Goal: Task Accomplishment & Management: Manage account settings

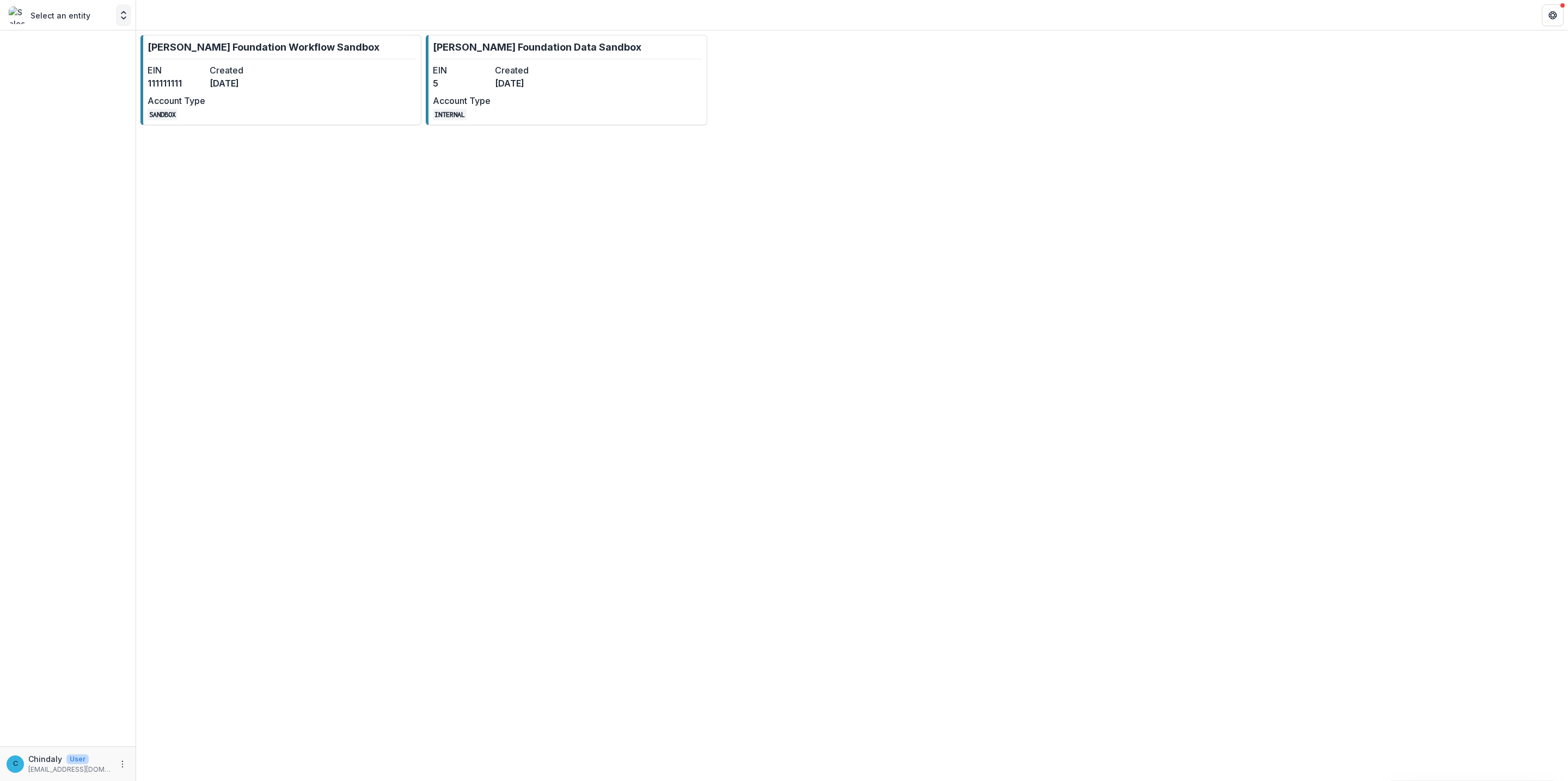
click at [128, 13] on icon "Open entity switcher" at bounding box center [123, 15] width 11 height 11
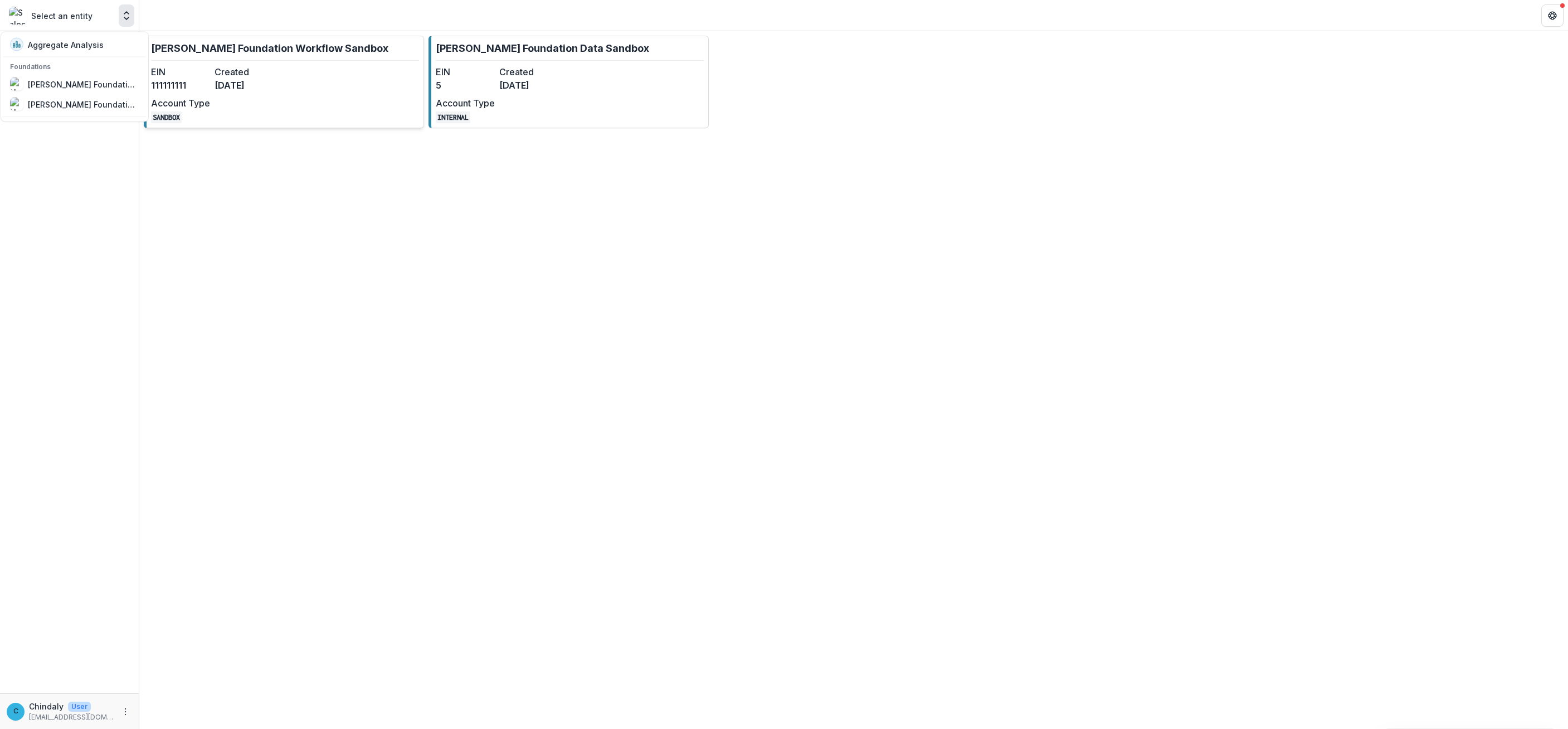
click at [322, 64] on link "[PERSON_NAME] Foundation Workflow Sandbox EIN [US_EMPLOYER_IDENTIFICATION_NUMBE…" at bounding box center [283, 82] width 280 height 93
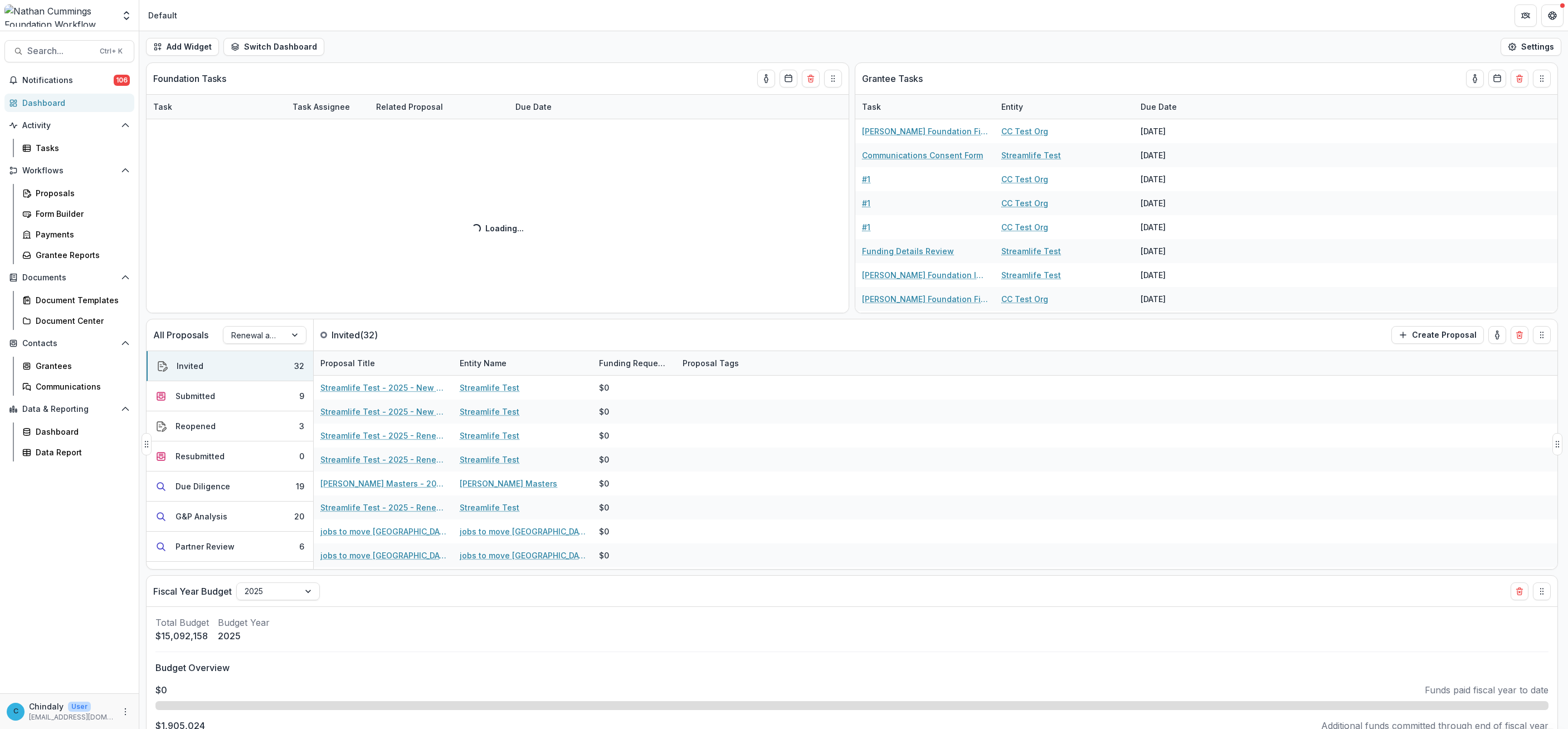
click at [484, 390] on link "Streamlife Test" at bounding box center [489, 387] width 59 height 11
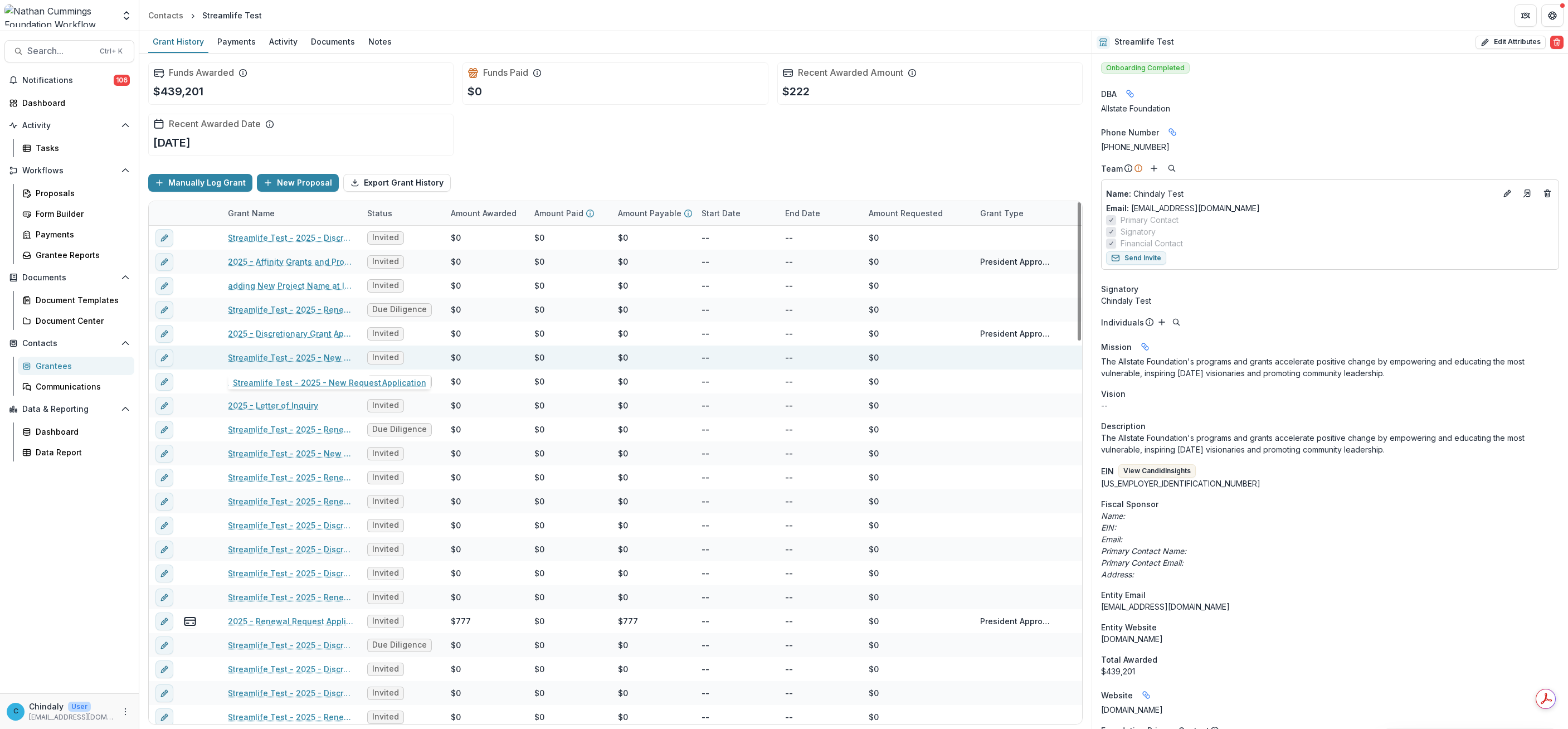
click at [241, 360] on link "Streamlife Test - 2025 - New Request Application" at bounding box center [290, 357] width 126 height 11
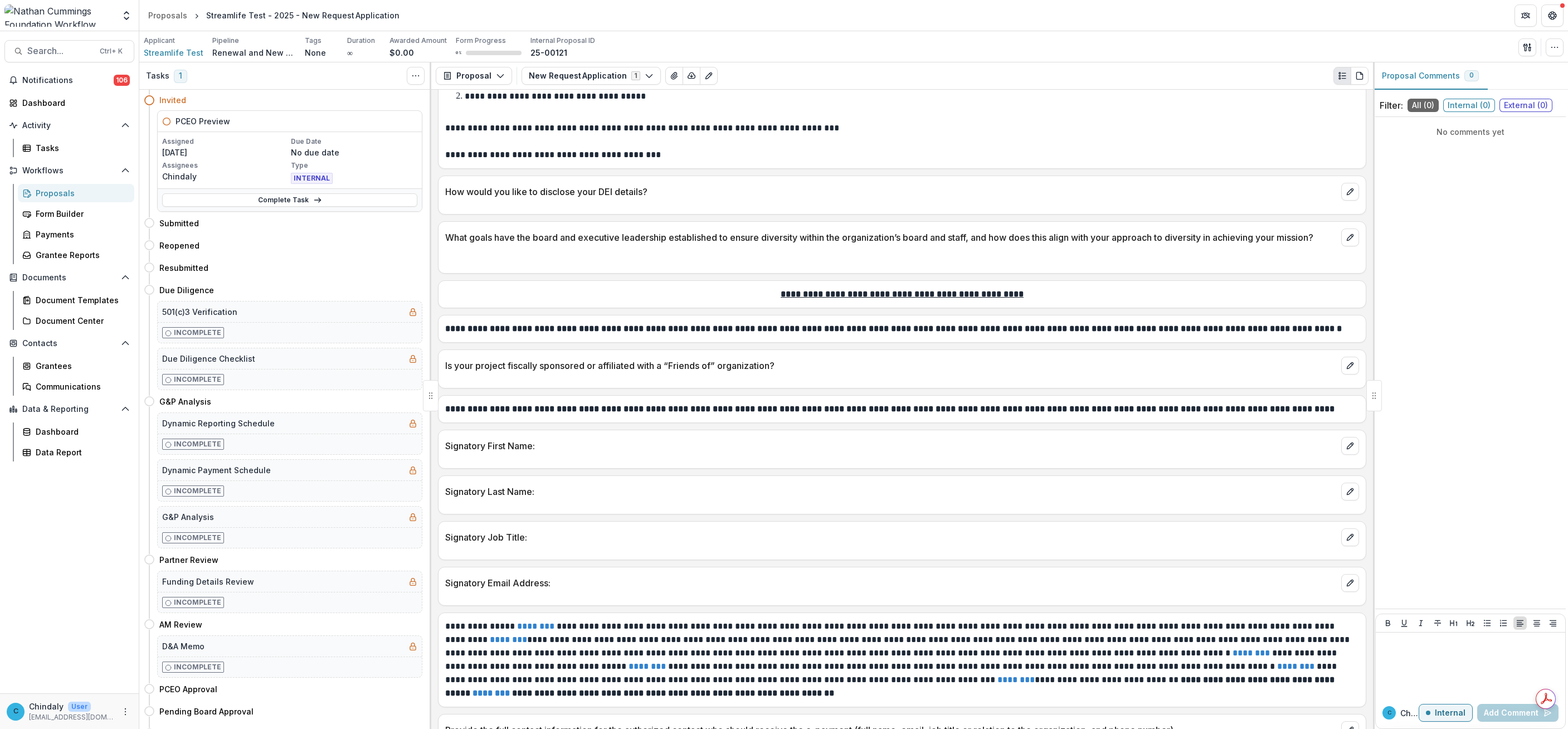
scroll to position [1840, 0]
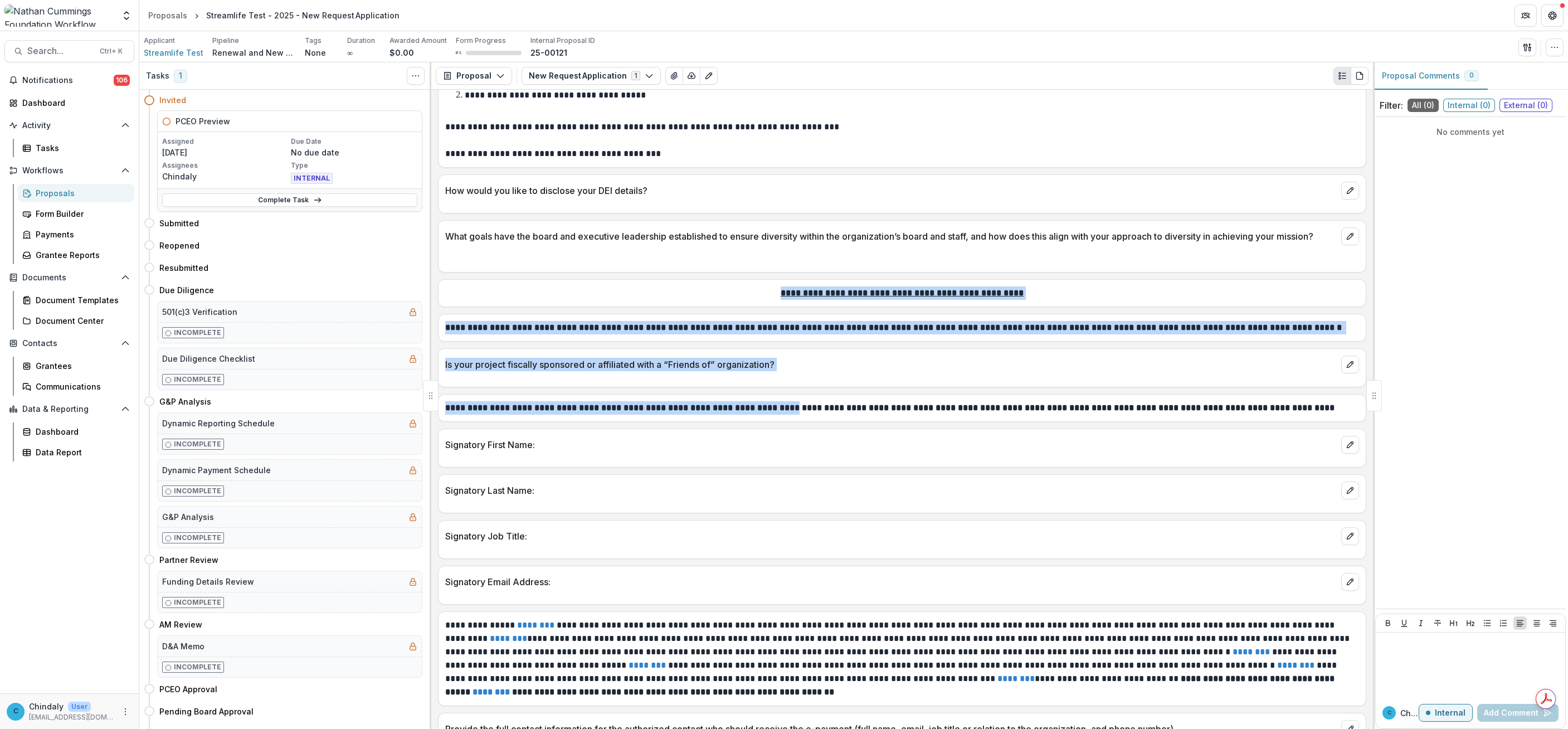
drag, startPoint x: 751, startPoint y: 319, endPoint x: 787, endPoint y: 434, distance: 120.5
click at [787, 434] on div "**********" at bounding box center [902, 410] width 942 height 640
click at [787, 412] on strong "**********" at bounding box center [891, 407] width 892 height 8
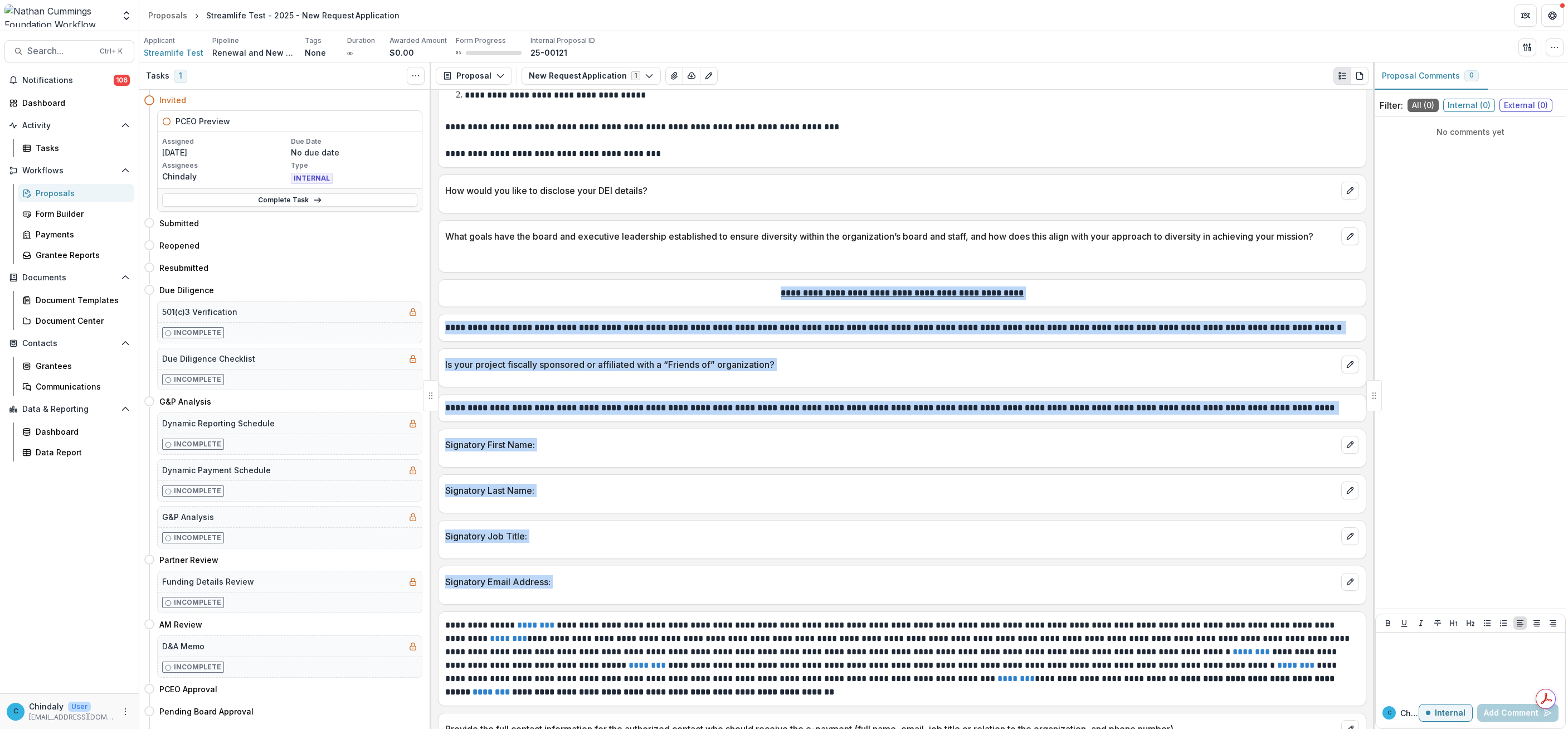
drag, startPoint x: 756, startPoint y: 316, endPoint x: 834, endPoint y: 628, distance: 321.6
click at [834, 628] on div "**********" at bounding box center [902, 410] width 942 height 640
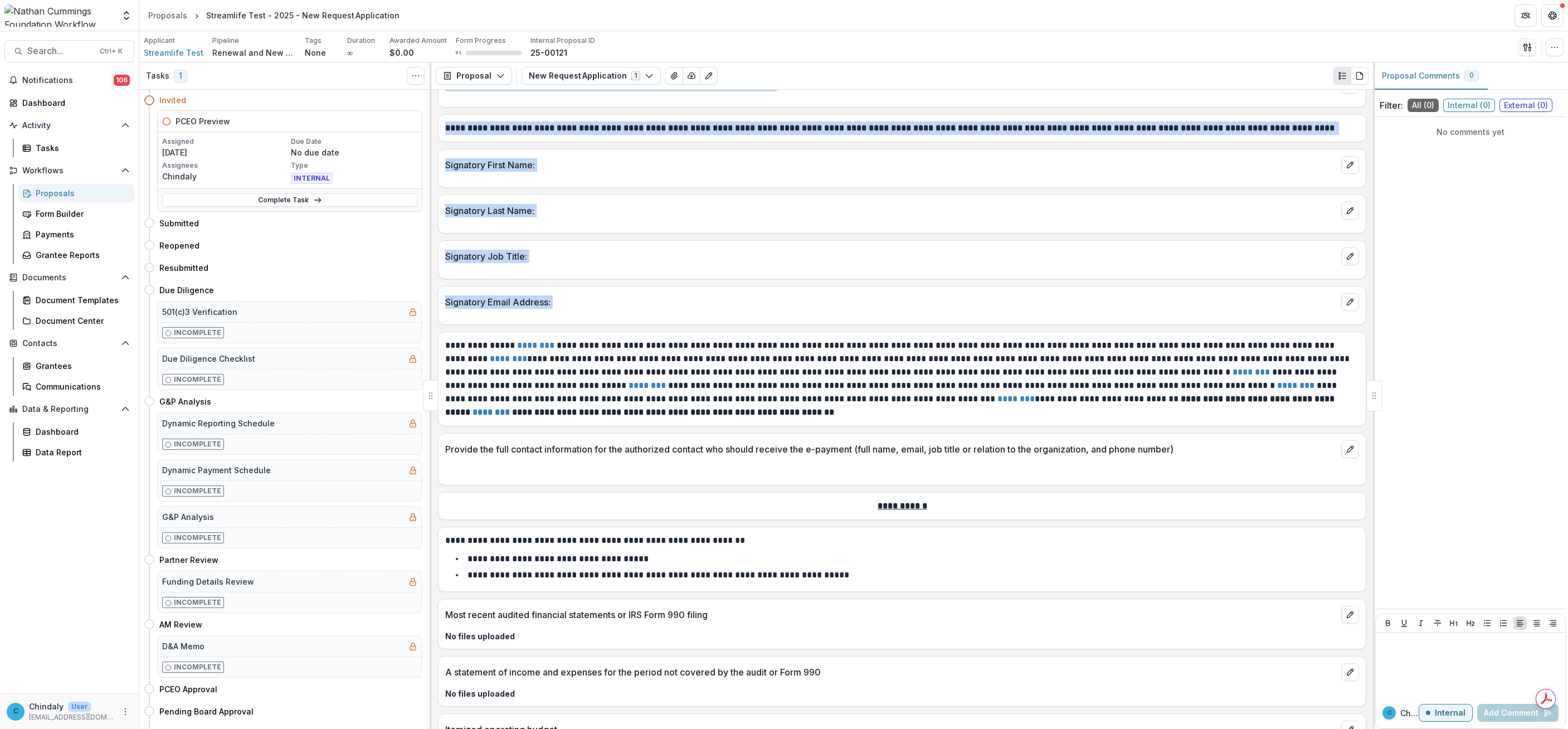
scroll to position [2174, 0]
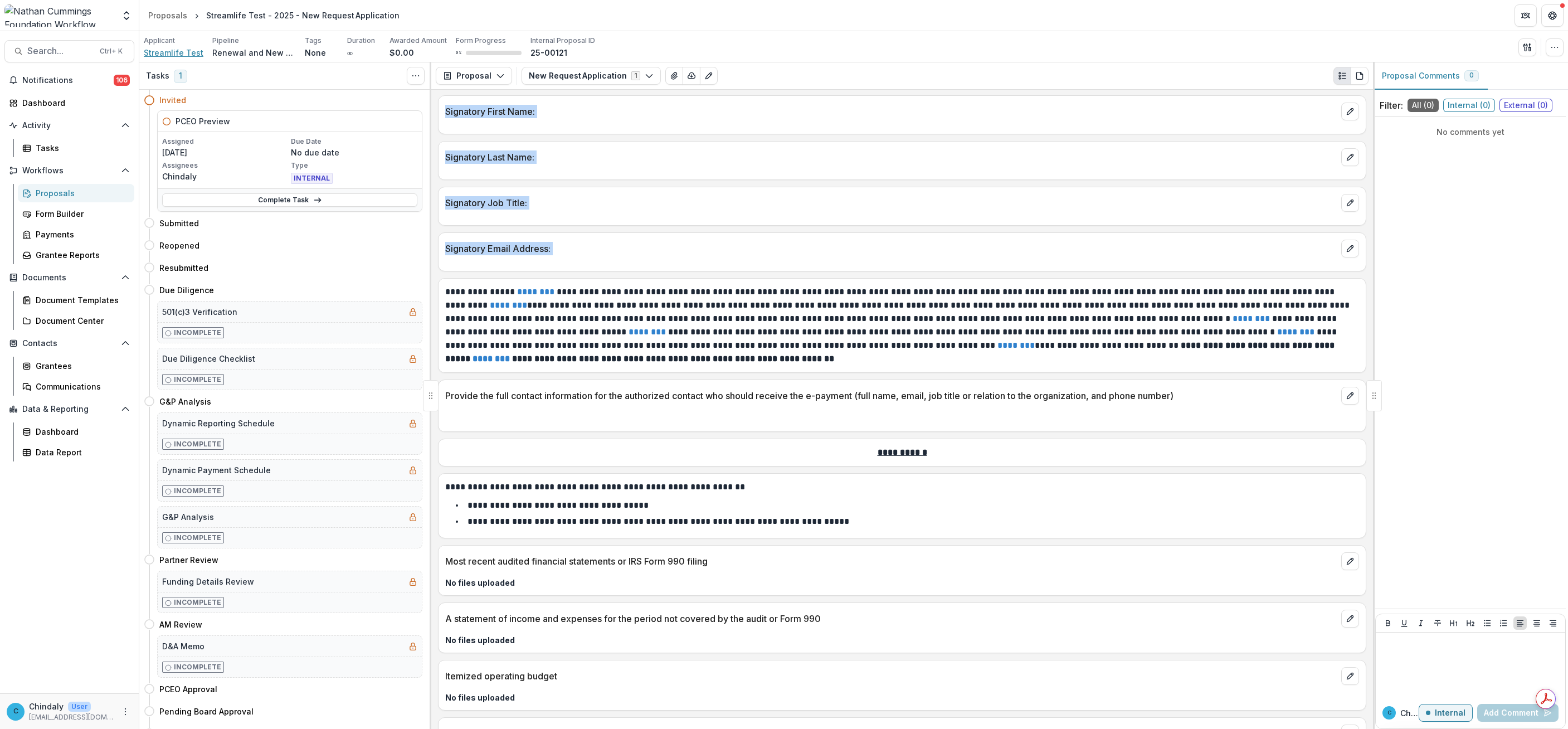
click at [177, 49] on span "Streamlife Test" at bounding box center [173, 52] width 59 height 11
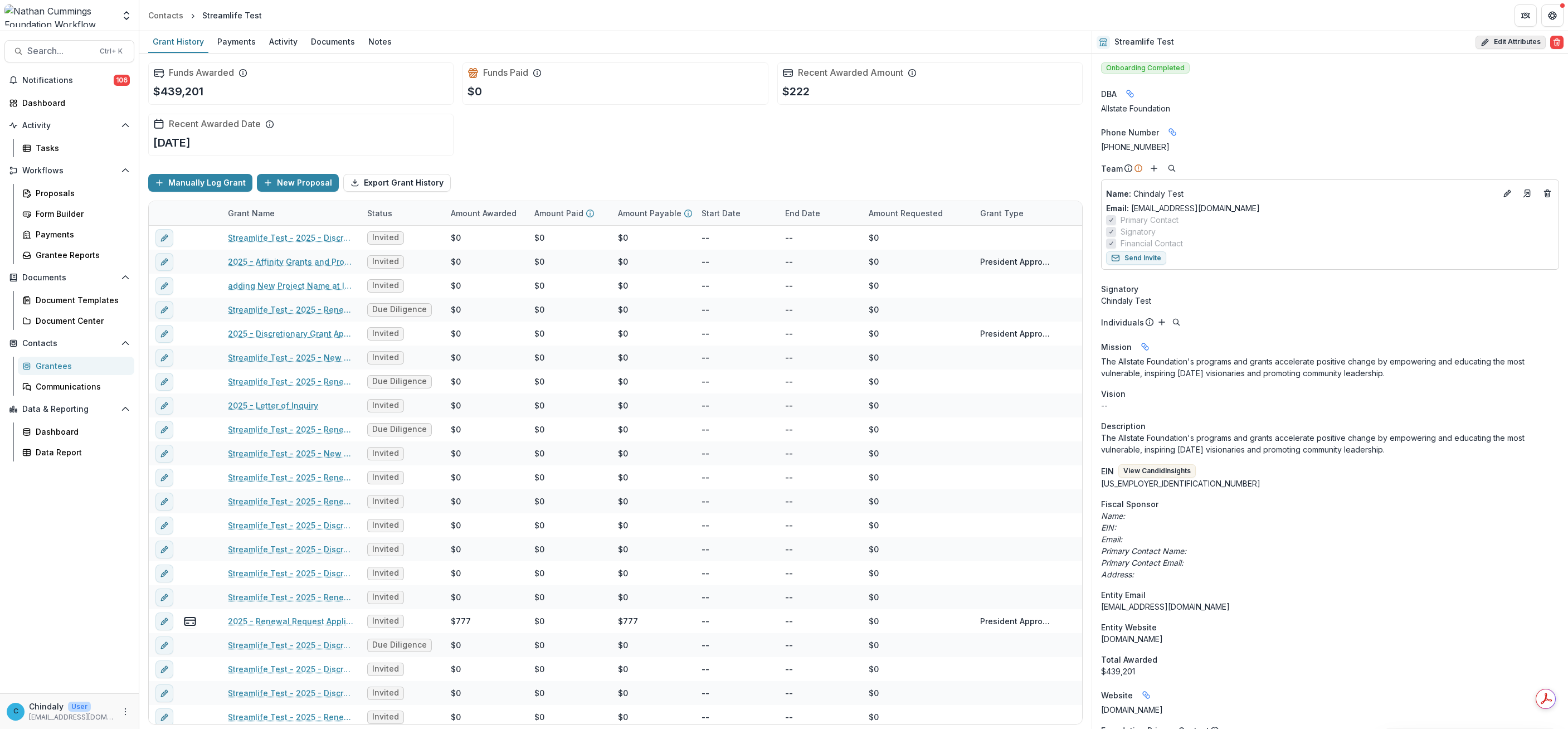
click at [1508, 40] on button "Edit Attributes" at bounding box center [1511, 42] width 70 height 13
select select
type input "**********"
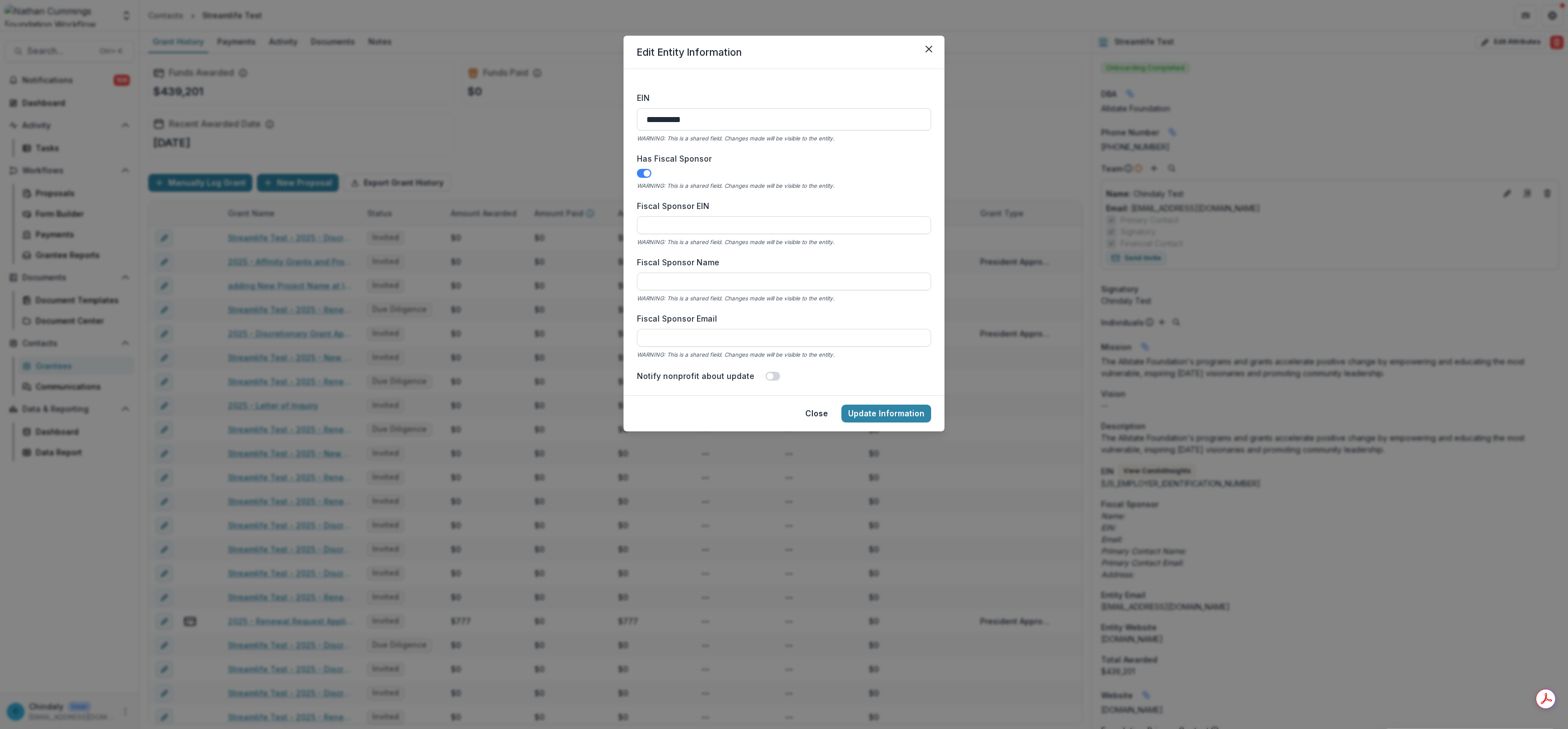
scroll to position [412, 0]
click at [927, 50] on icon "Close" at bounding box center [929, 49] width 6 height 6
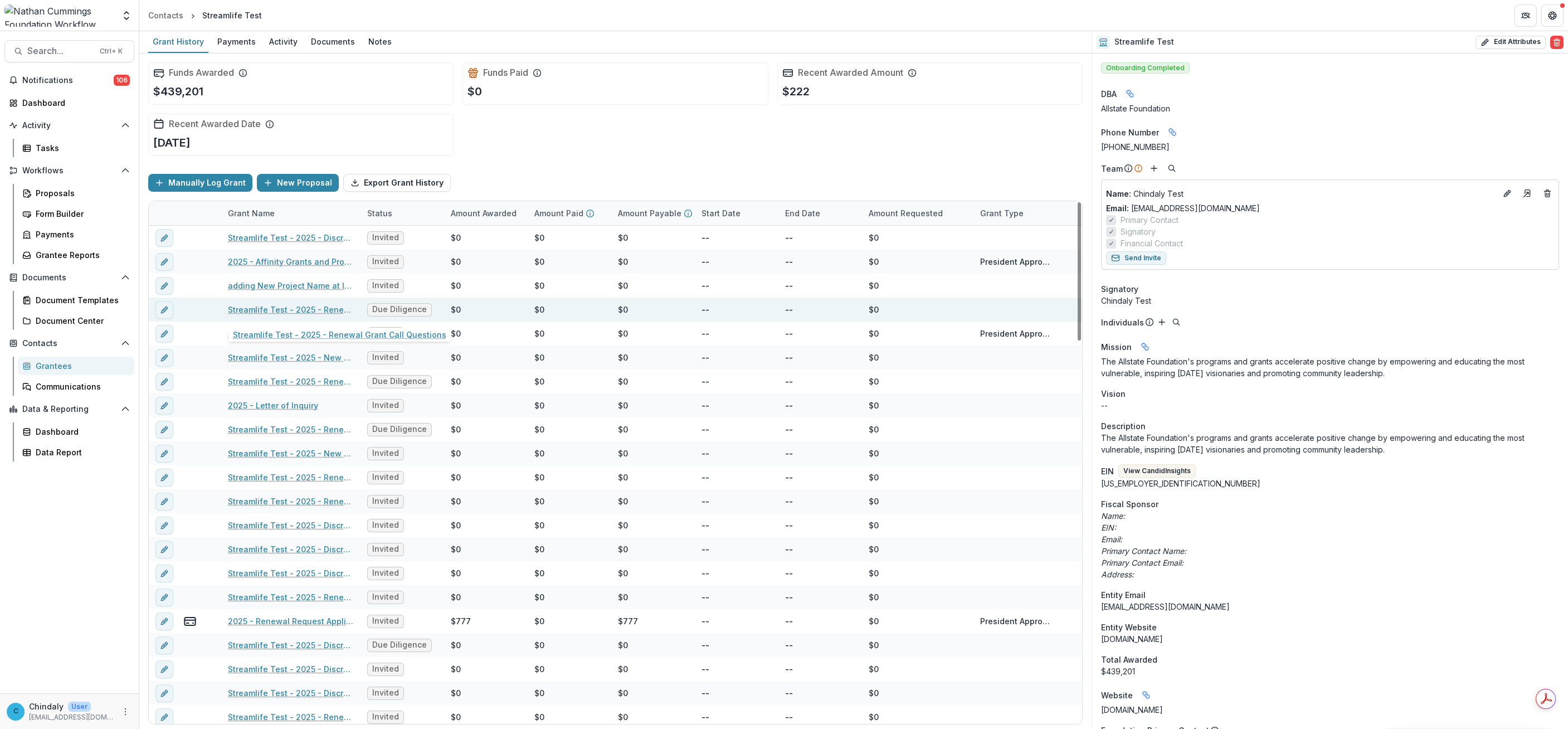
click at [253, 311] on link "Streamlife Test - 2025 - Renewal Grant Call Questions" at bounding box center [290, 310] width 126 height 11
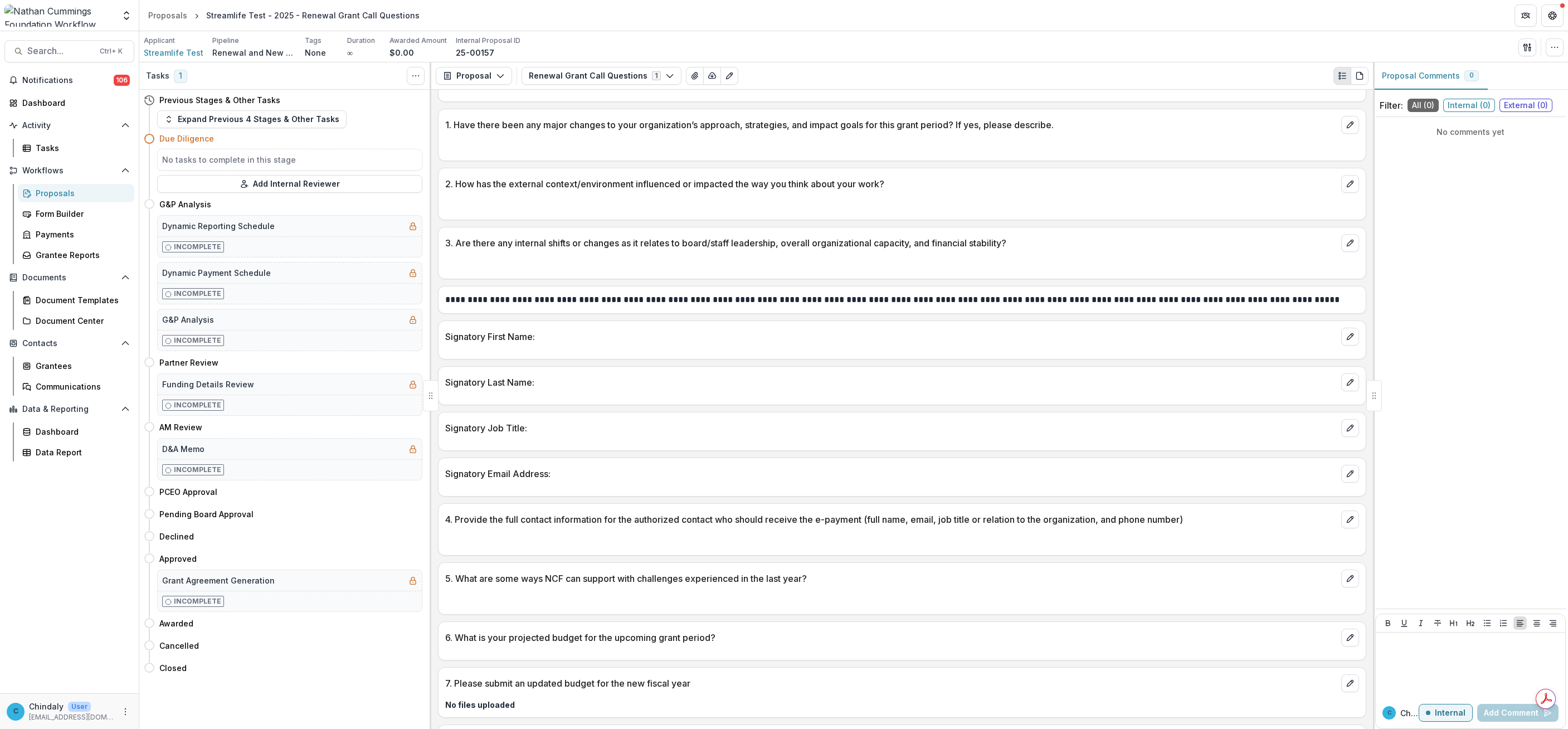
scroll to position [421, 0]
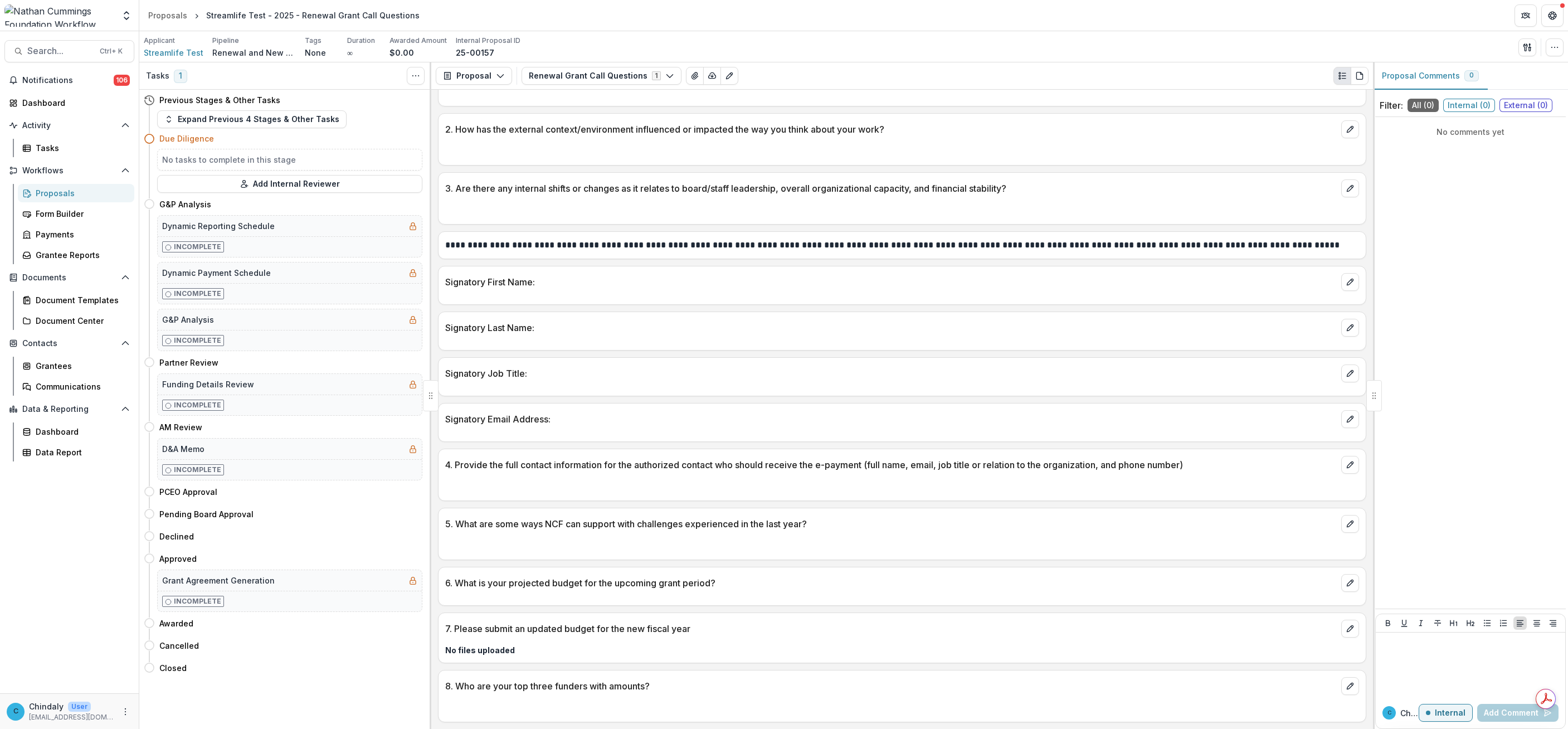
click at [452, 465] on p "4. Provide the full contact information for the authorized contact who should r…" at bounding box center [891, 465] width 892 height 13
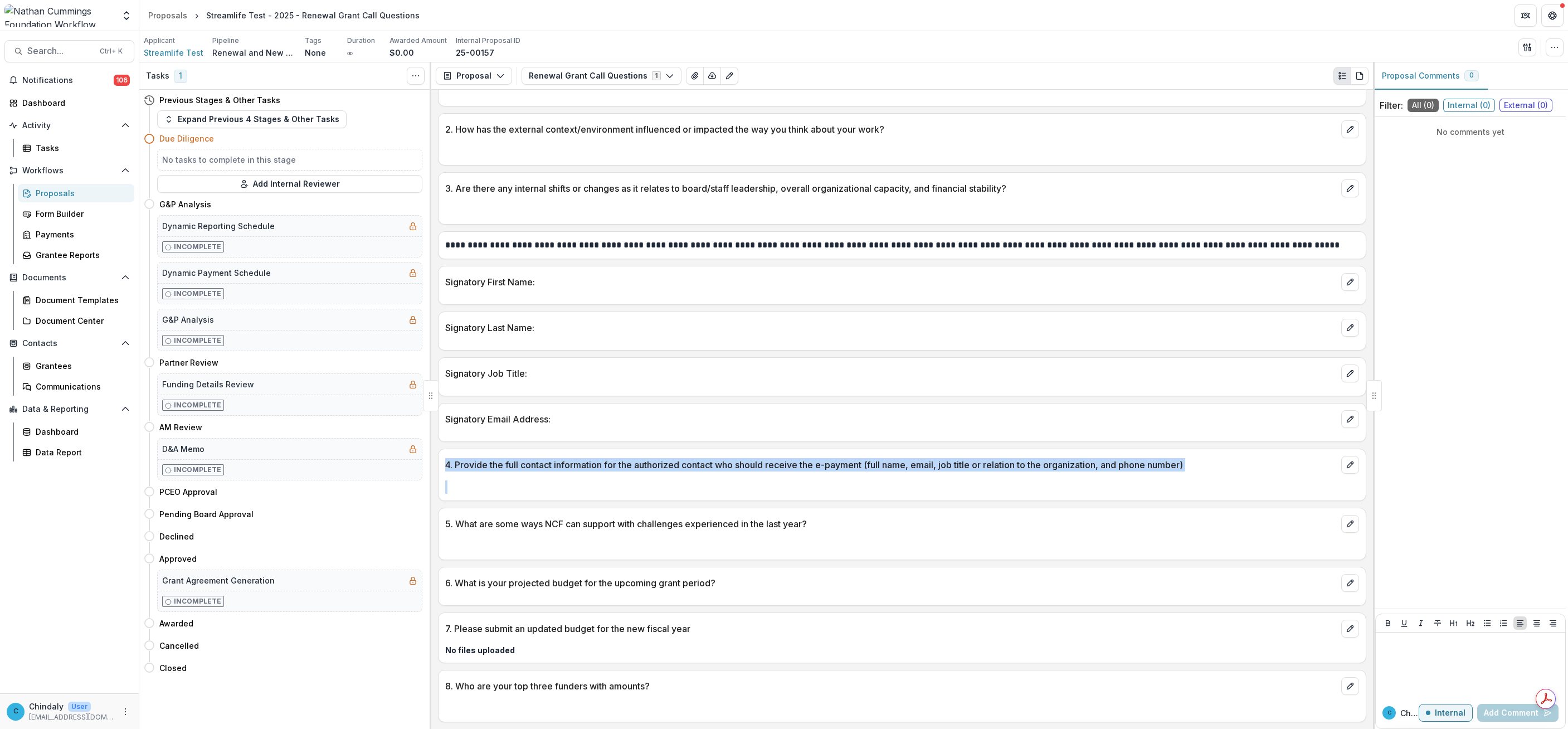
click at [452, 465] on p "4. Provide the full contact information for the authorized contact who should r…" at bounding box center [891, 465] width 892 height 13
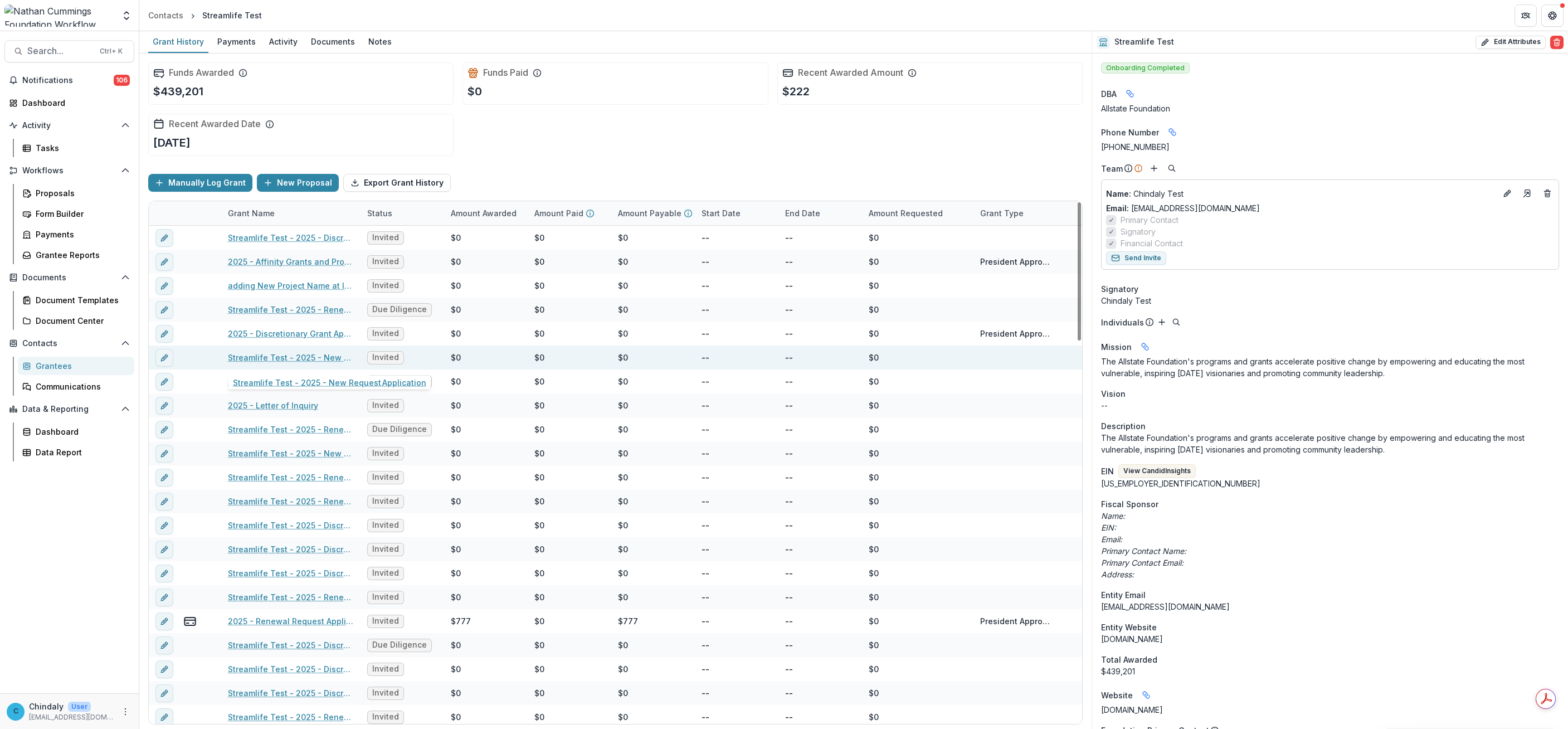
click at [272, 359] on link "Streamlife Test - 2025 - New Request Application" at bounding box center [290, 357] width 126 height 11
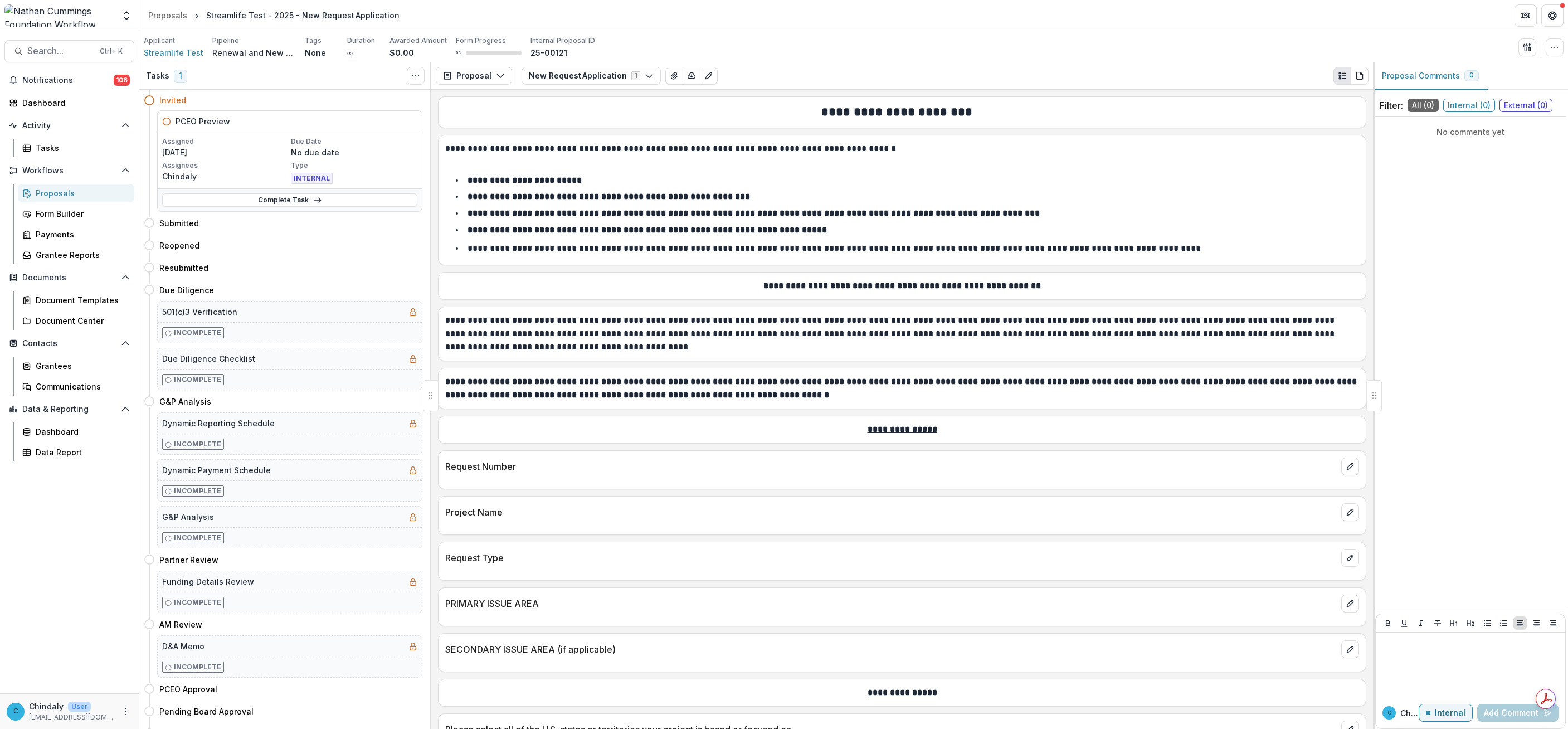
click at [465, 228] on li "**********" at bounding box center [909, 230] width 901 height 15
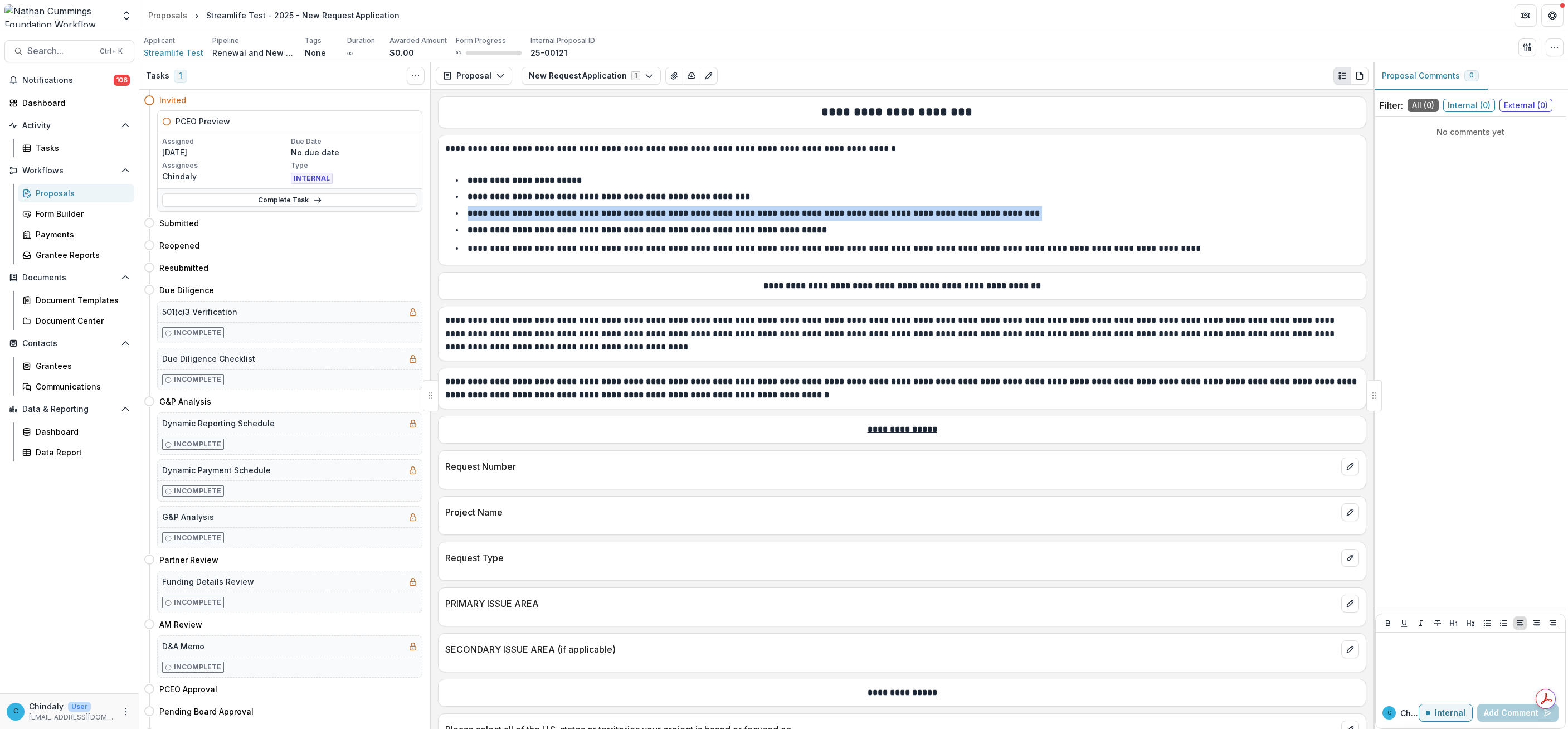
click at [465, 228] on li "**********" at bounding box center [909, 230] width 901 height 15
click at [73, 3] on div "Aggregate Analysis Foundations [PERSON_NAME] Foundation Workflow Sandbox [PERSO…" at bounding box center [70, 15] width 139 height 31
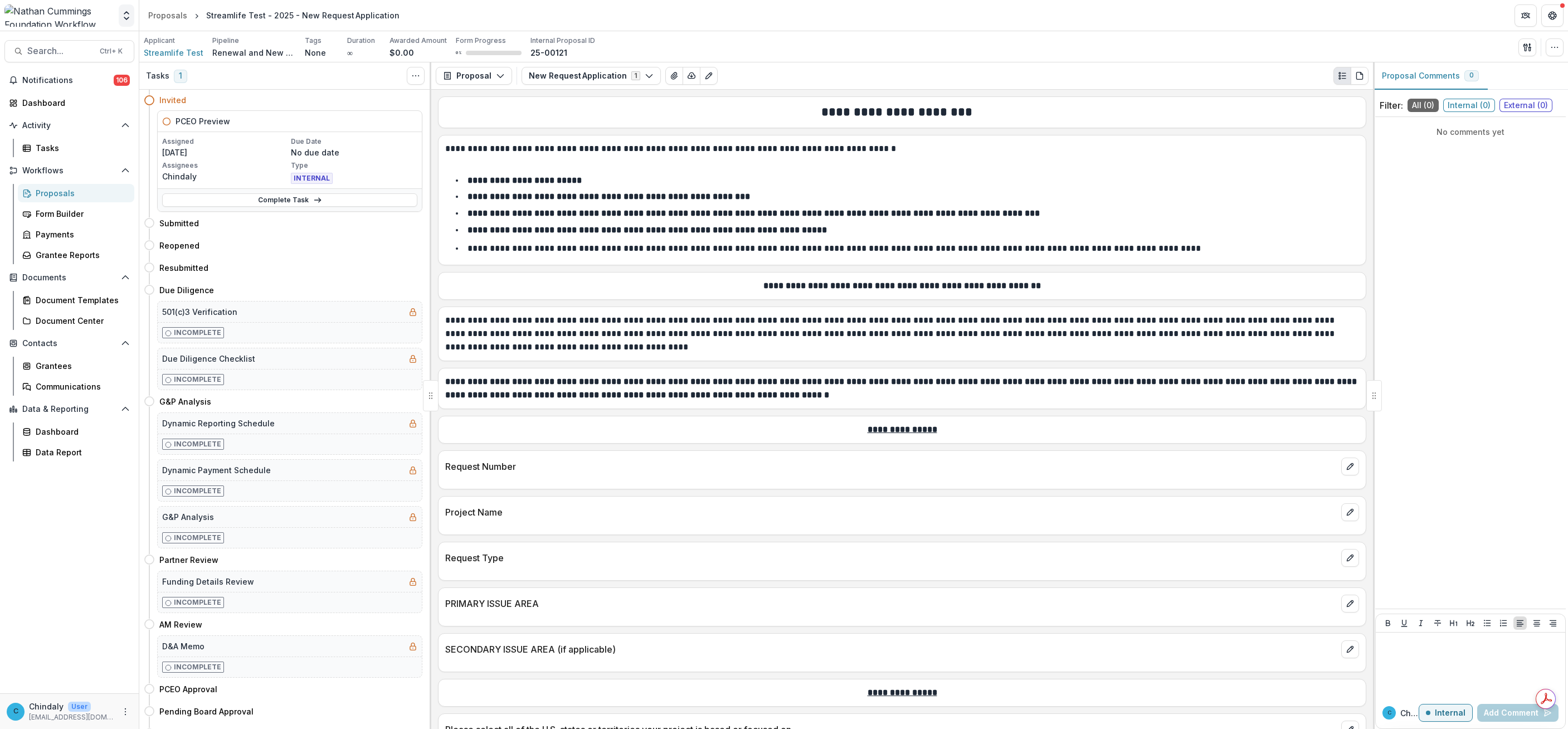
click at [130, 15] on icon "Open entity switcher" at bounding box center [126, 15] width 11 height 11
click at [55, 86] on div "[PERSON_NAME] Foundation Workflow Sandbox" at bounding box center [84, 84] width 112 height 11
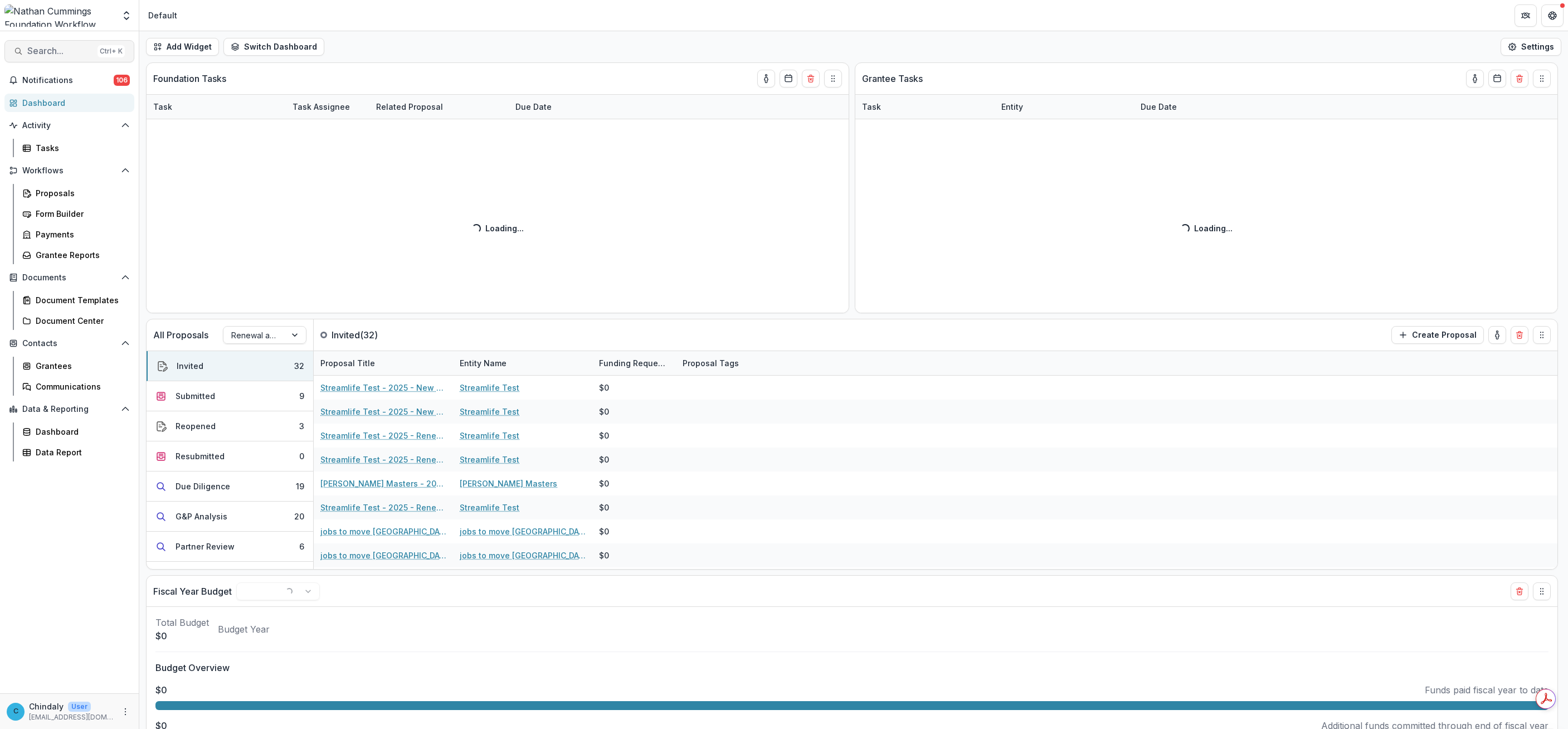
click at [62, 52] on span "Search..." at bounding box center [60, 51] width 66 height 11
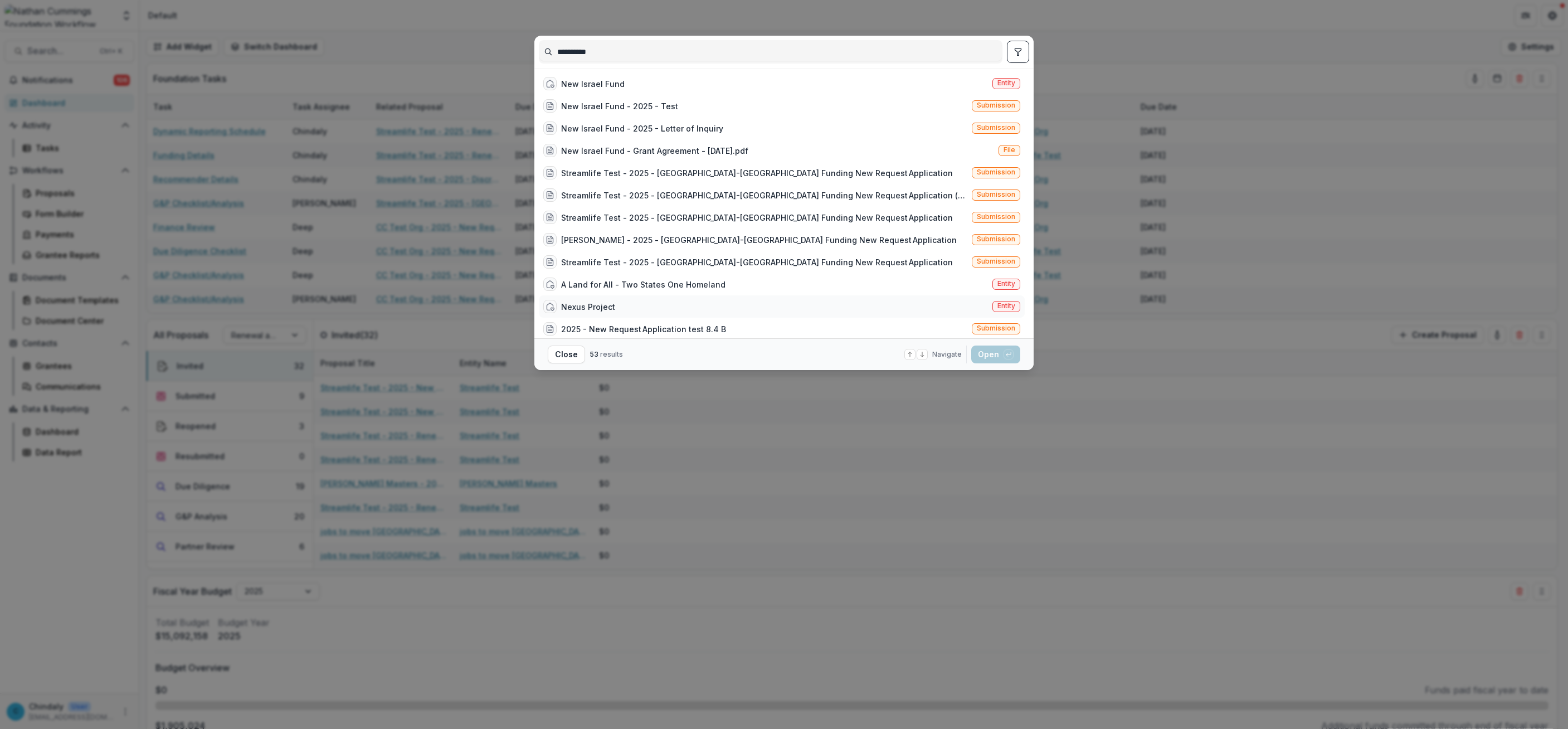
type input "**********"
click at [1005, 298] on div "Nexus Project Entity" at bounding box center [782, 306] width 486 height 22
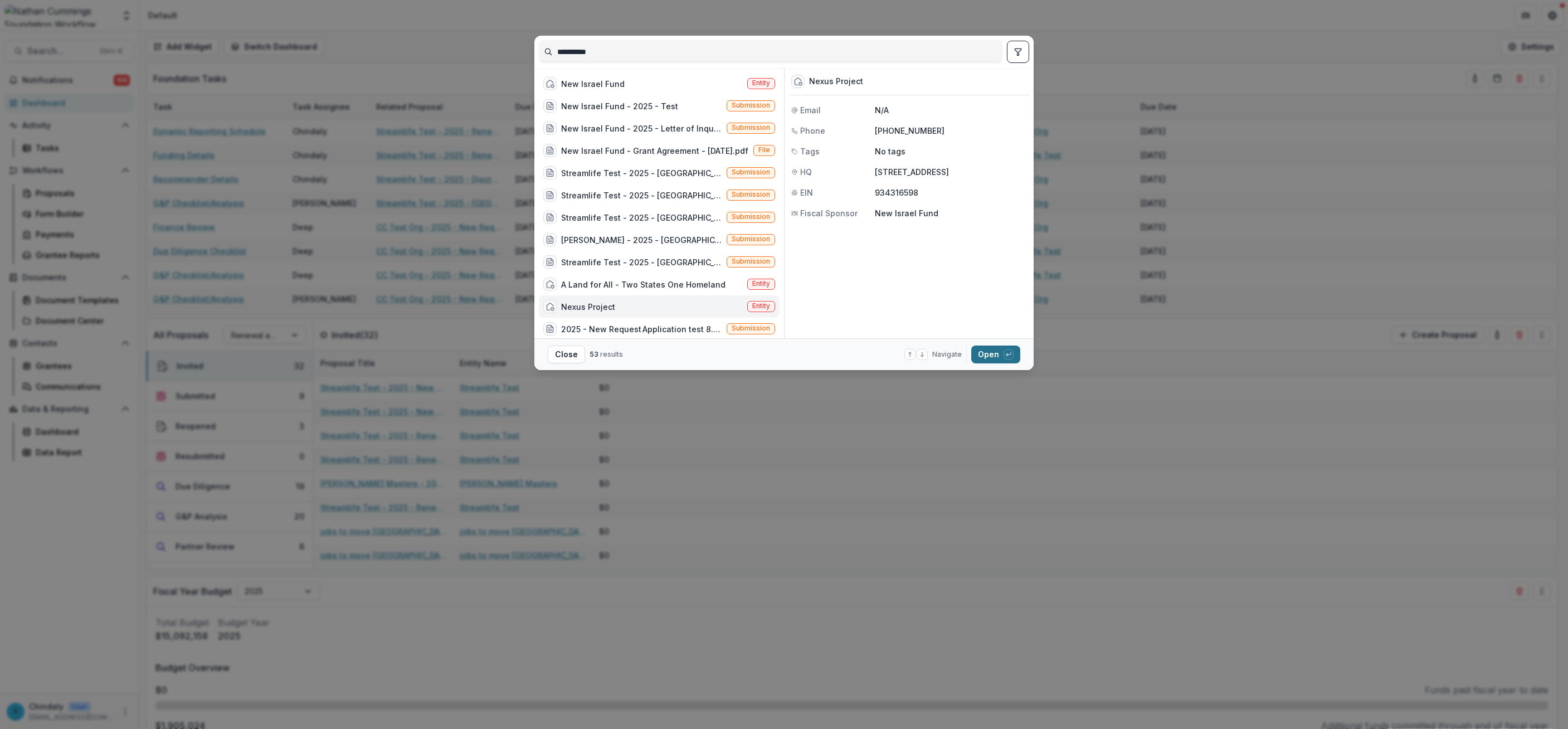
click at [989, 350] on button "Open with enter key" at bounding box center [995, 355] width 49 height 18
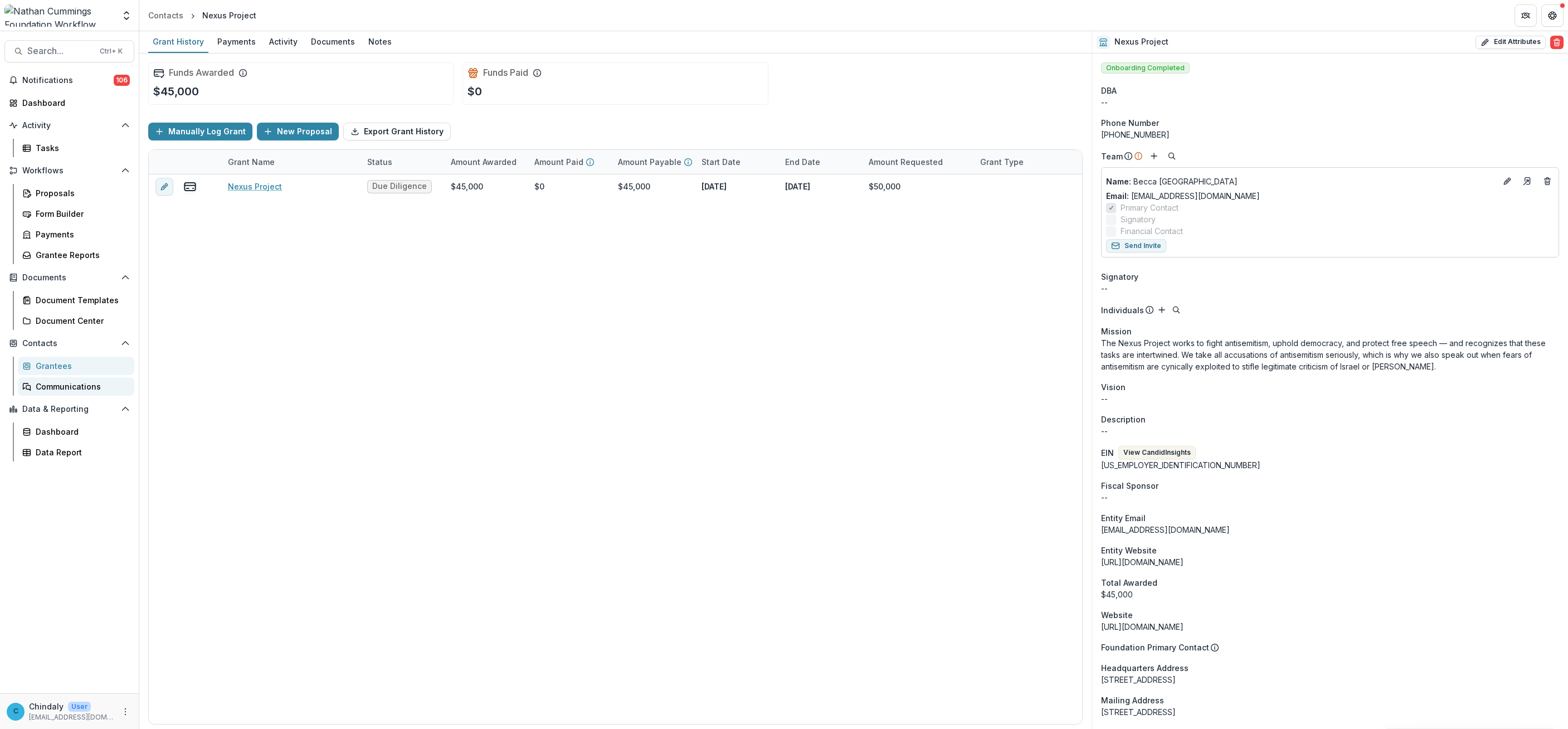
click at [52, 386] on div "Communications" at bounding box center [80, 387] width 90 height 11
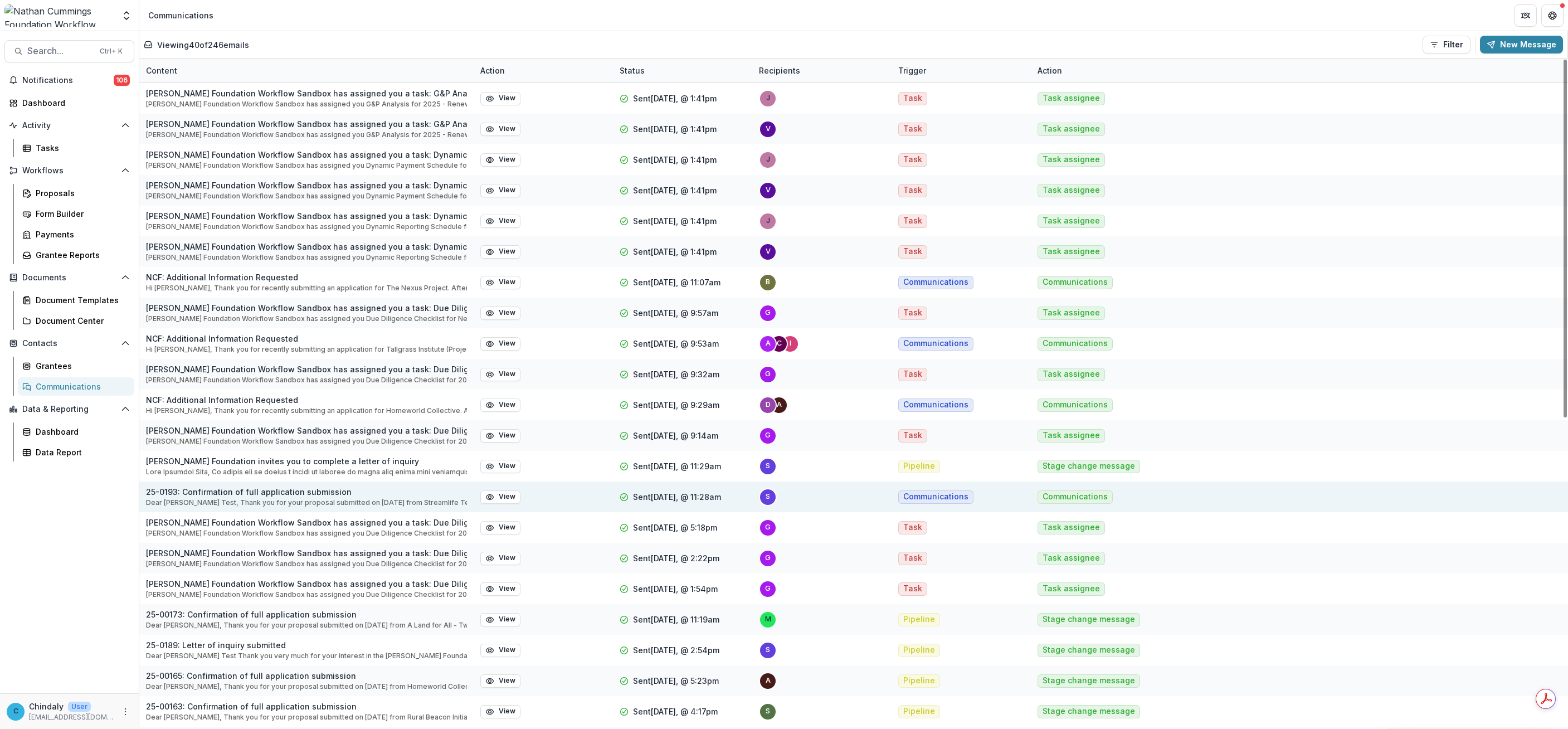
click at [341, 499] on p "Dear [PERSON_NAME] Test, Thank you for your proposal submitted on [DATE] from S…" at bounding box center [306, 503] width 321 height 10
click at [316, 493] on p "25-0193: Confirmation of full application submission" at bounding box center [306, 492] width 321 height 11
click at [496, 497] on button "View" at bounding box center [500, 497] width 40 height 13
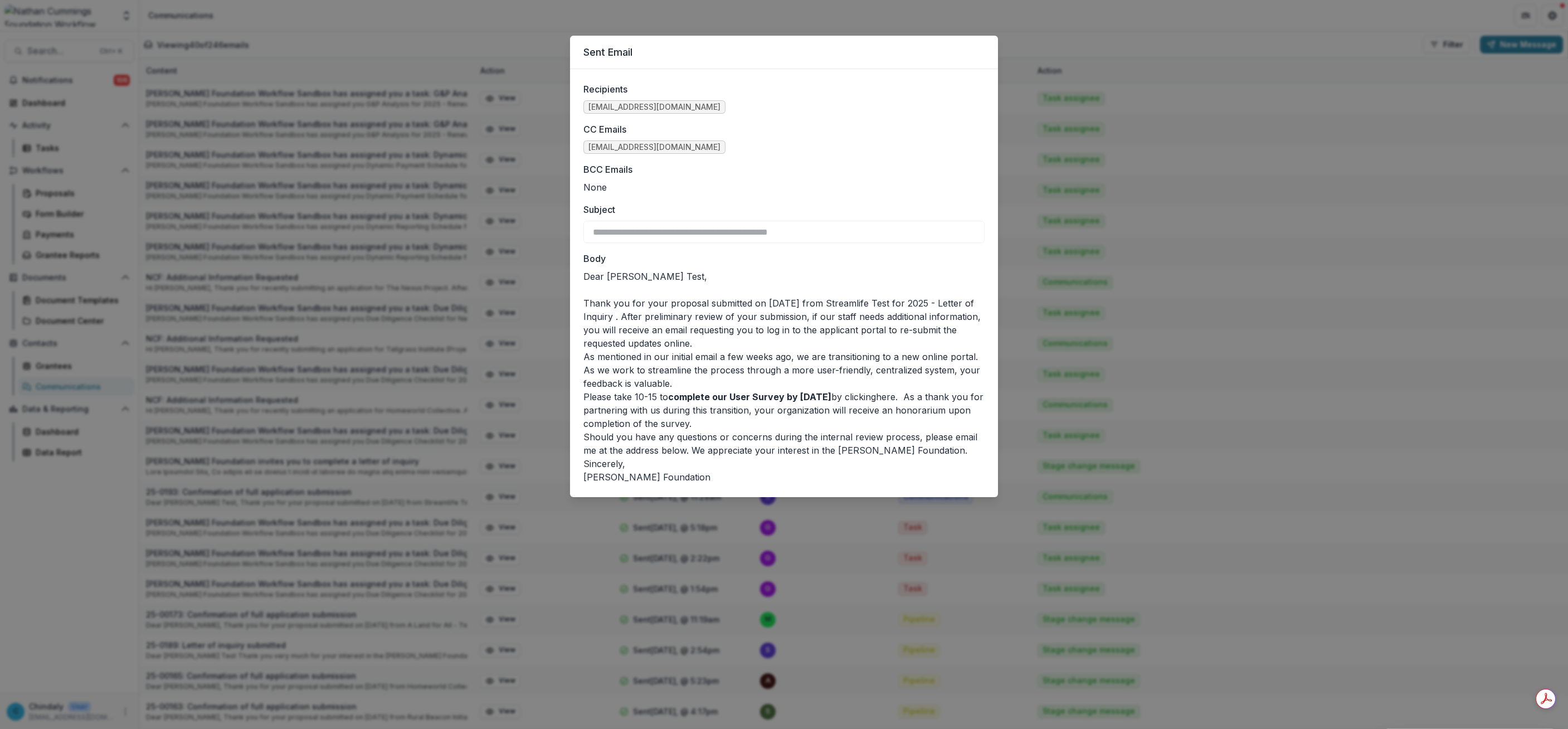
click at [328, 509] on div "**********" at bounding box center [784, 364] width 1568 height 729
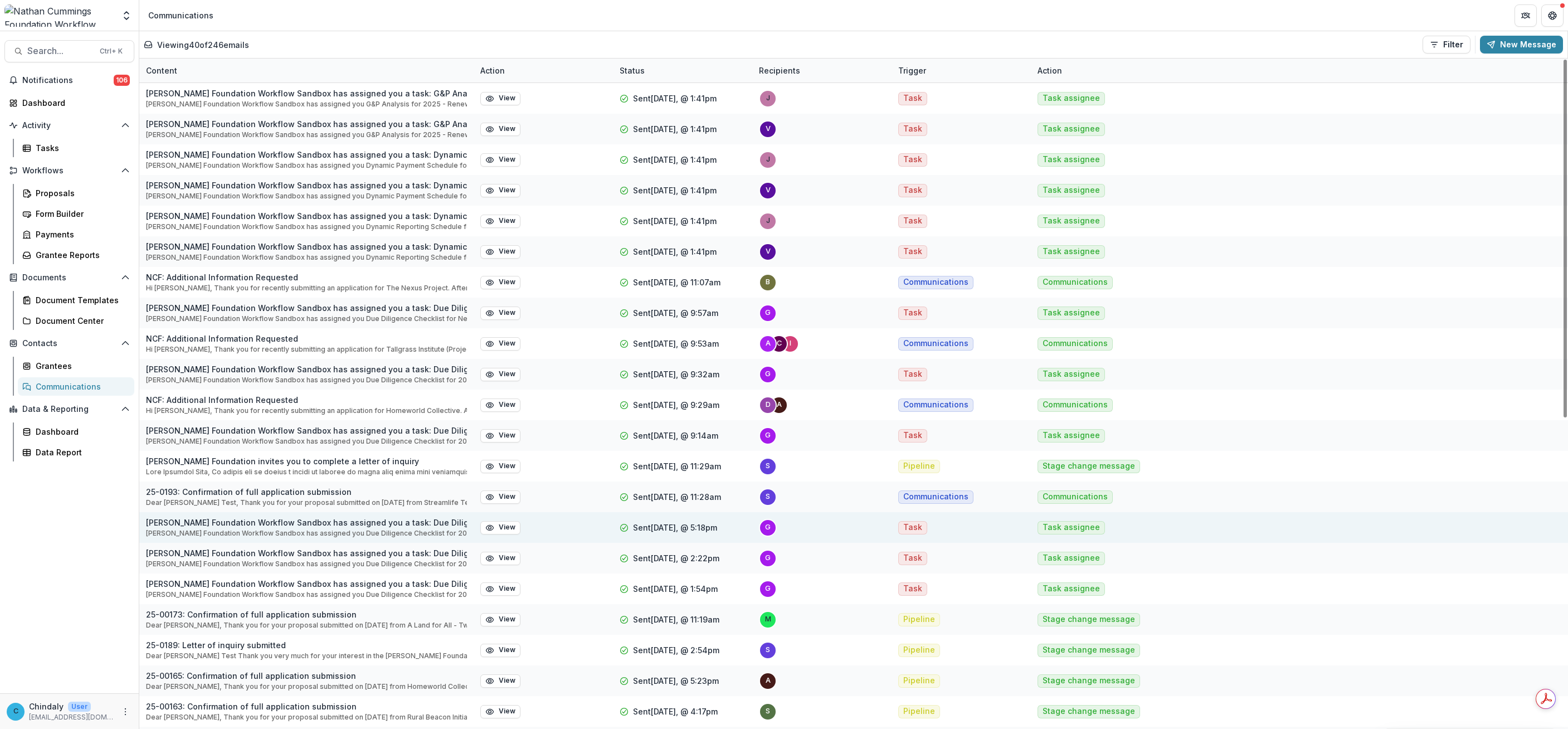
click at [327, 514] on div "[PERSON_NAME] Foundation Workflow Sandbox has assigned you a task: Due Diligenc…" at bounding box center [306, 528] width 334 height 31
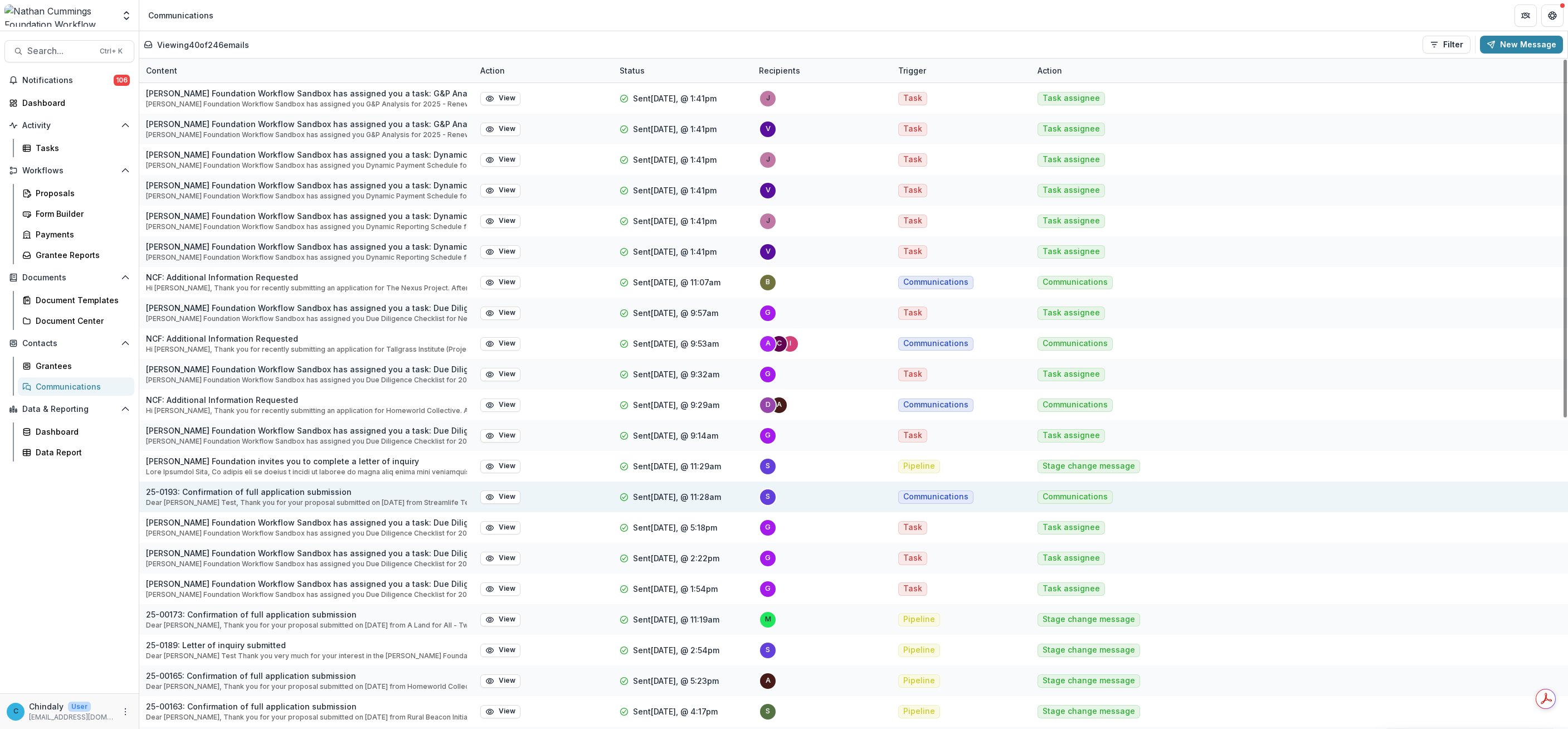
click at [283, 500] on p "Dear [PERSON_NAME] Test, Thank you for your proposal submitted on [DATE] from S…" at bounding box center [306, 503] width 321 height 10
click at [279, 494] on p "25-0193: Confirmation of full application submission" at bounding box center [306, 492] width 321 height 11
click at [505, 496] on button "View" at bounding box center [500, 497] width 40 height 13
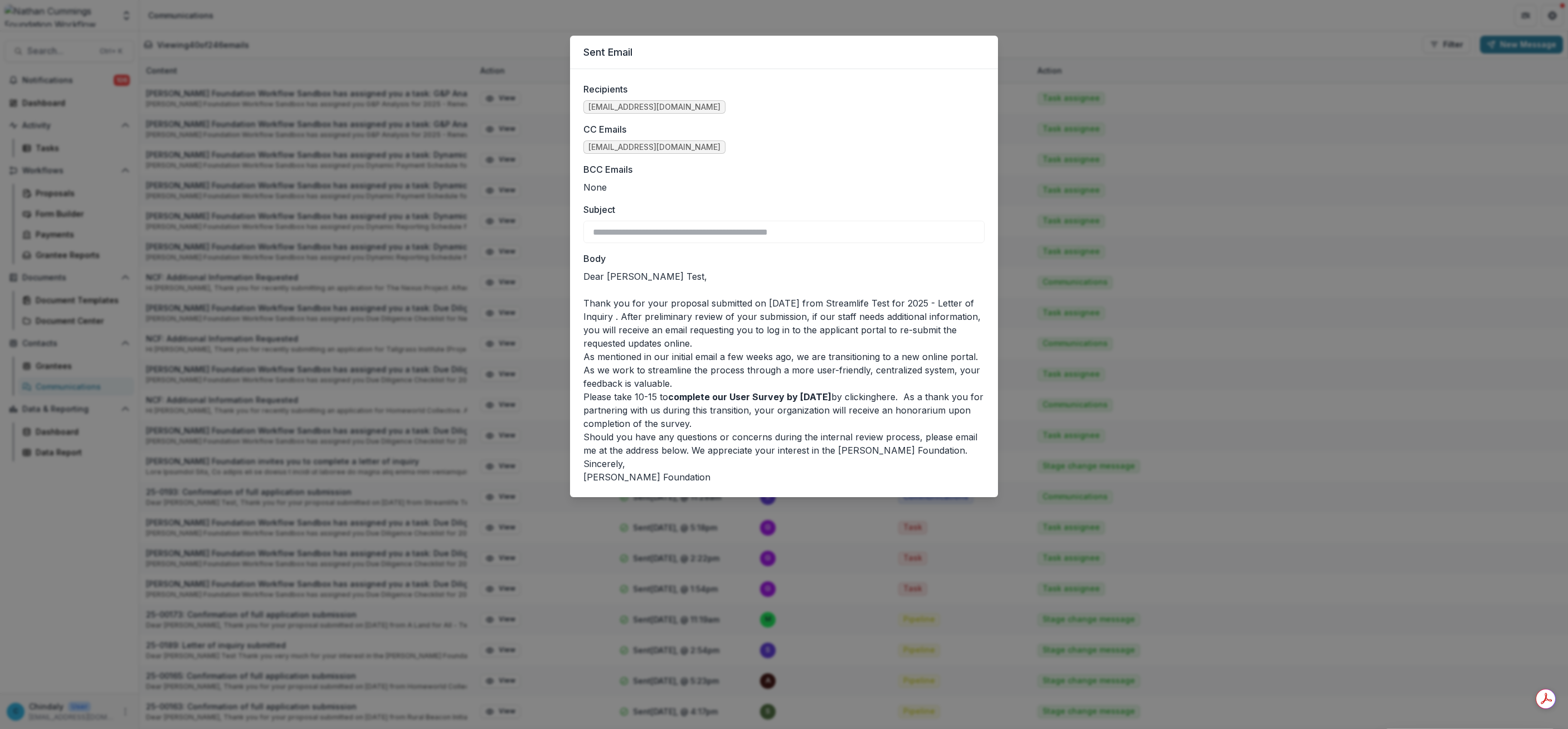
click at [339, 526] on div "**********" at bounding box center [784, 364] width 1568 height 729
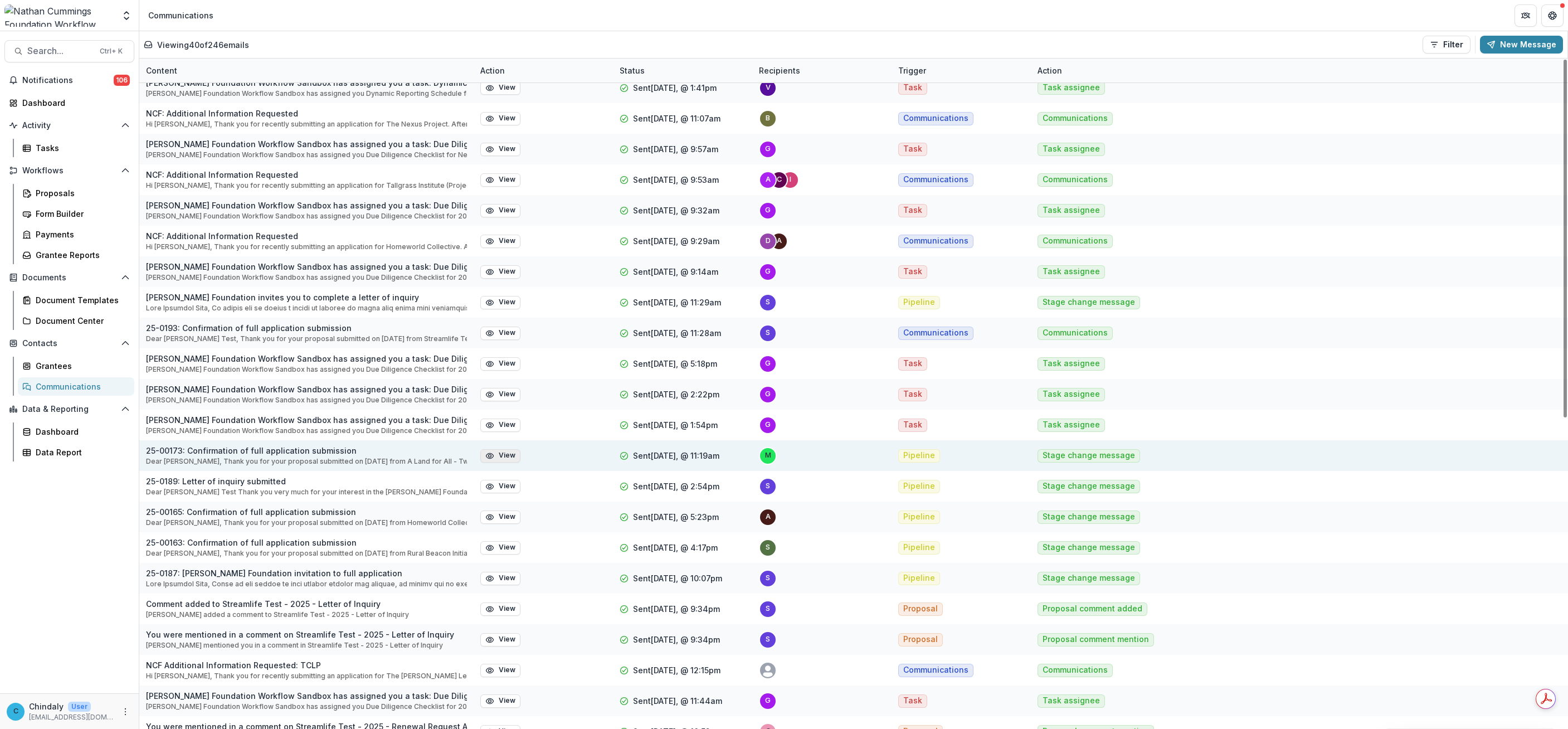
scroll to position [165, 0]
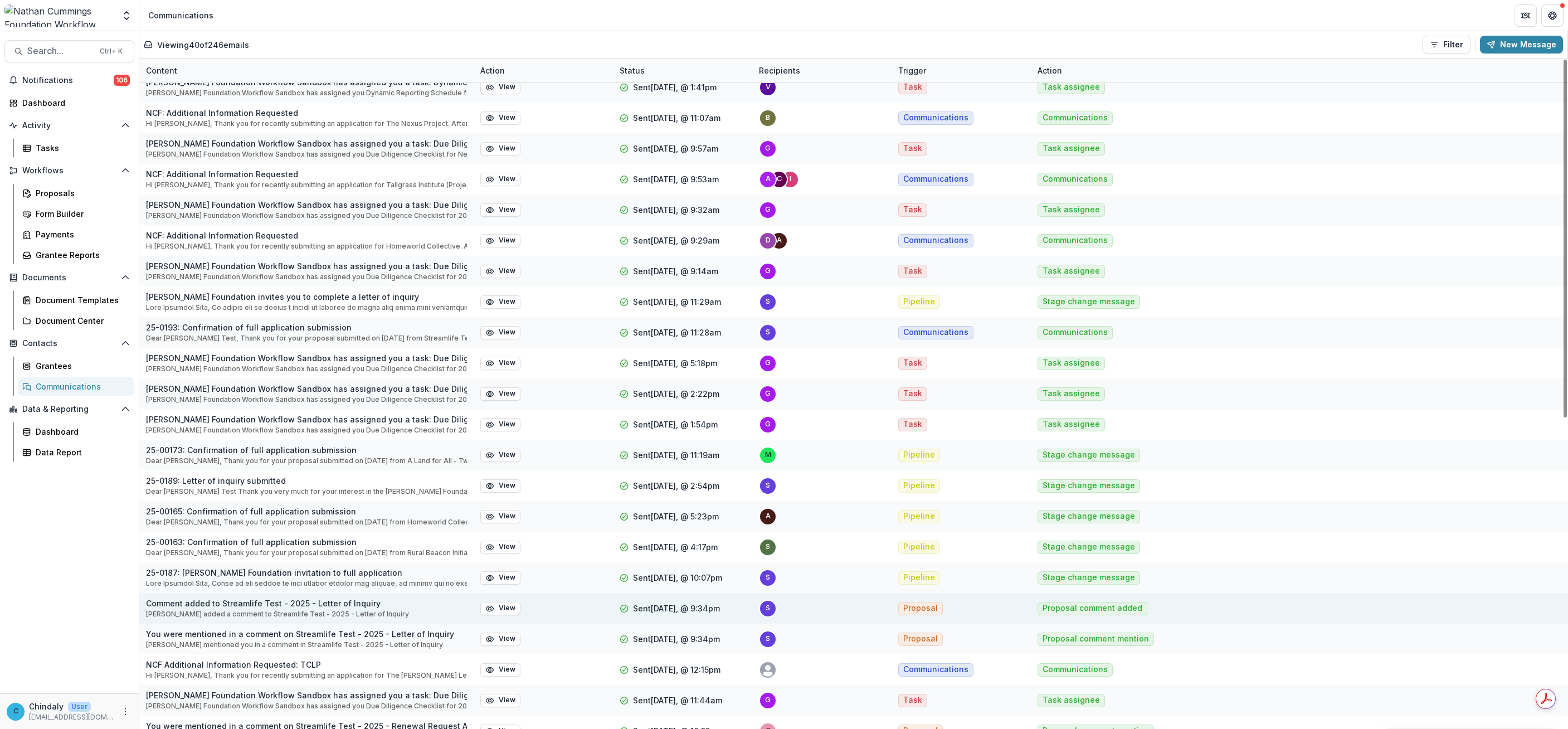
drag, startPoint x: 495, startPoint y: 618, endPoint x: 292, endPoint y: 597, distance: 204.1
click at [292, 597] on p "Comment added to Streamlife Test - 2025 - Letter of Inquiry" at bounding box center [277, 603] width 263 height 11
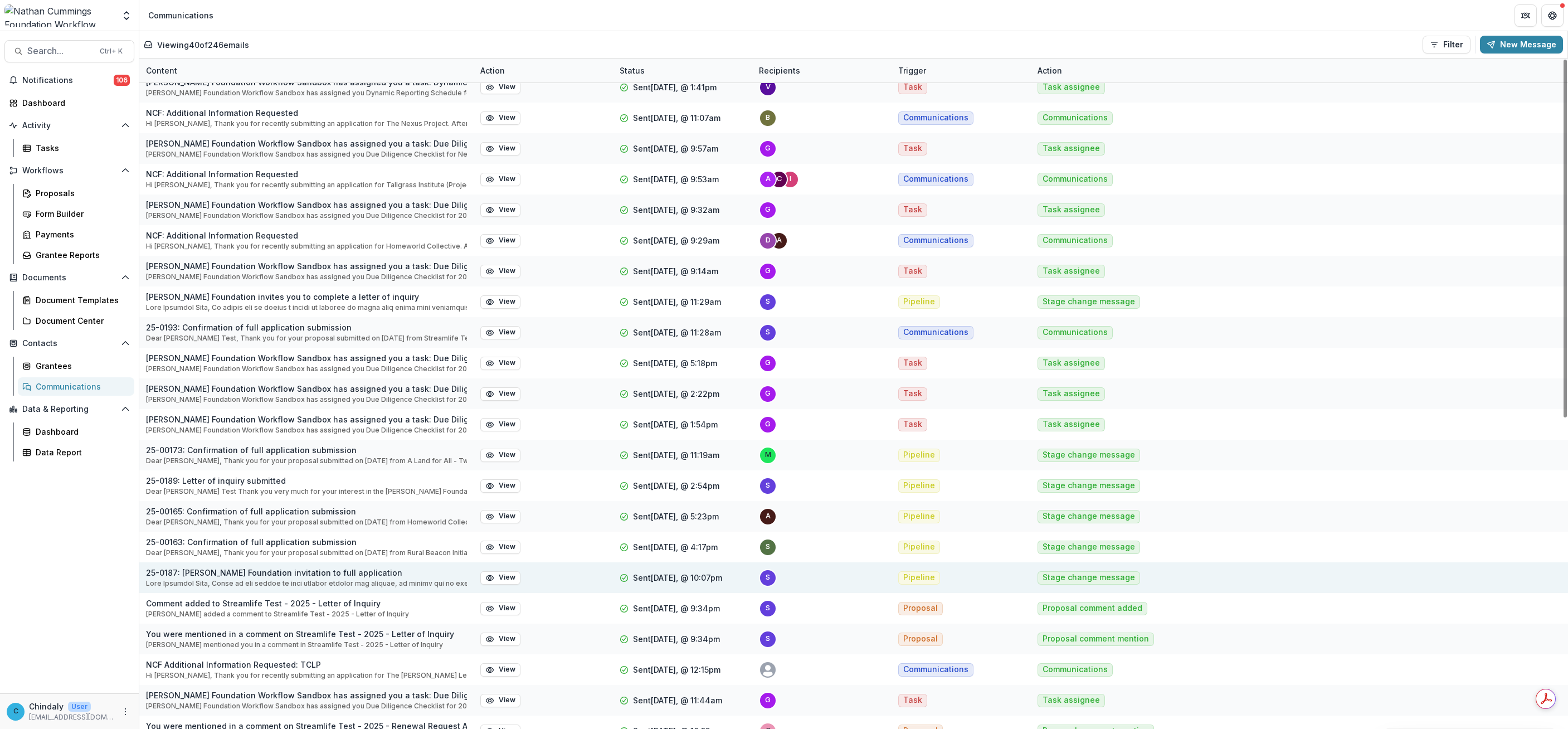
click at [291, 569] on p "25-0187: [PERSON_NAME] Foundation invitation to full application" at bounding box center [306, 573] width 321 height 11
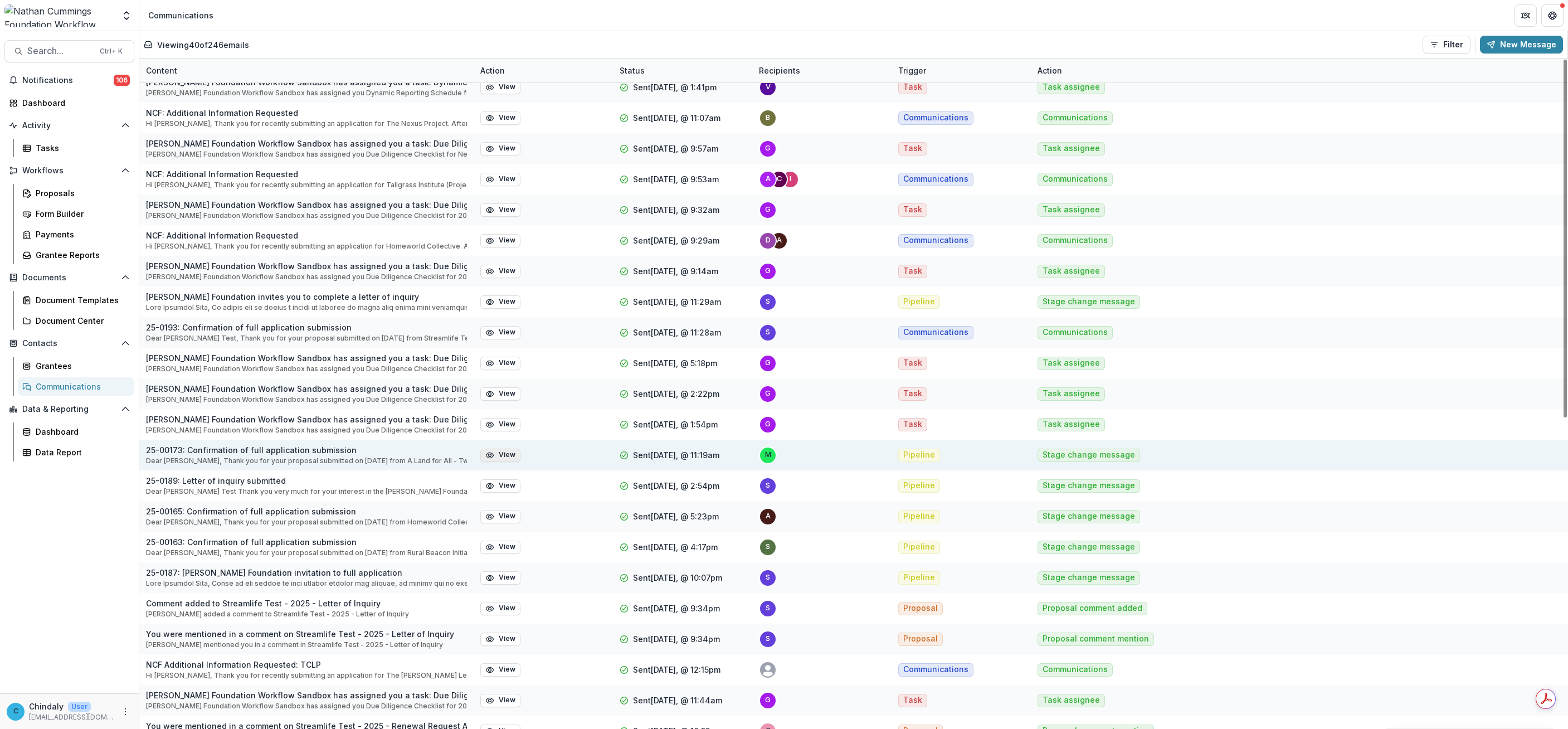
click at [485, 456] on icon "button" at bounding box center [490, 456] width 9 height 9
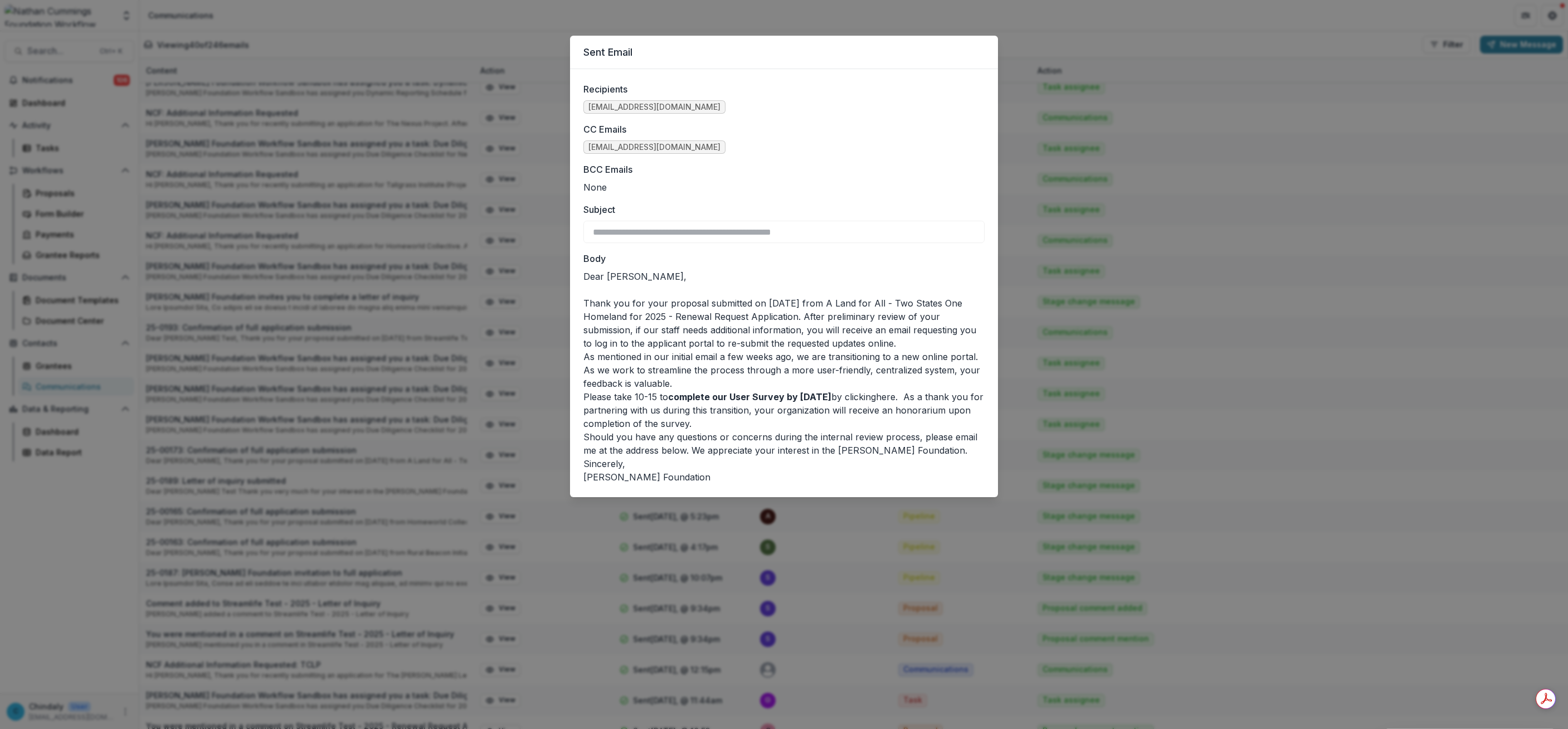
click at [355, 569] on div "**********" at bounding box center [784, 364] width 1568 height 729
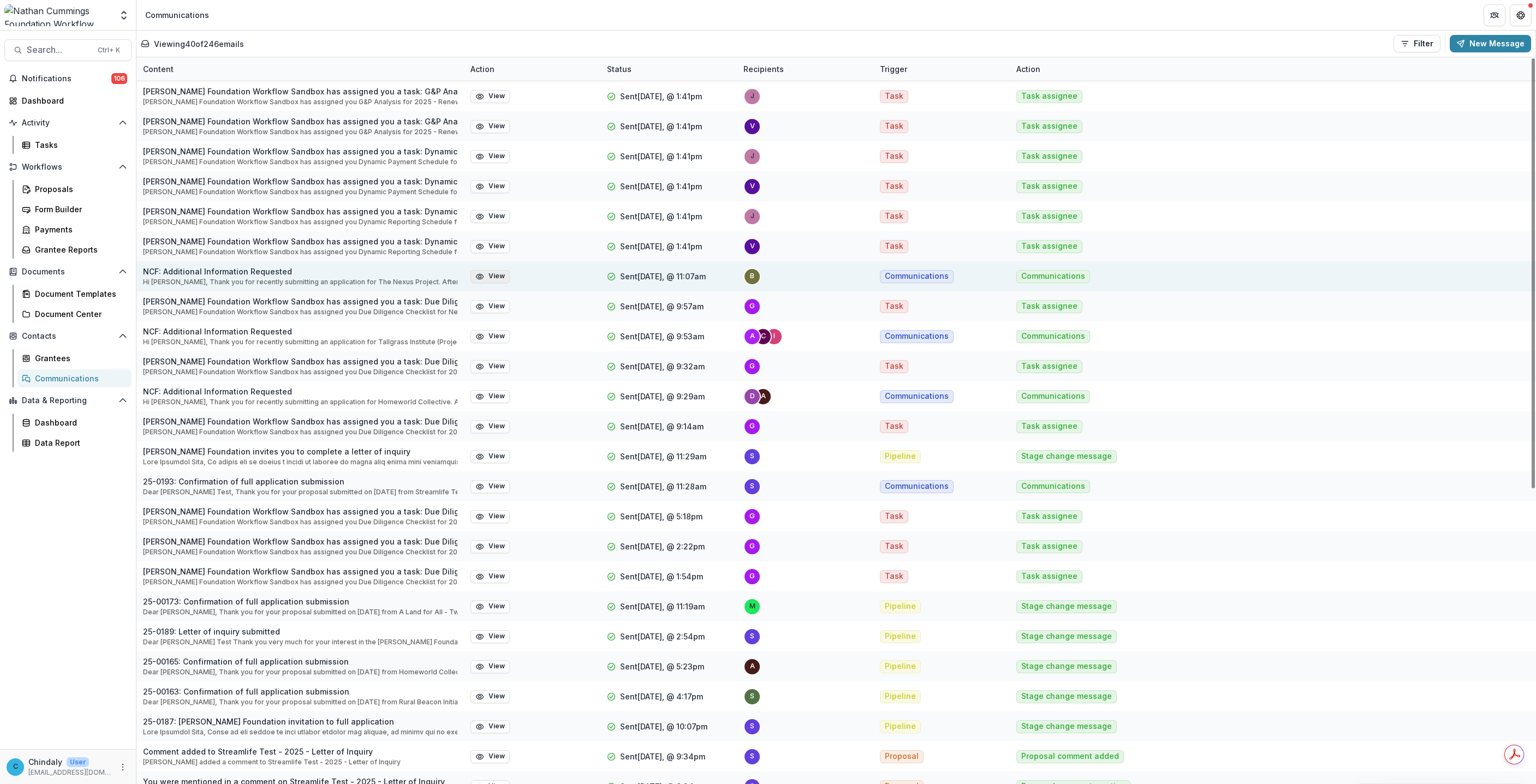
click at [487, 274] on button "View" at bounding box center [490, 276] width 39 height 13
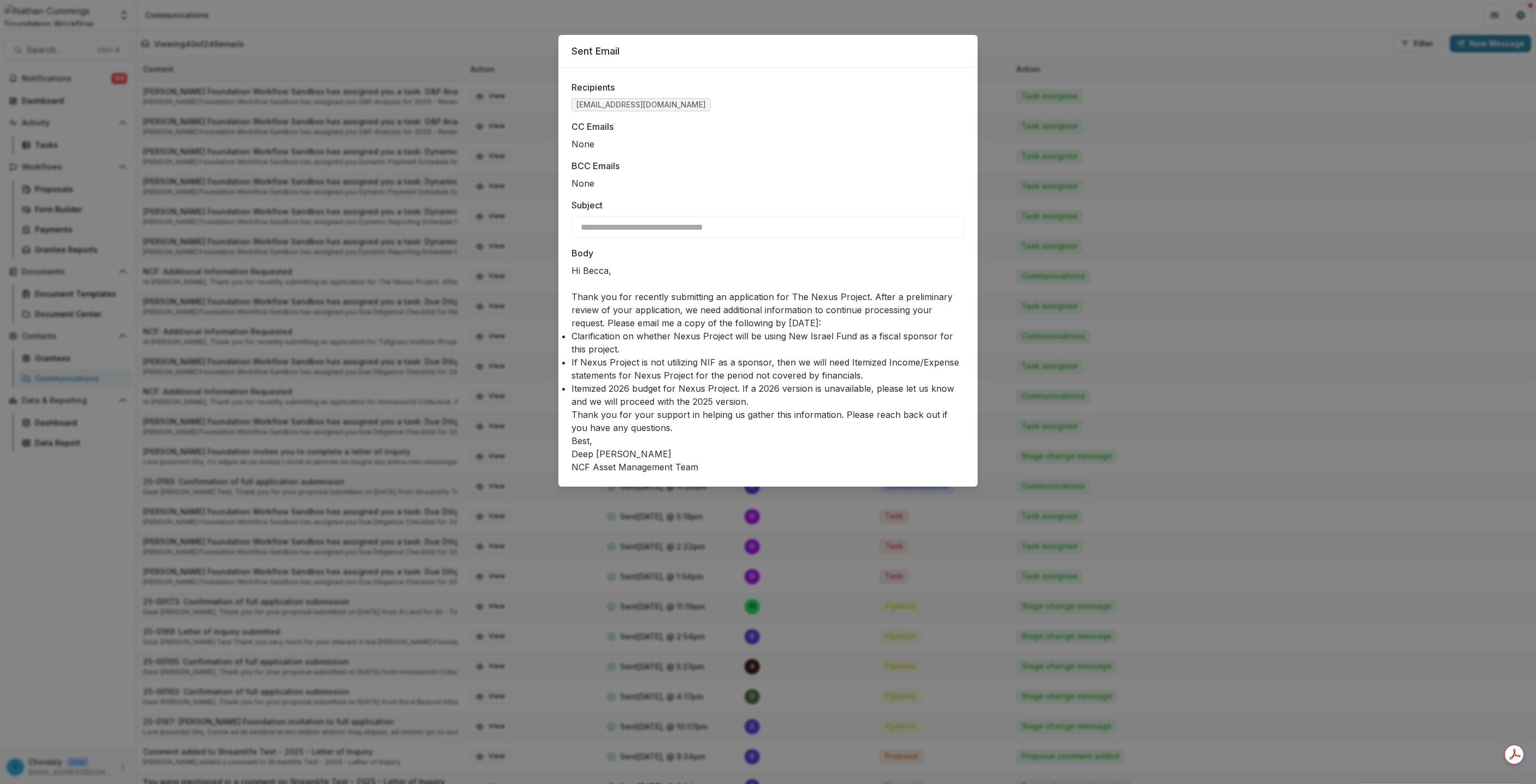
click at [780, 66] on header "Sent Email" at bounding box center [768, 51] width 419 height 32
click at [852, 465] on p "NCF Asset Management Team" at bounding box center [768, 467] width 393 height 13
click at [627, 159] on label "BCC Emails" at bounding box center [765, 166] width 386 height 13
click at [151, 41] on div "**********" at bounding box center [768, 392] width 1536 height 784
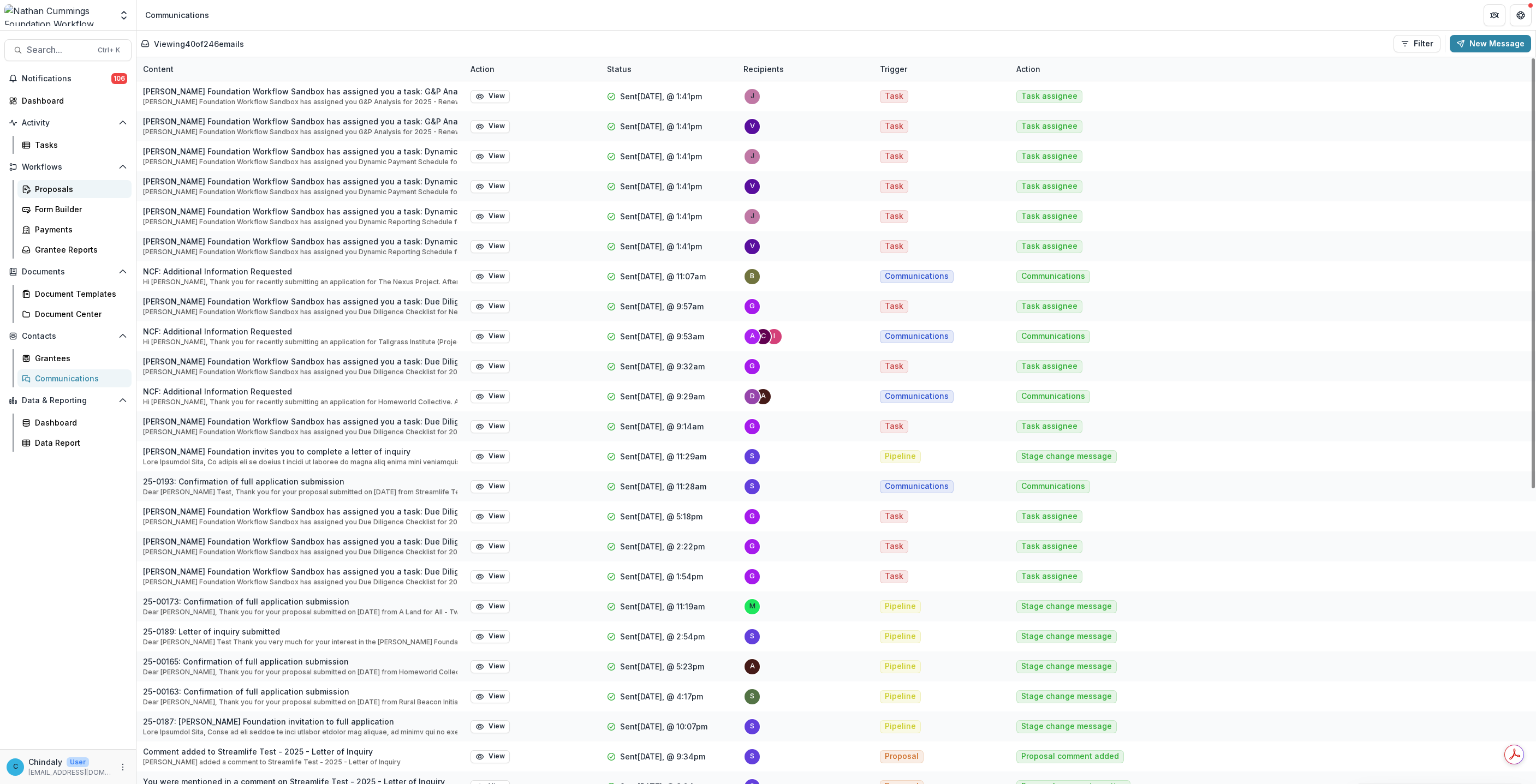
click at [47, 193] on div "Proposals" at bounding box center [79, 189] width 88 height 11
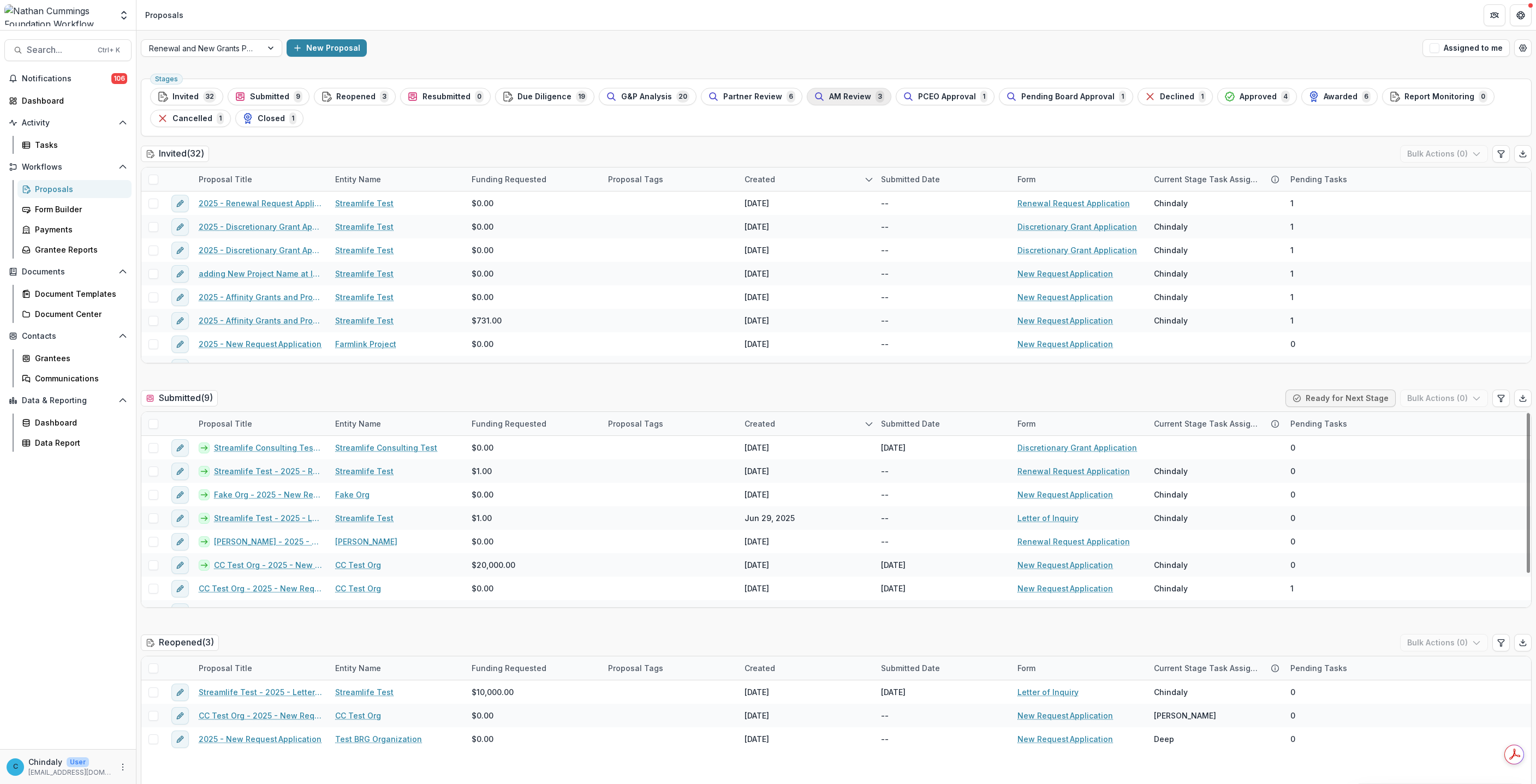
click at [819, 92] on div "AM Review 3" at bounding box center [849, 96] width 71 height 12
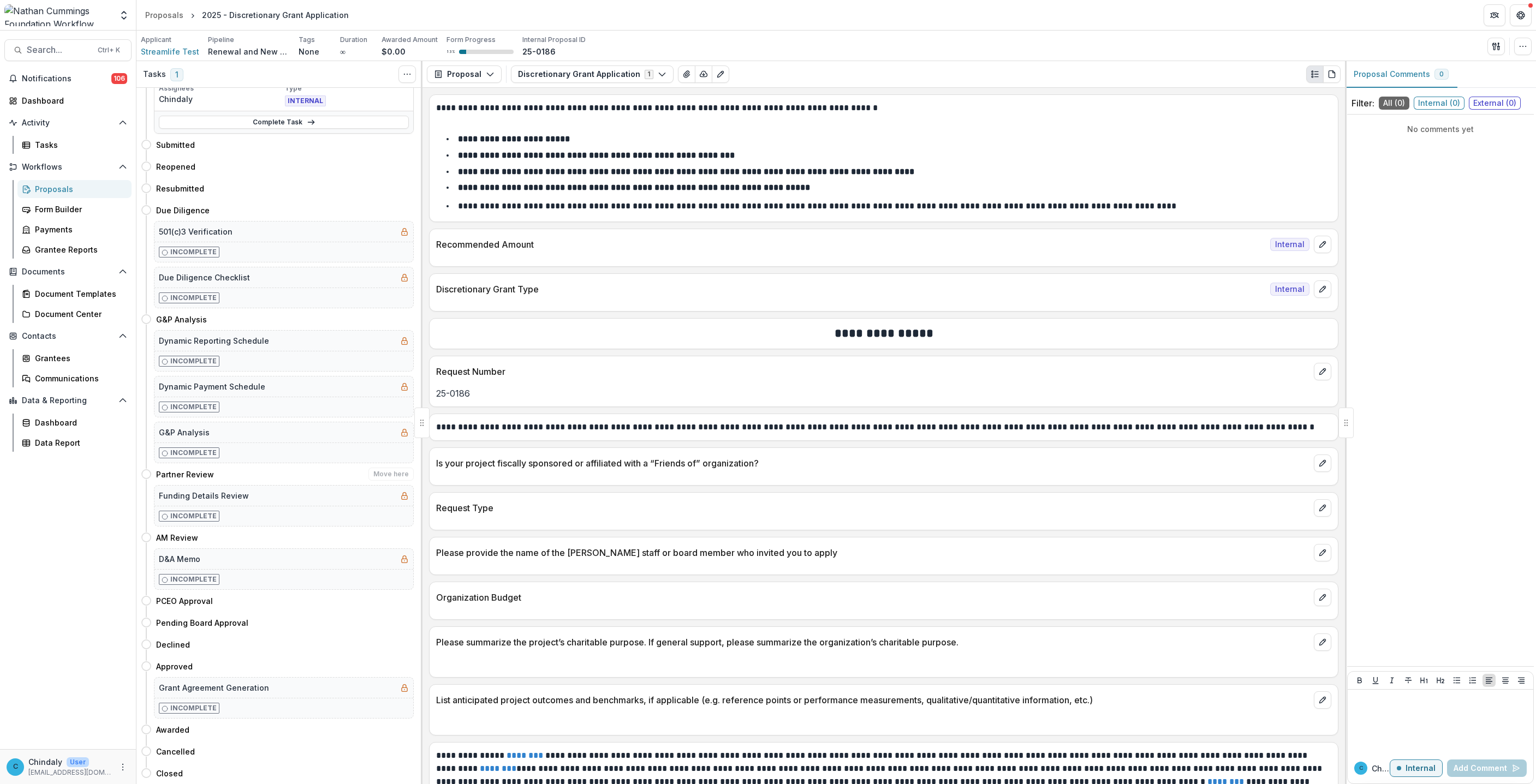
scroll to position [86, 0]
click at [177, 532] on h4 "AM Review" at bounding box center [177, 538] width 42 height 11
click at [516, 77] on button "Discretionary Grant Application 1" at bounding box center [592, 74] width 162 height 17
click at [526, 69] on button "Discretionary Grant Application 1" at bounding box center [592, 74] width 162 height 17
click at [174, 539] on h4 "AM Review" at bounding box center [177, 538] width 42 height 11
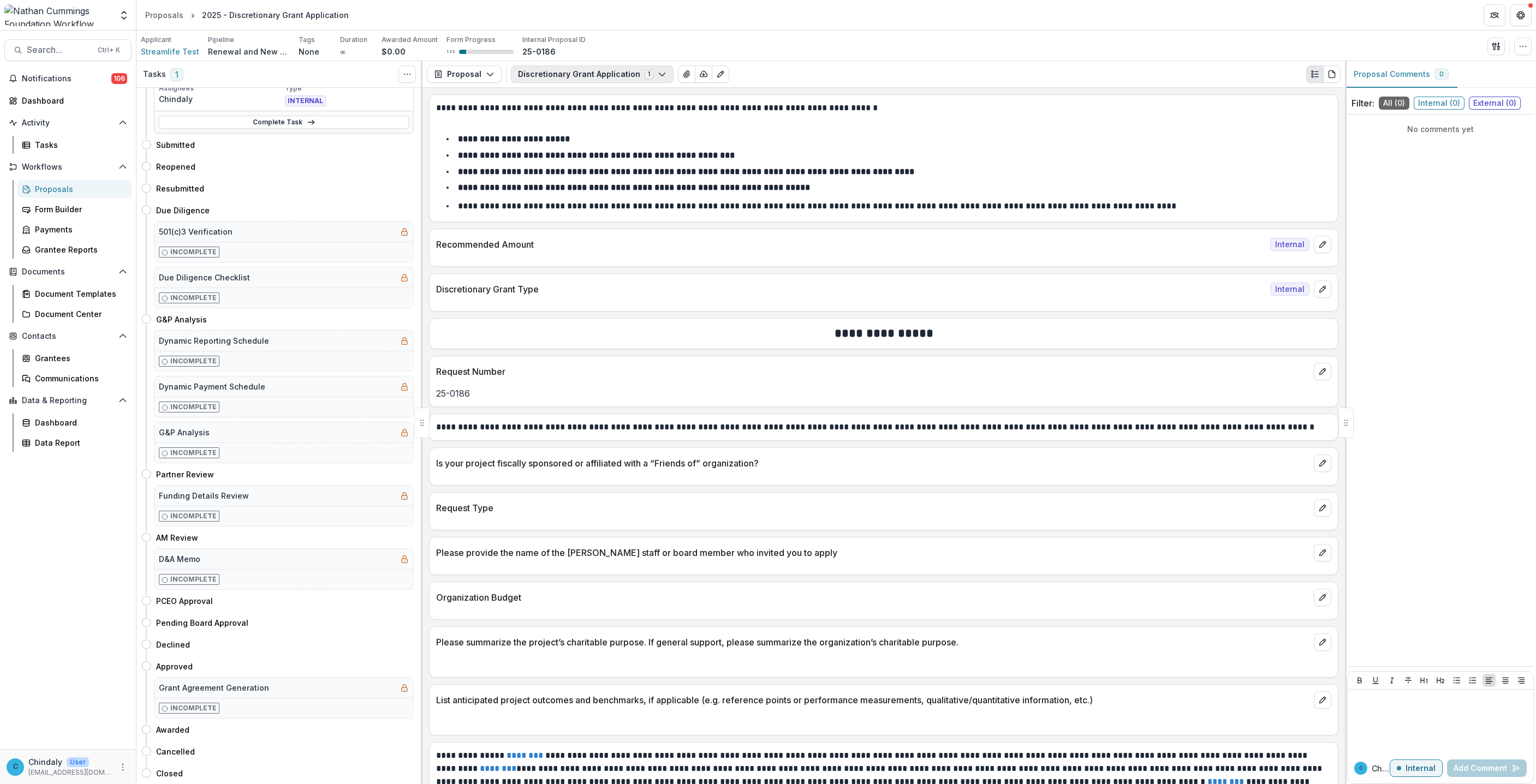
click at [551, 79] on button "Discretionary Grant Application 1" at bounding box center [592, 74] width 162 height 17
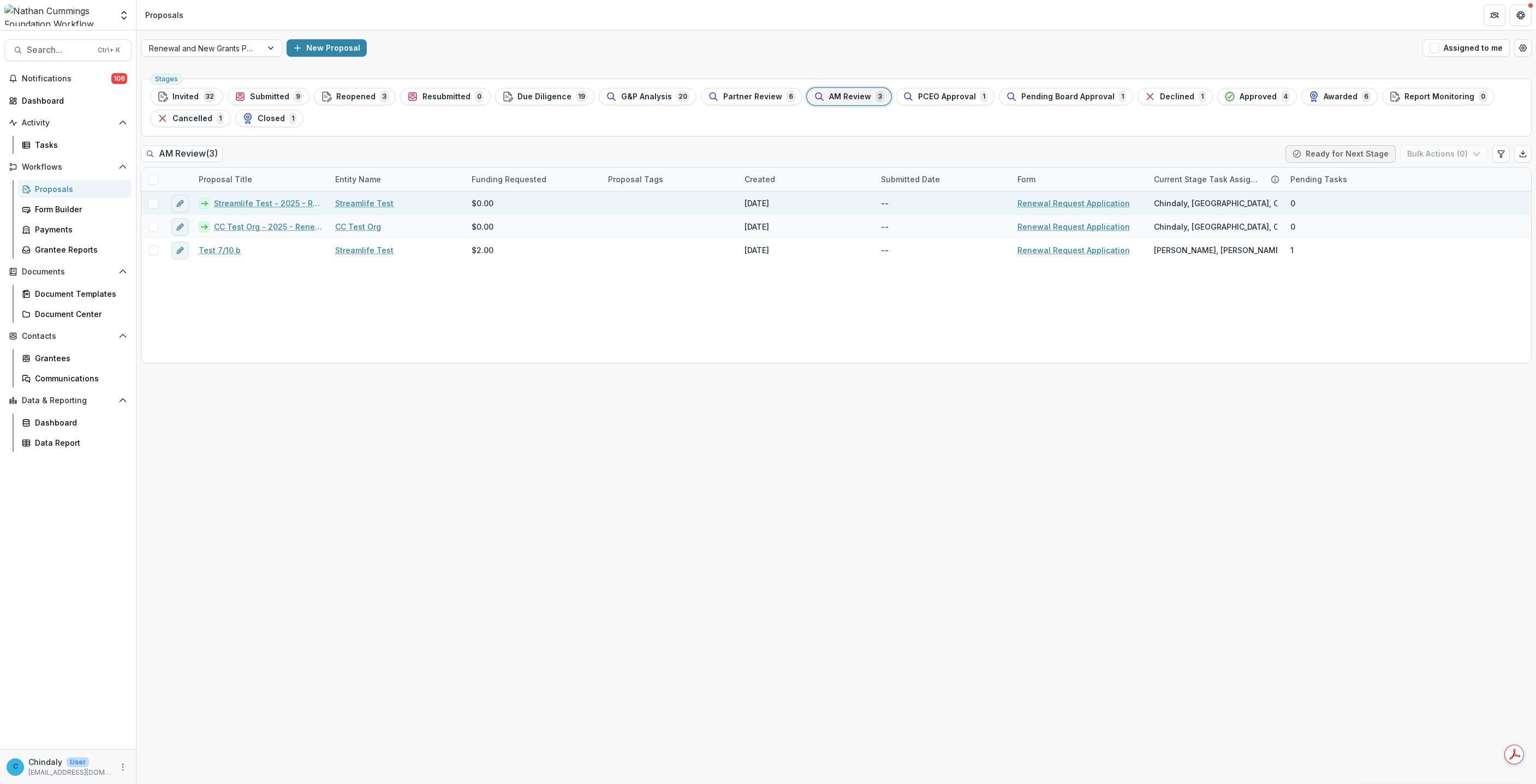
click at [284, 202] on link "Streamlife Test - 2025 - Renewal Request Application" at bounding box center [267, 203] width 108 height 11
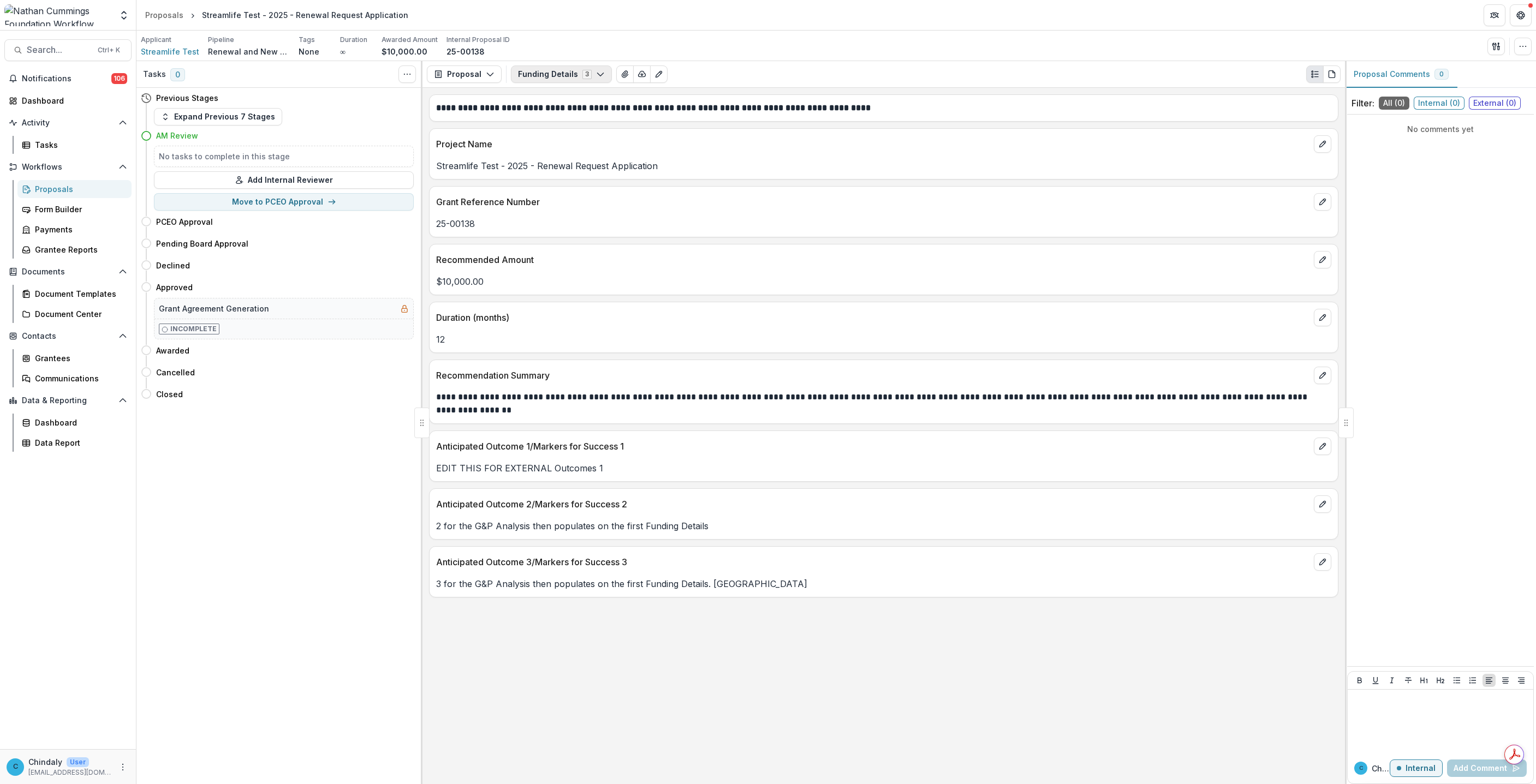
click at [585, 69] on button "Funding Details 3" at bounding box center [562, 74] width 101 height 17
click at [556, 129] on span "G&P Analysis Internal" at bounding box center [589, 133] width 112 height 12
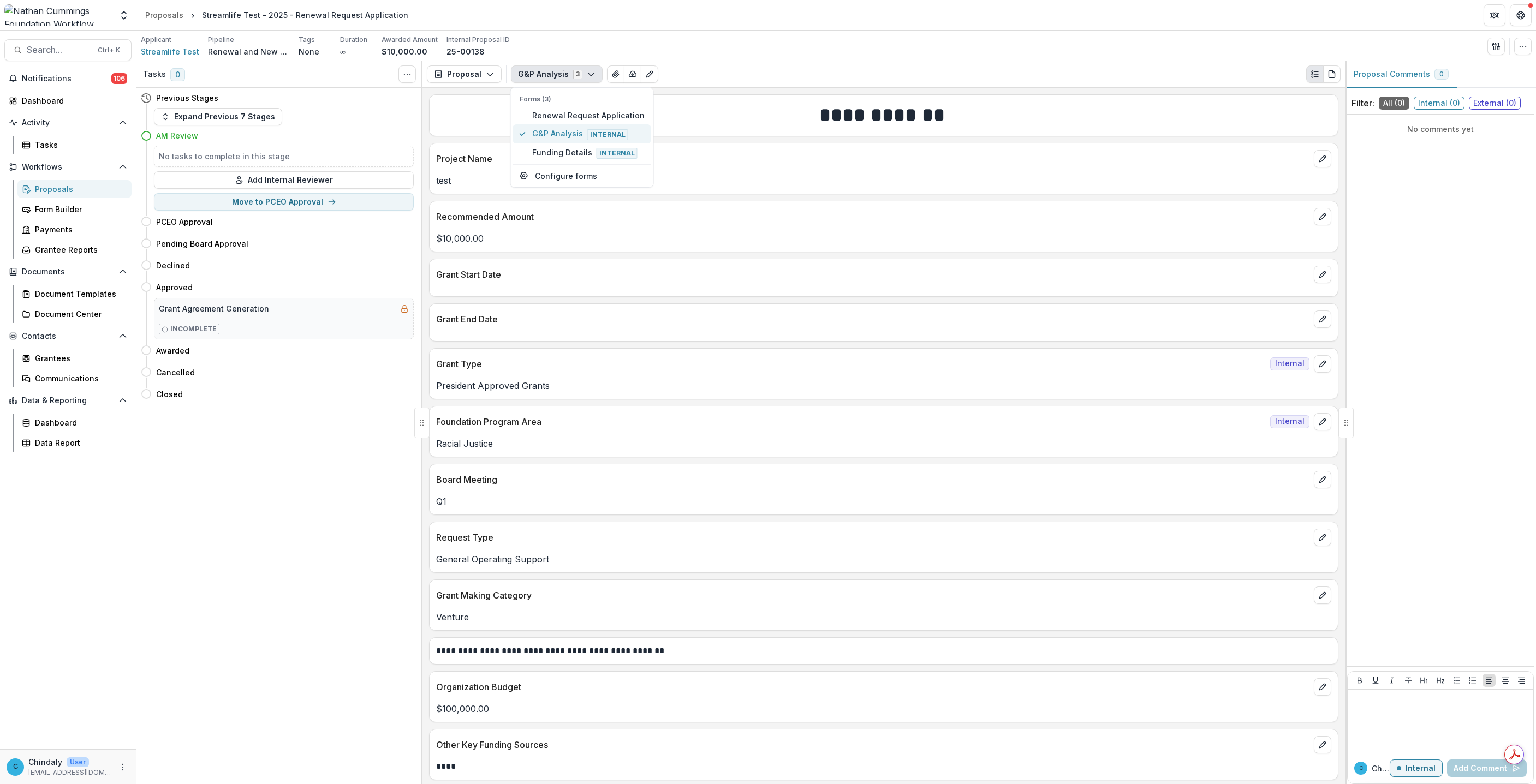
click at [557, 135] on span "G&P Analysis Internal" at bounding box center [589, 133] width 112 height 12
click at [205, 222] on h4 "PCEO Approval" at bounding box center [184, 222] width 57 height 11
click at [336, 185] on button "Add Internal Reviewer" at bounding box center [284, 180] width 260 height 17
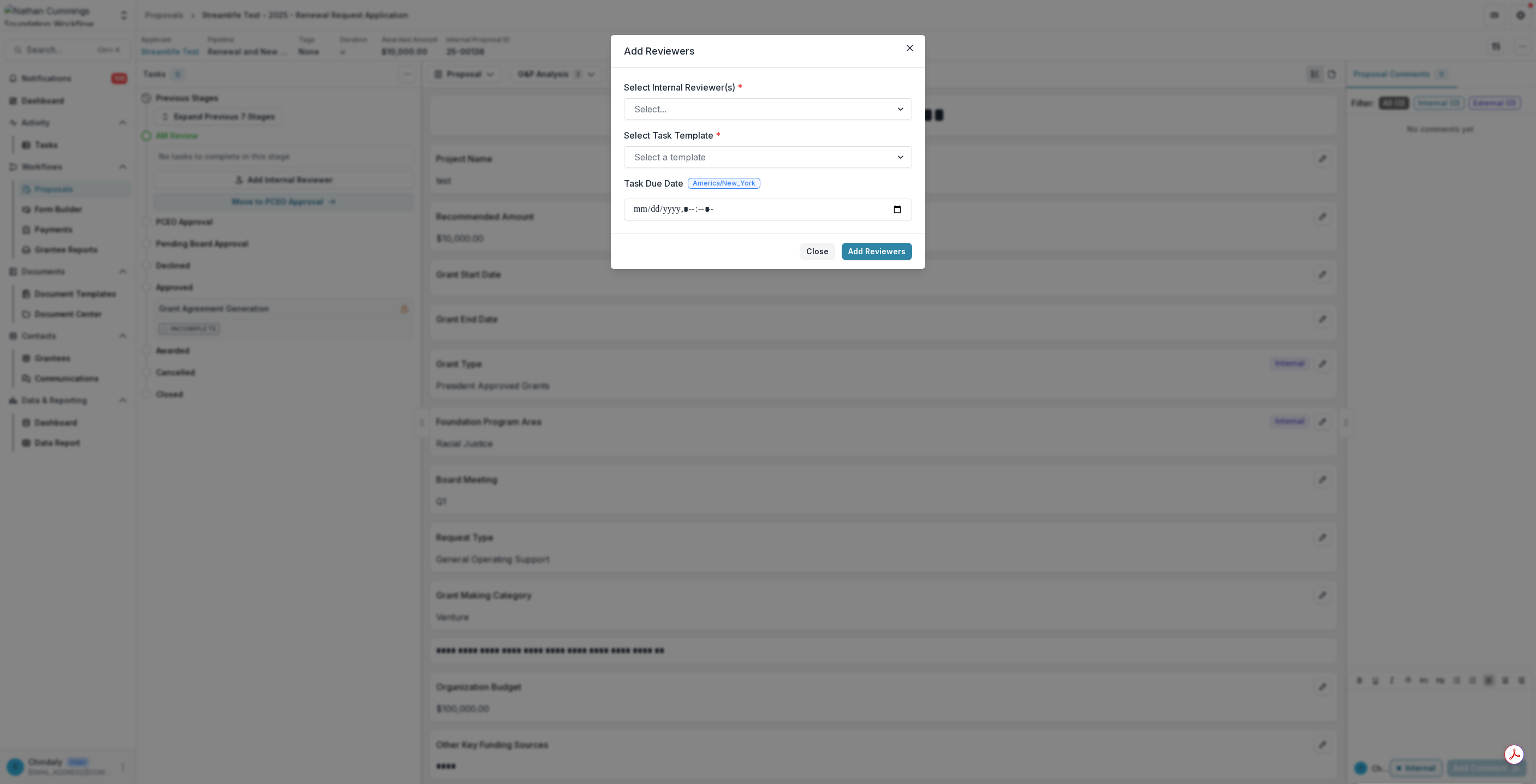
click at [821, 259] on button "Close" at bounding box center [817, 252] width 36 height 17
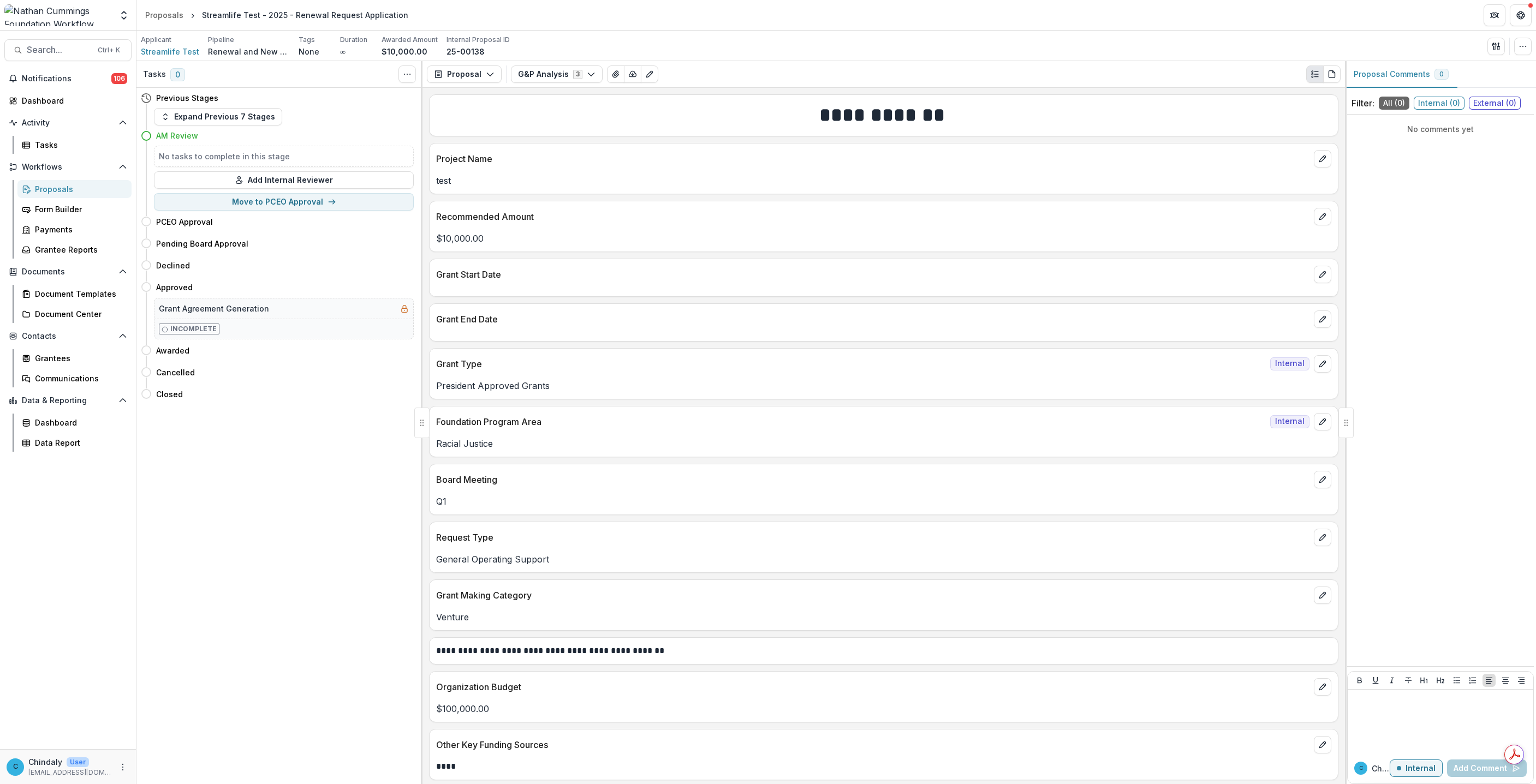
click at [202, 148] on div "No tasks to complete in this stage" at bounding box center [284, 156] width 260 height 21
click at [296, 161] on h5 "No tasks to complete in this stage" at bounding box center [284, 156] width 250 height 11
click at [1521, 39] on button "button" at bounding box center [1523, 46] width 17 height 17
click at [1447, 69] on button "Edit Attributes" at bounding box center [1471, 71] width 117 height 18
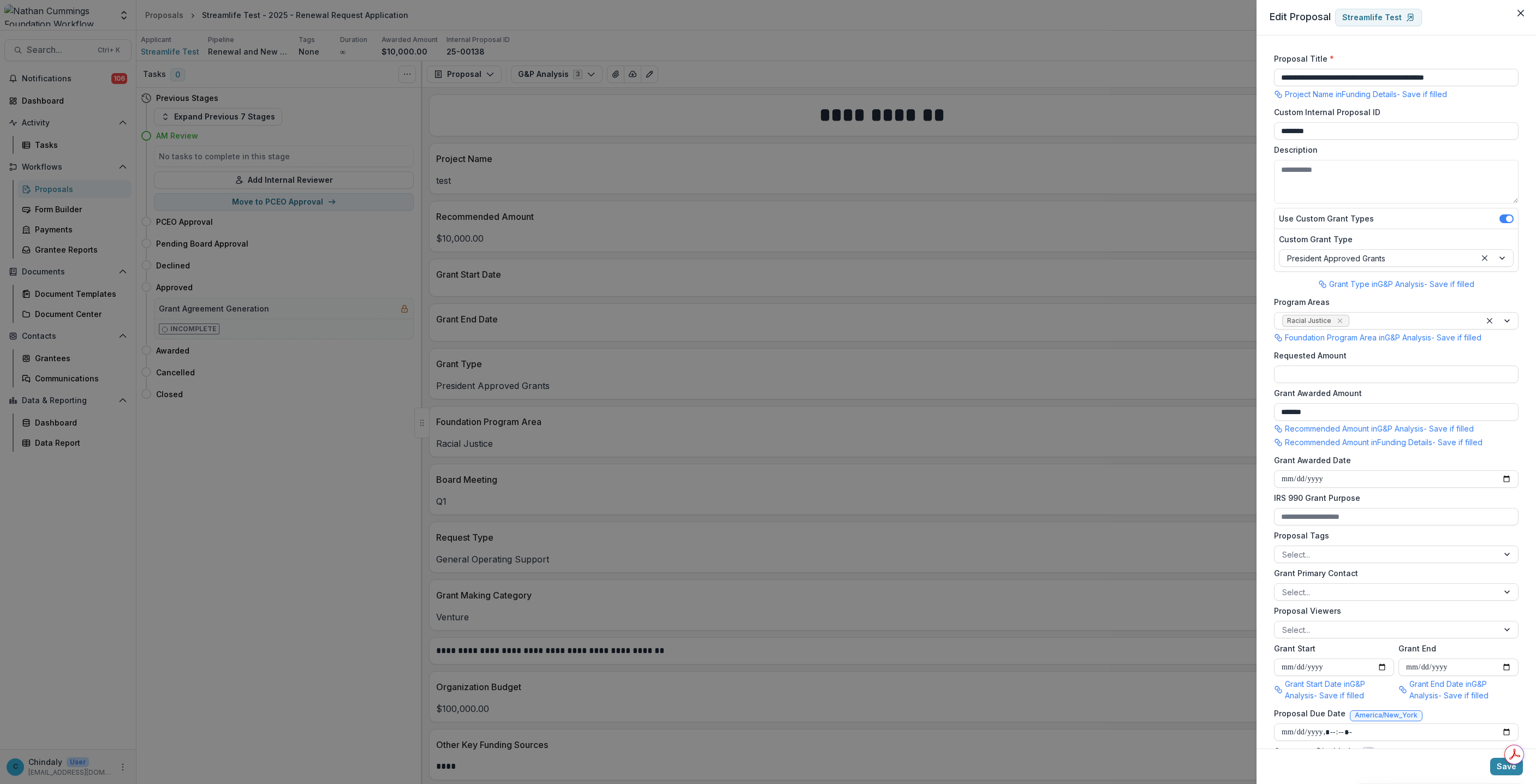
scroll to position [138, 0]
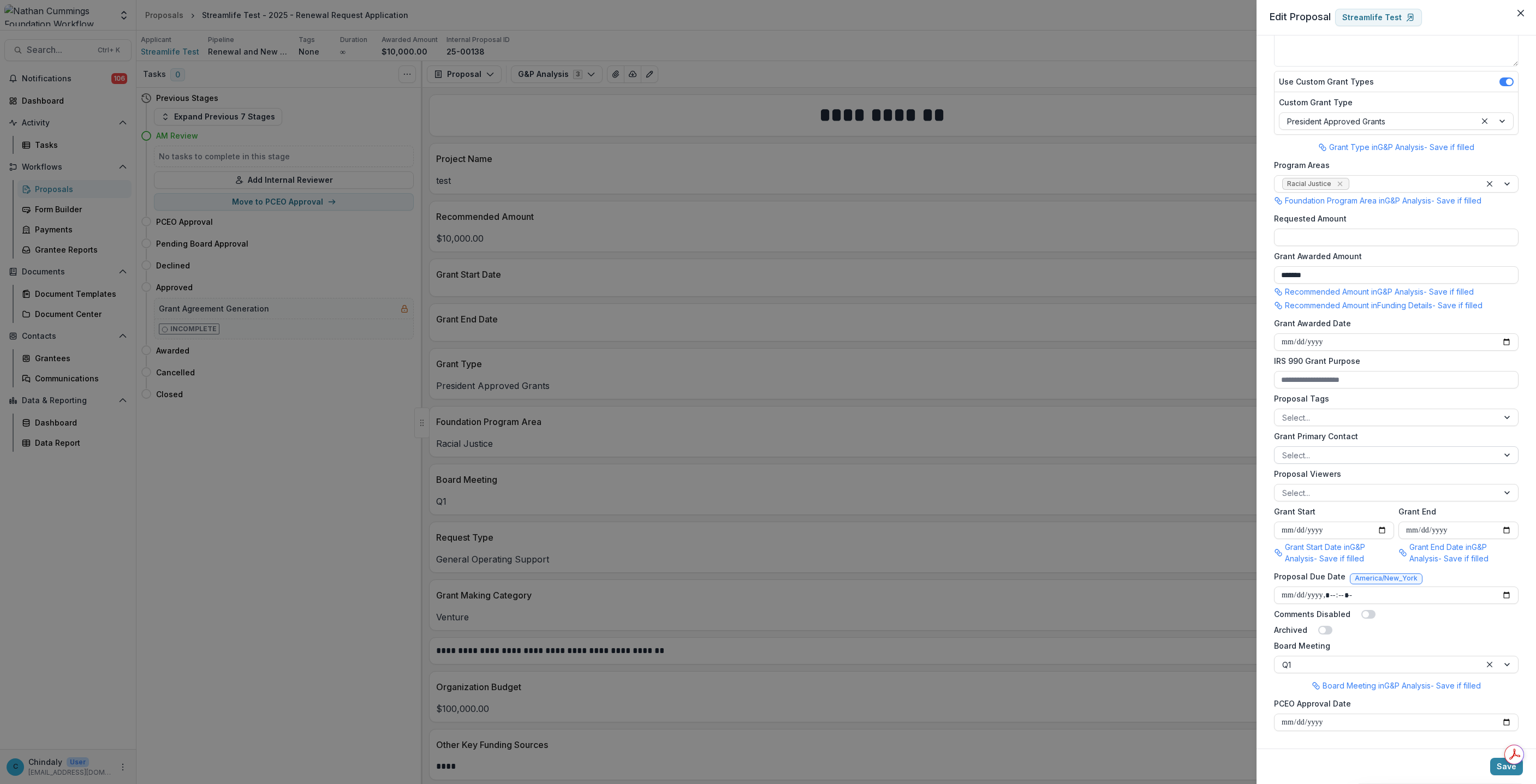
click at [1323, 457] on div at bounding box center [1387, 455] width 209 height 14
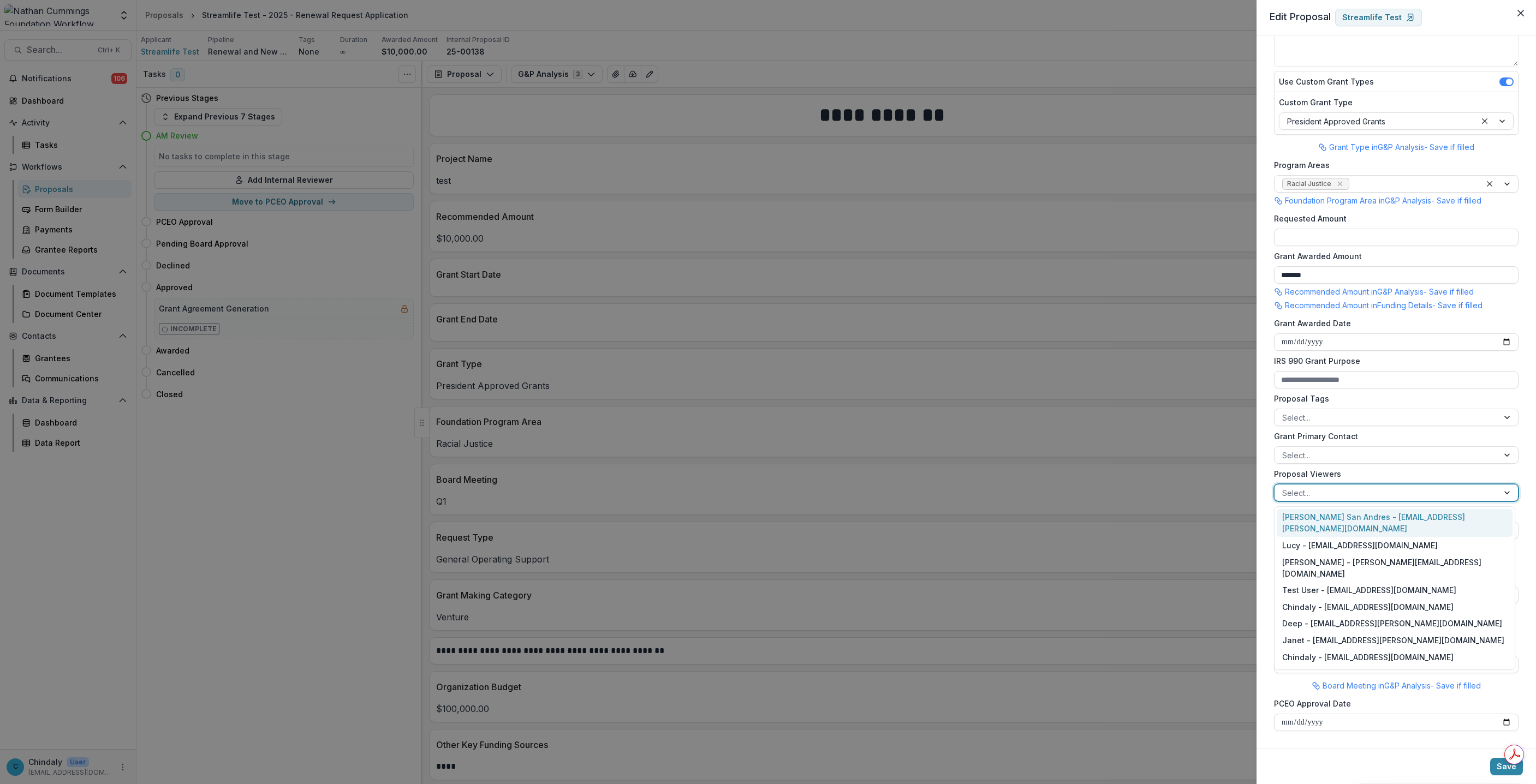
click at [1315, 498] on div at bounding box center [1387, 493] width 209 height 14
click at [1345, 488] on div at bounding box center [1387, 493] width 209 height 14
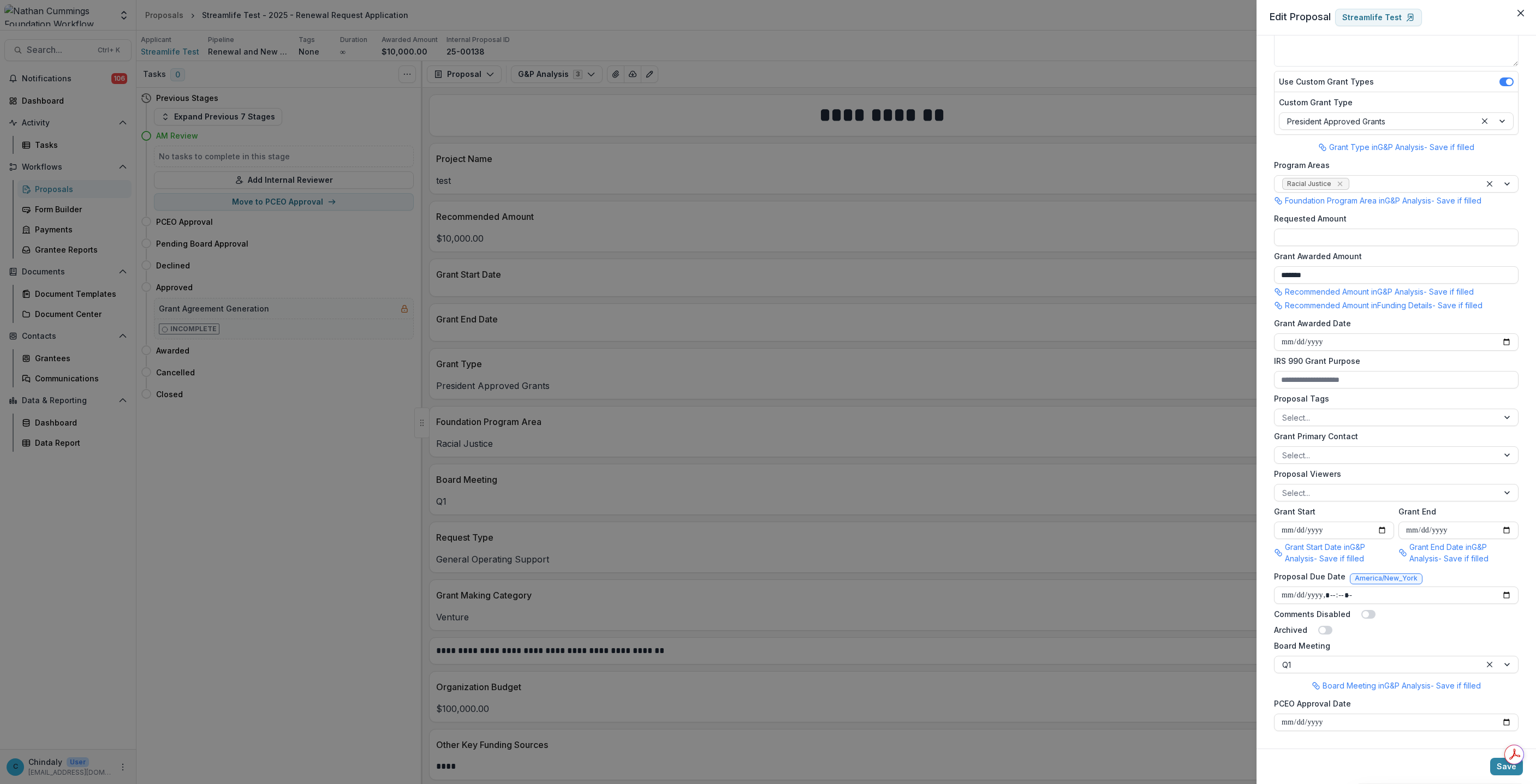
drag, startPoint x: 1525, startPoint y: 14, endPoint x: 400, endPoint y: 131, distance: 1131.1
click at [1525, 14] on button "Close" at bounding box center [1520, 13] width 17 height 17
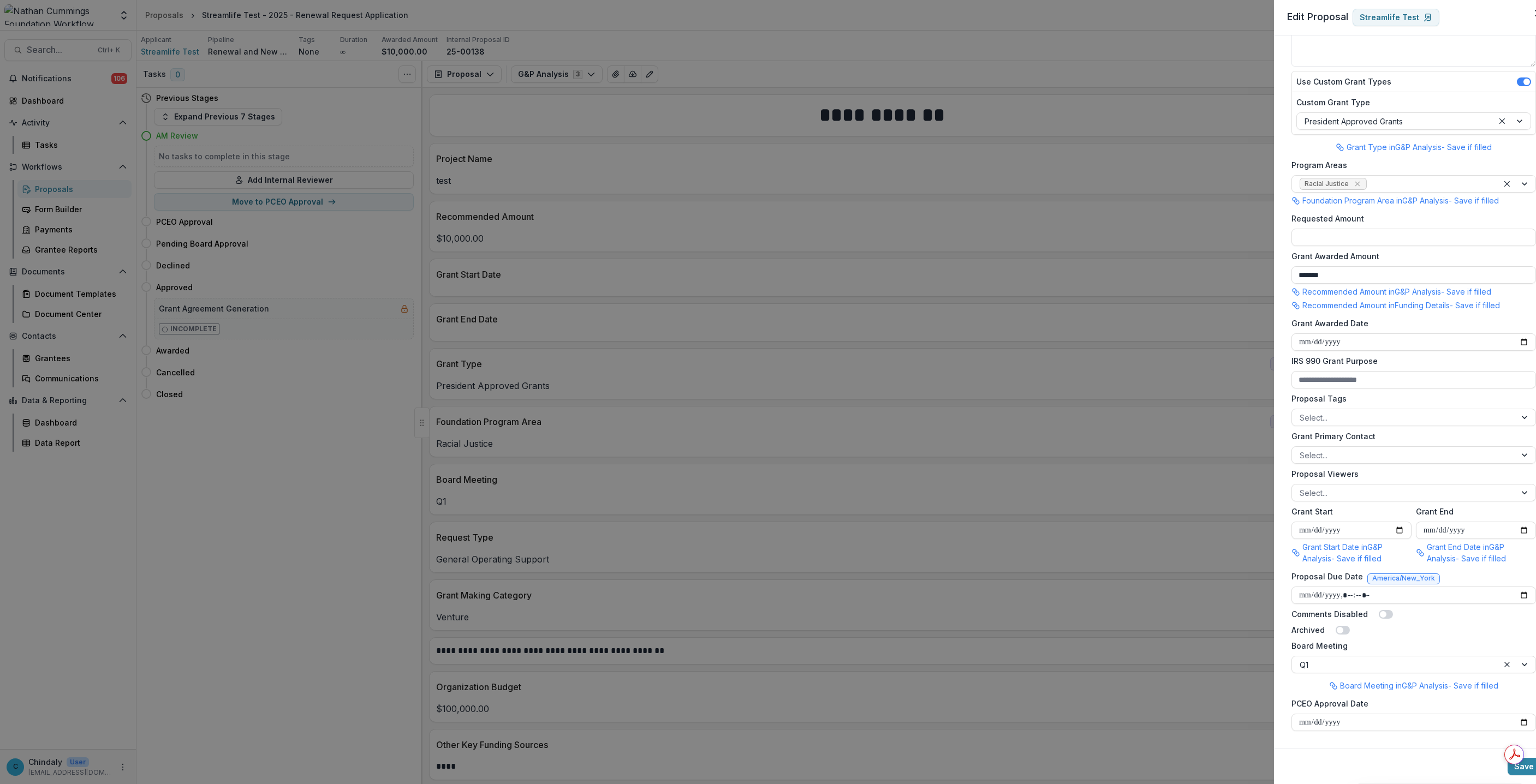
click at [364, 177] on div "**********" at bounding box center [768, 392] width 1536 height 784
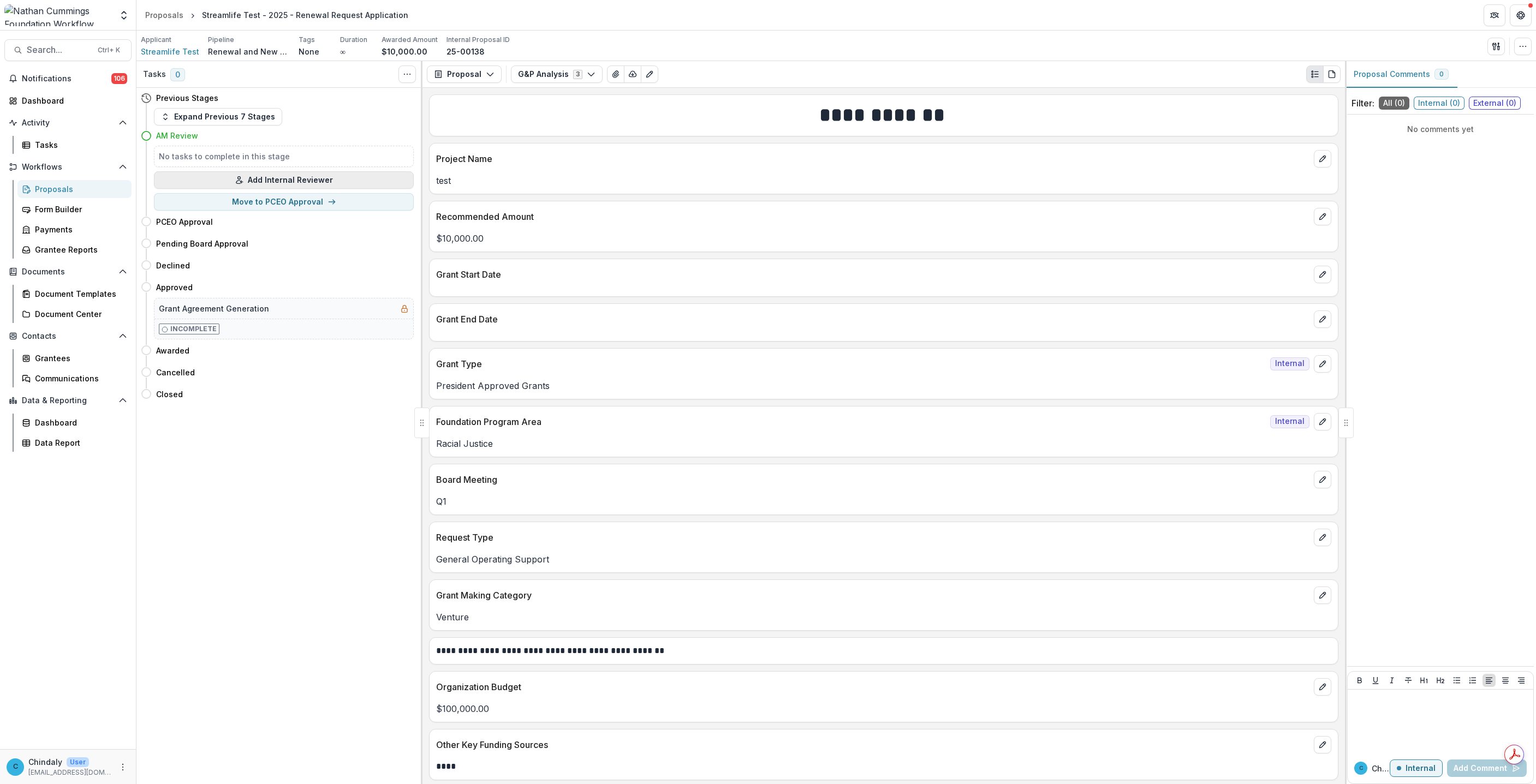
click at [331, 175] on button "Add Internal Reviewer" at bounding box center [284, 180] width 260 height 17
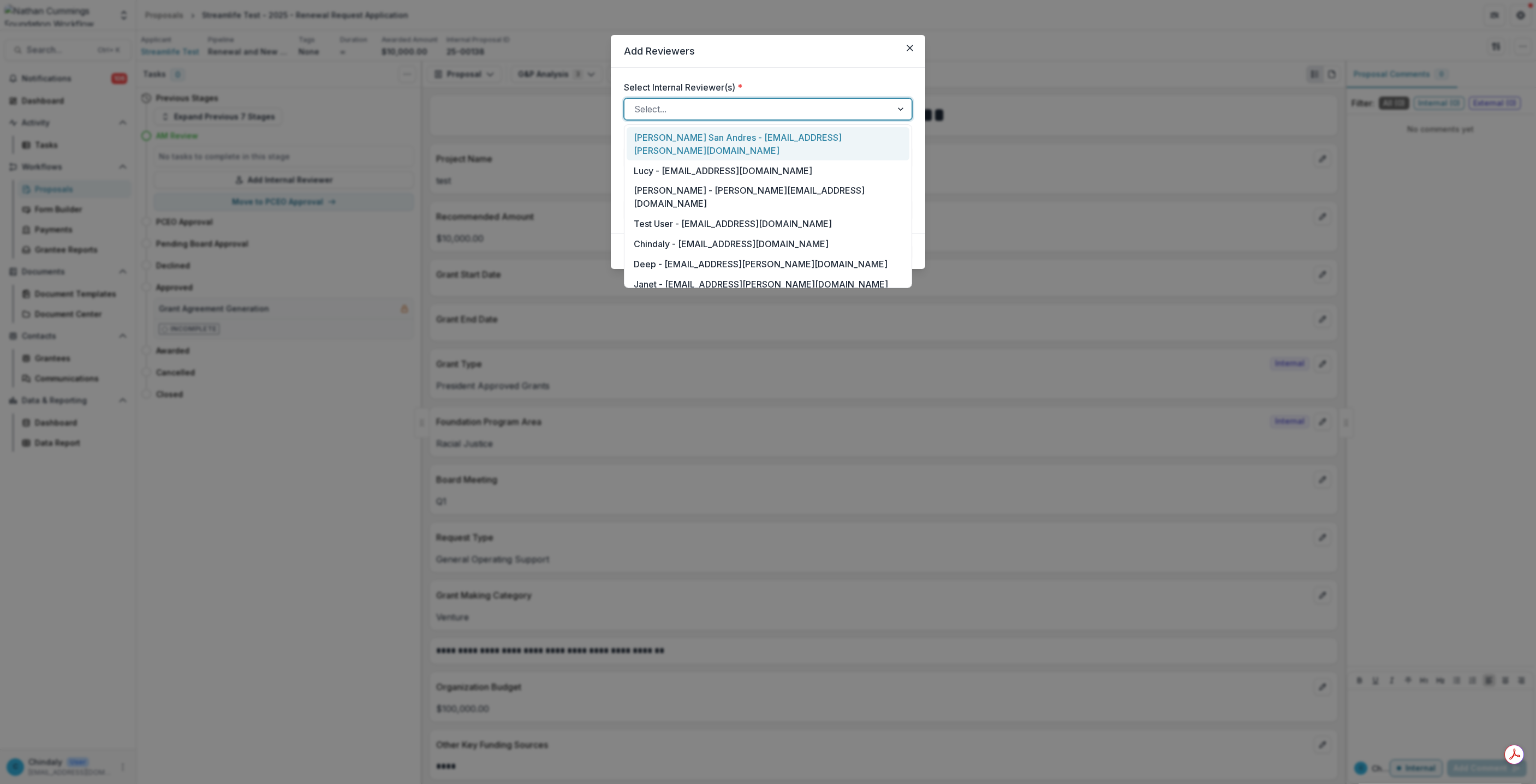
click at [705, 102] on div at bounding box center [758, 109] width 248 height 15
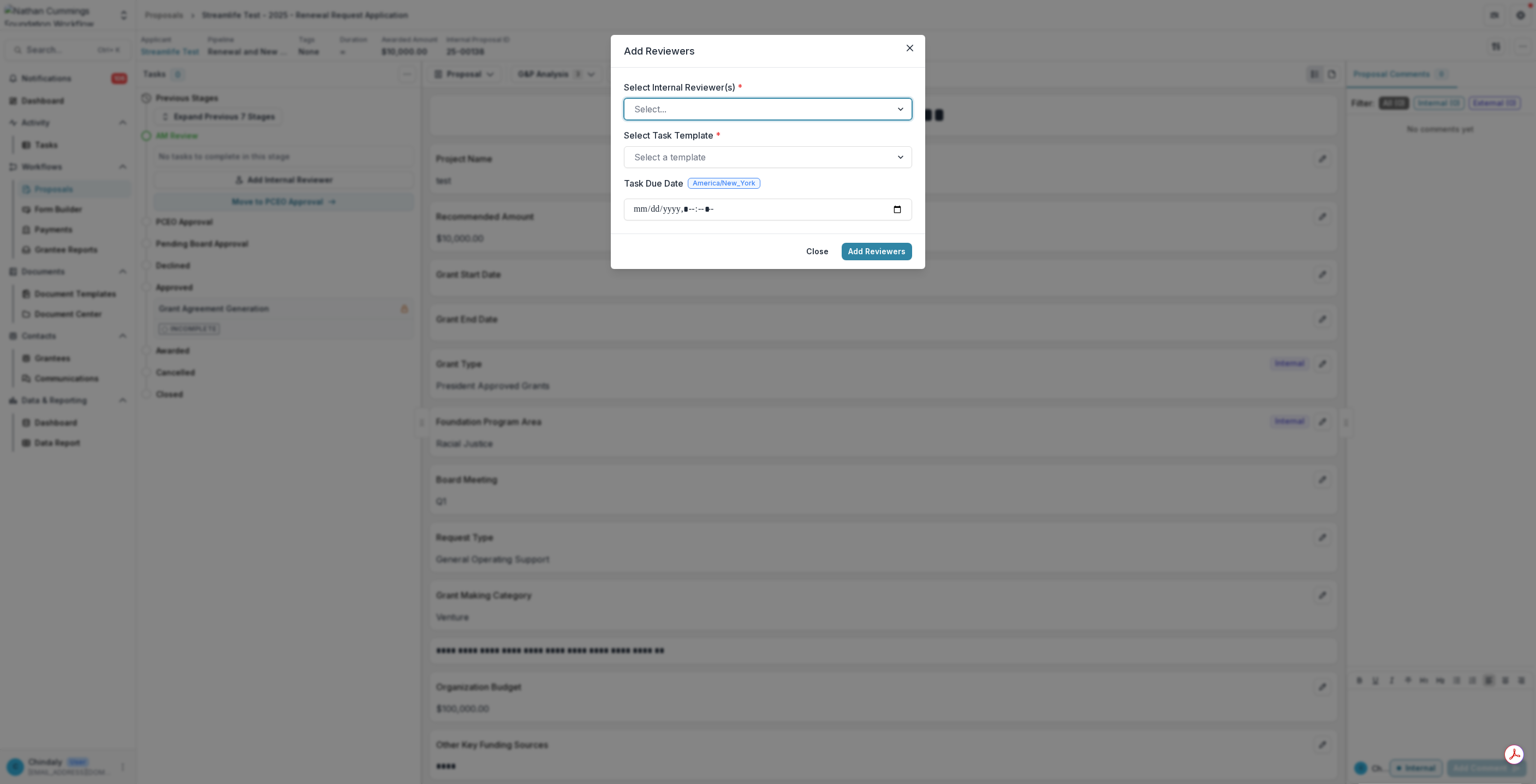
click at [705, 102] on div at bounding box center [758, 109] width 248 height 15
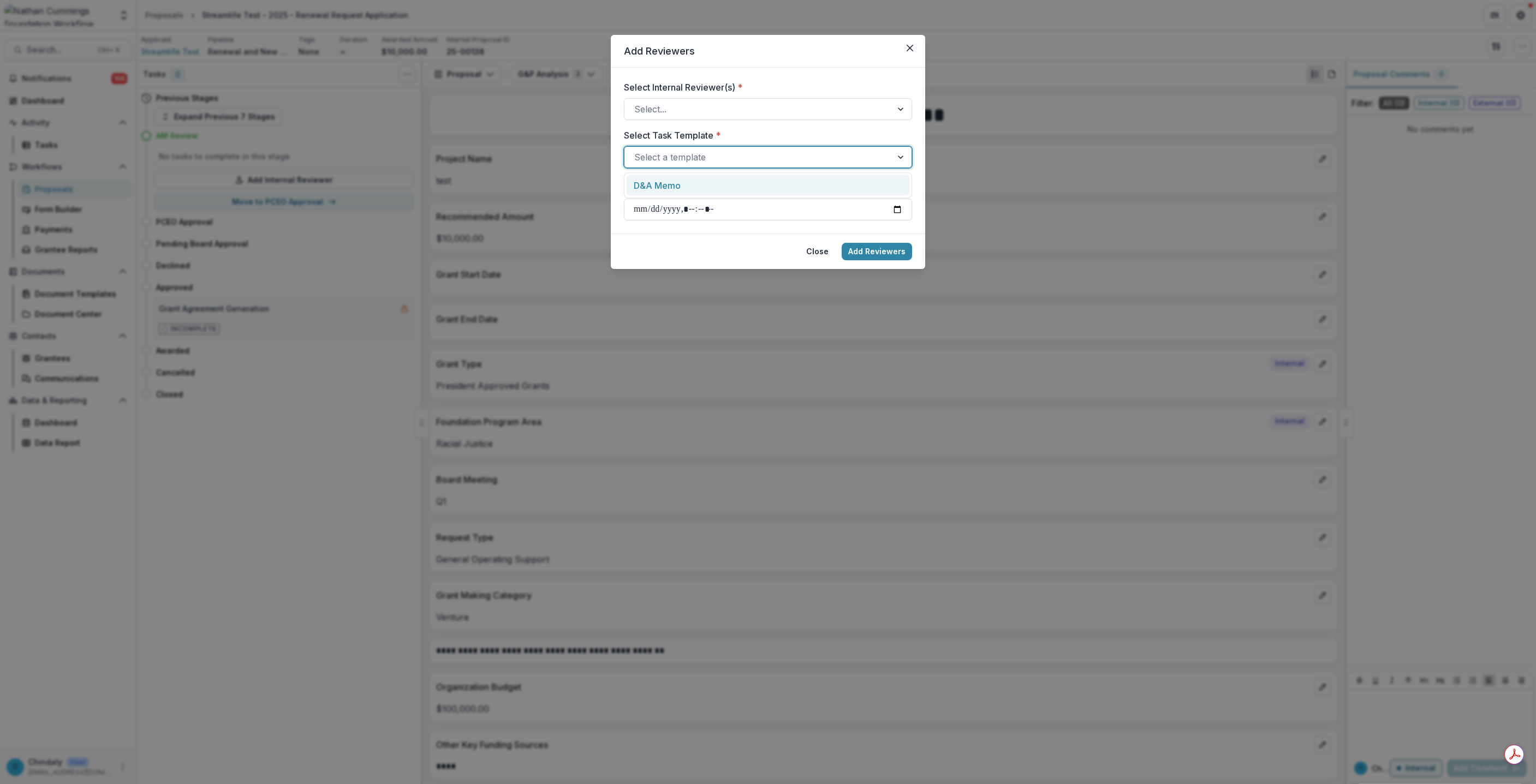
click at [729, 151] on div at bounding box center [758, 157] width 248 height 15
click at [721, 66] on header "Add Reviewers" at bounding box center [767, 51] width 314 height 32
click at [911, 46] on icon "Close" at bounding box center [910, 48] width 6 height 6
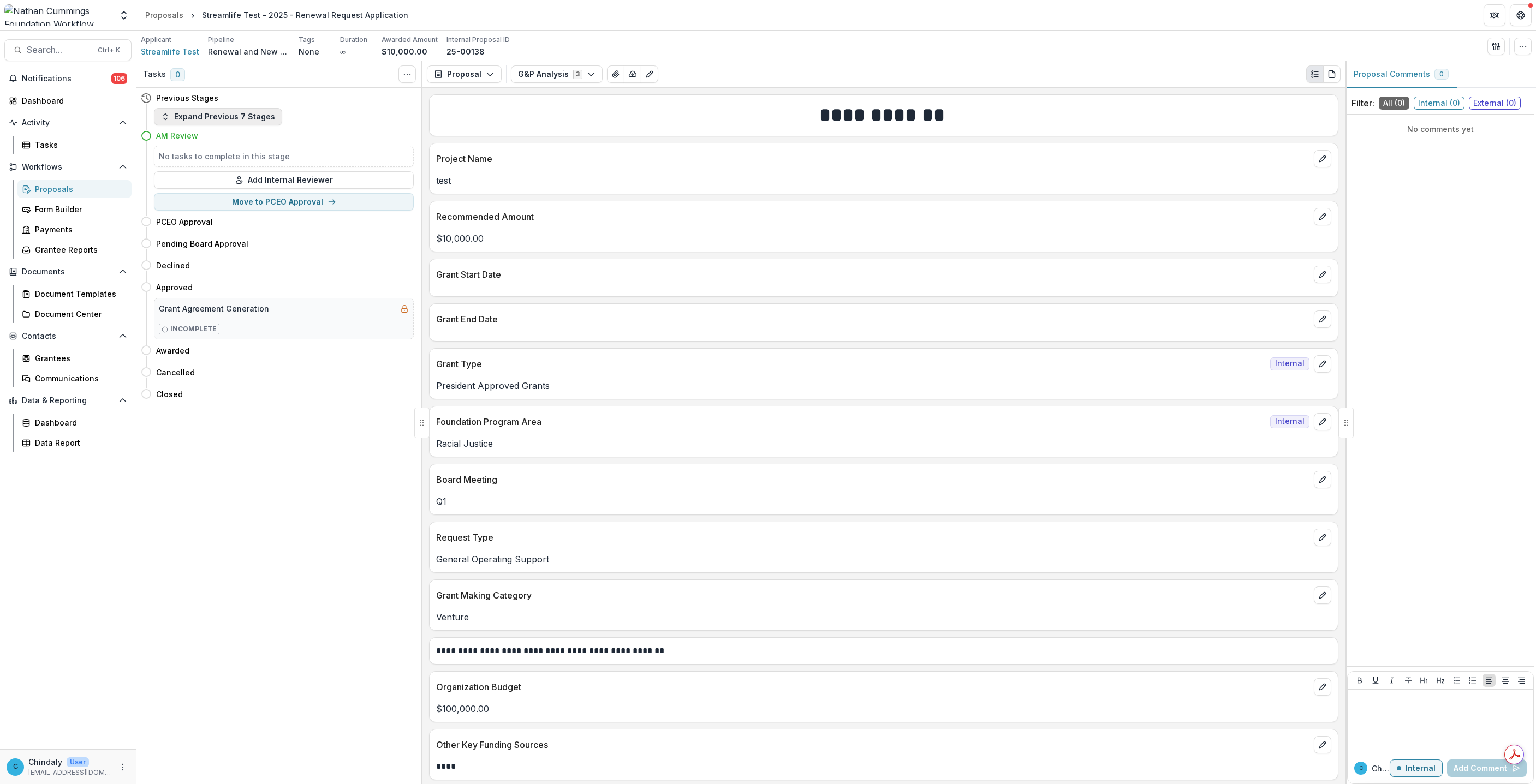
click at [244, 117] on button "Expand Previous 7 Stages" at bounding box center [217, 117] width 128 height 17
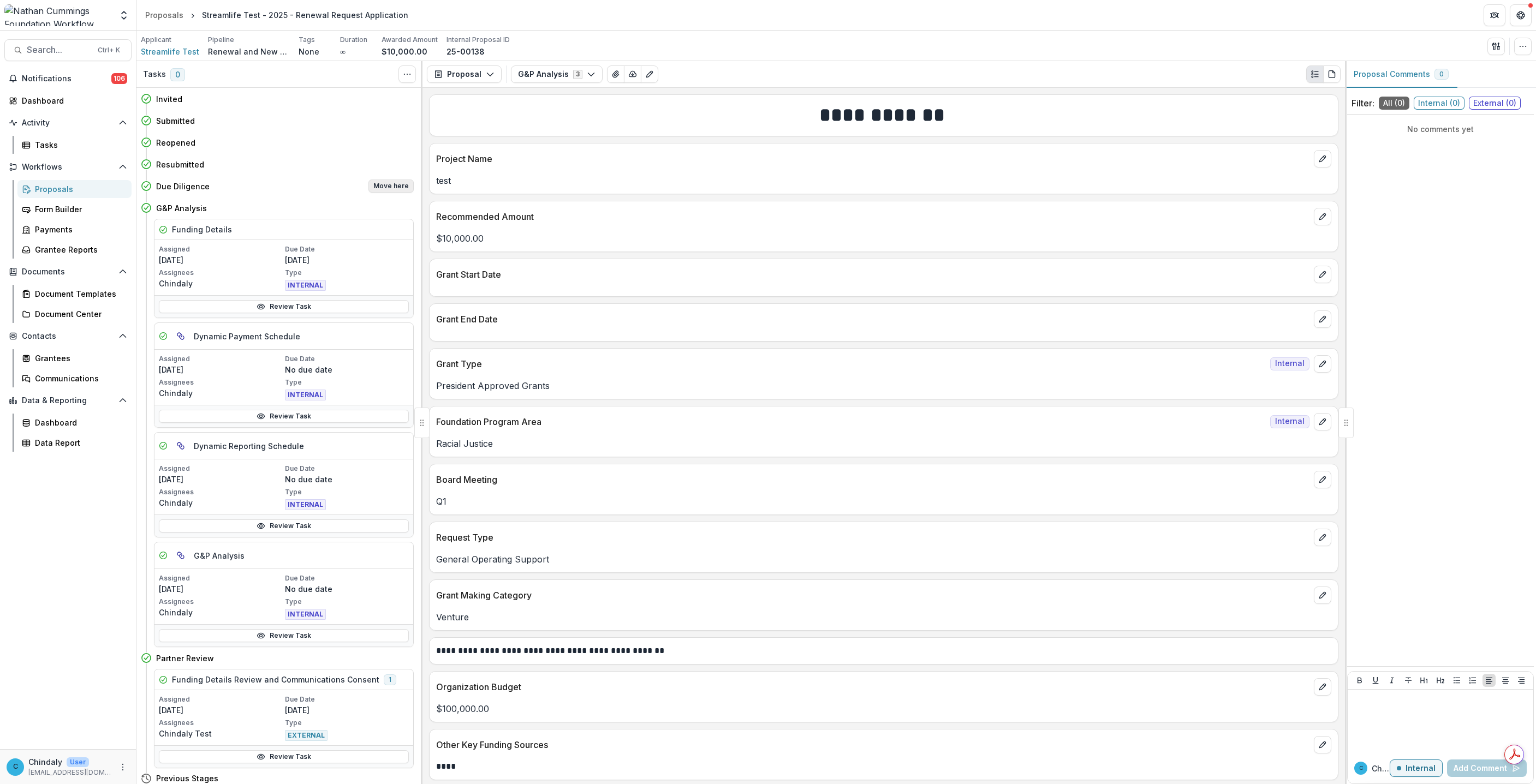
click at [388, 192] on button "Move here" at bounding box center [391, 186] width 45 height 13
select select "**********"
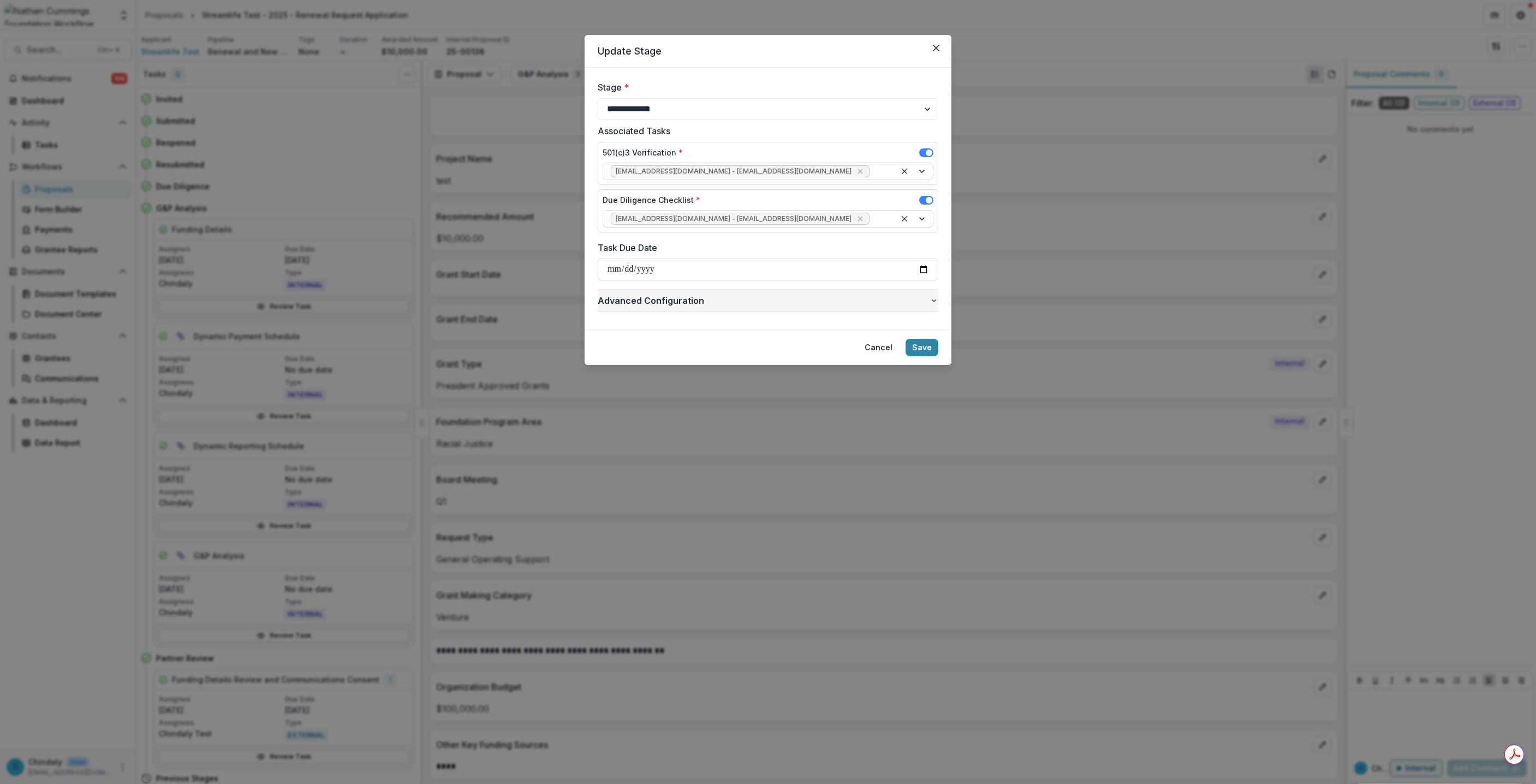
click at [642, 301] on span "Advanced Configuration" at bounding box center [763, 300] width 332 height 13
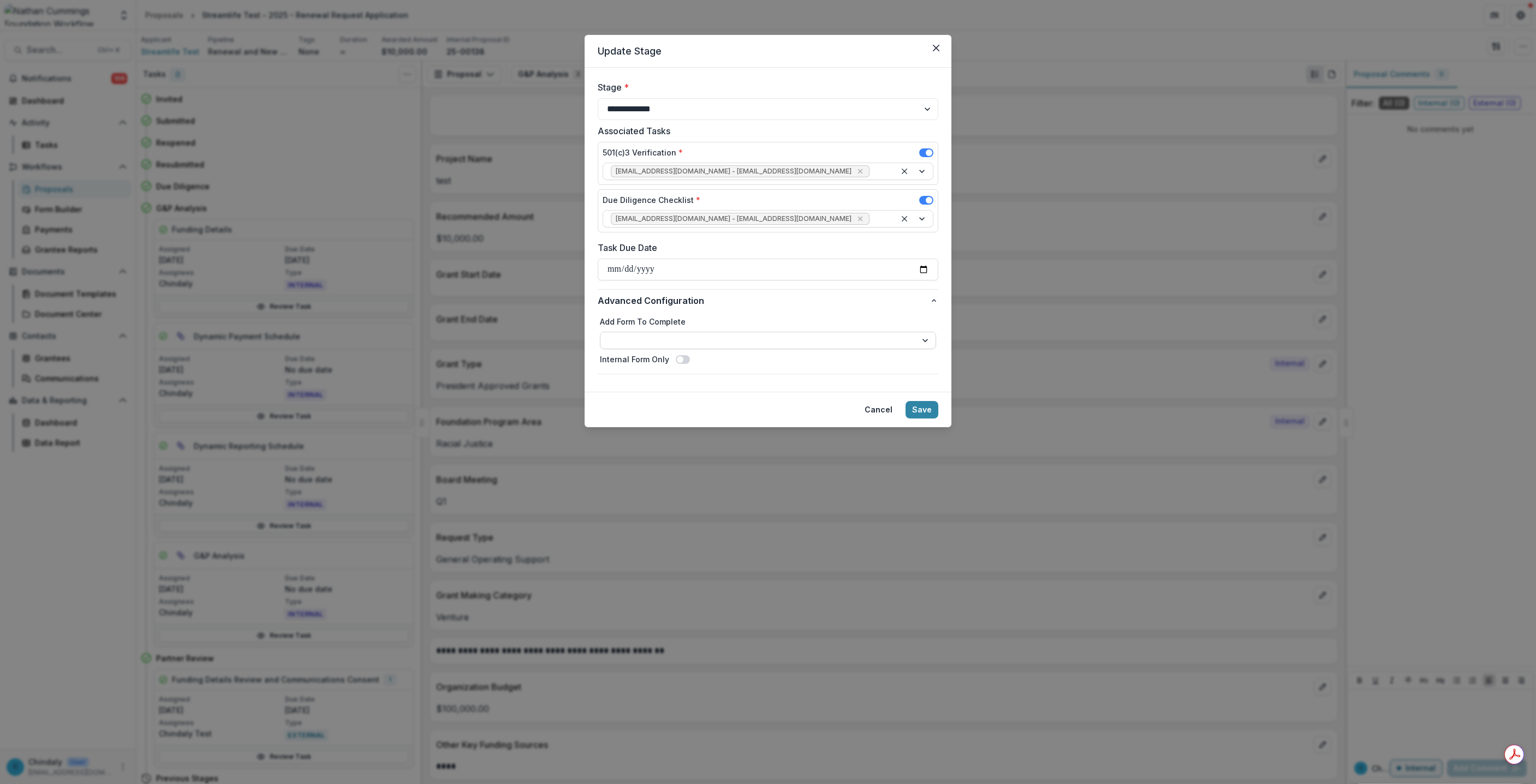
click at [650, 343] on select "**********" at bounding box center [768, 340] width 336 height 17
click at [880, 51] on header "Update Stage" at bounding box center [767, 51] width 367 height 32
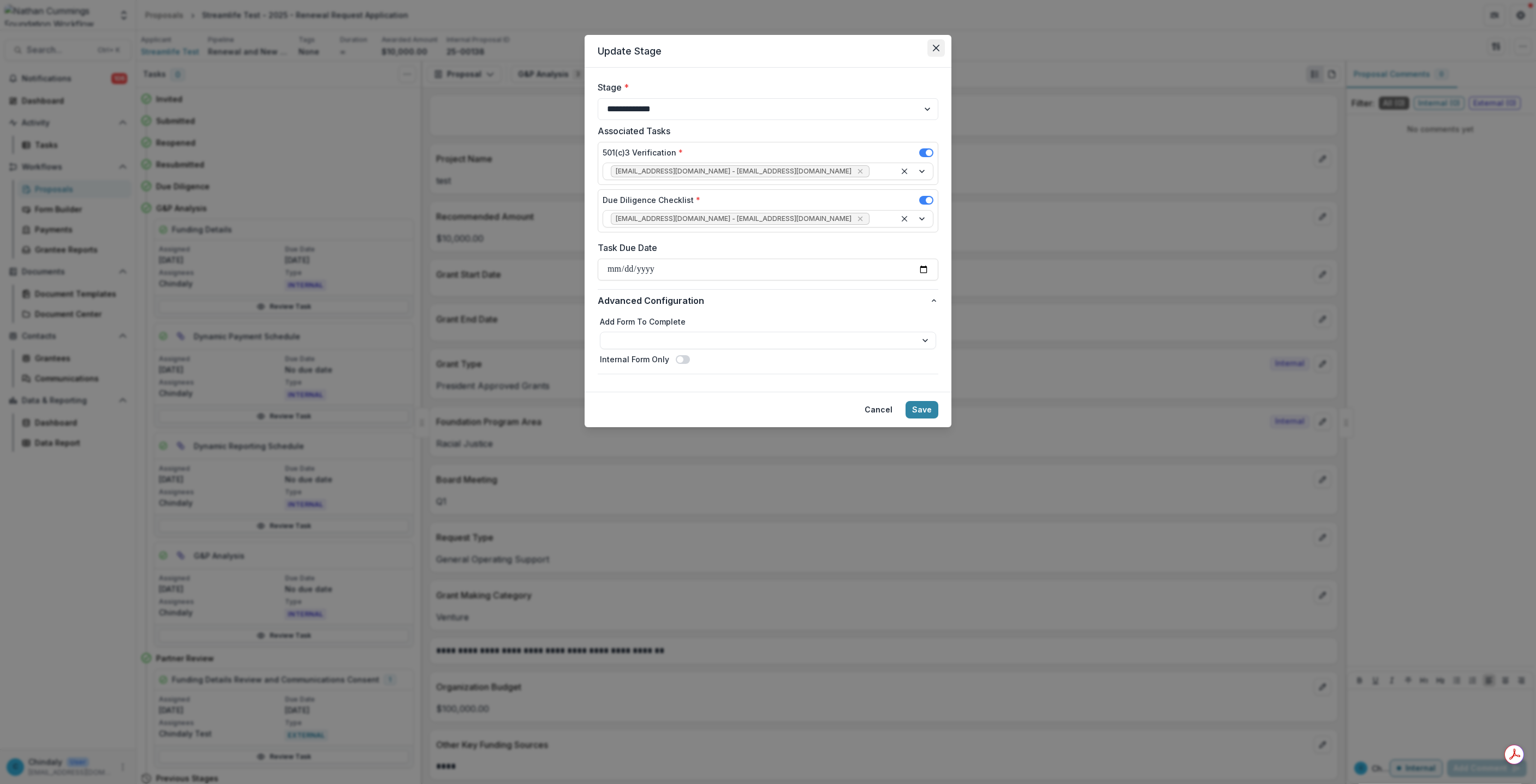
click at [935, 41] on button "Close" at bounding box center [936, 48] width 17 height 17
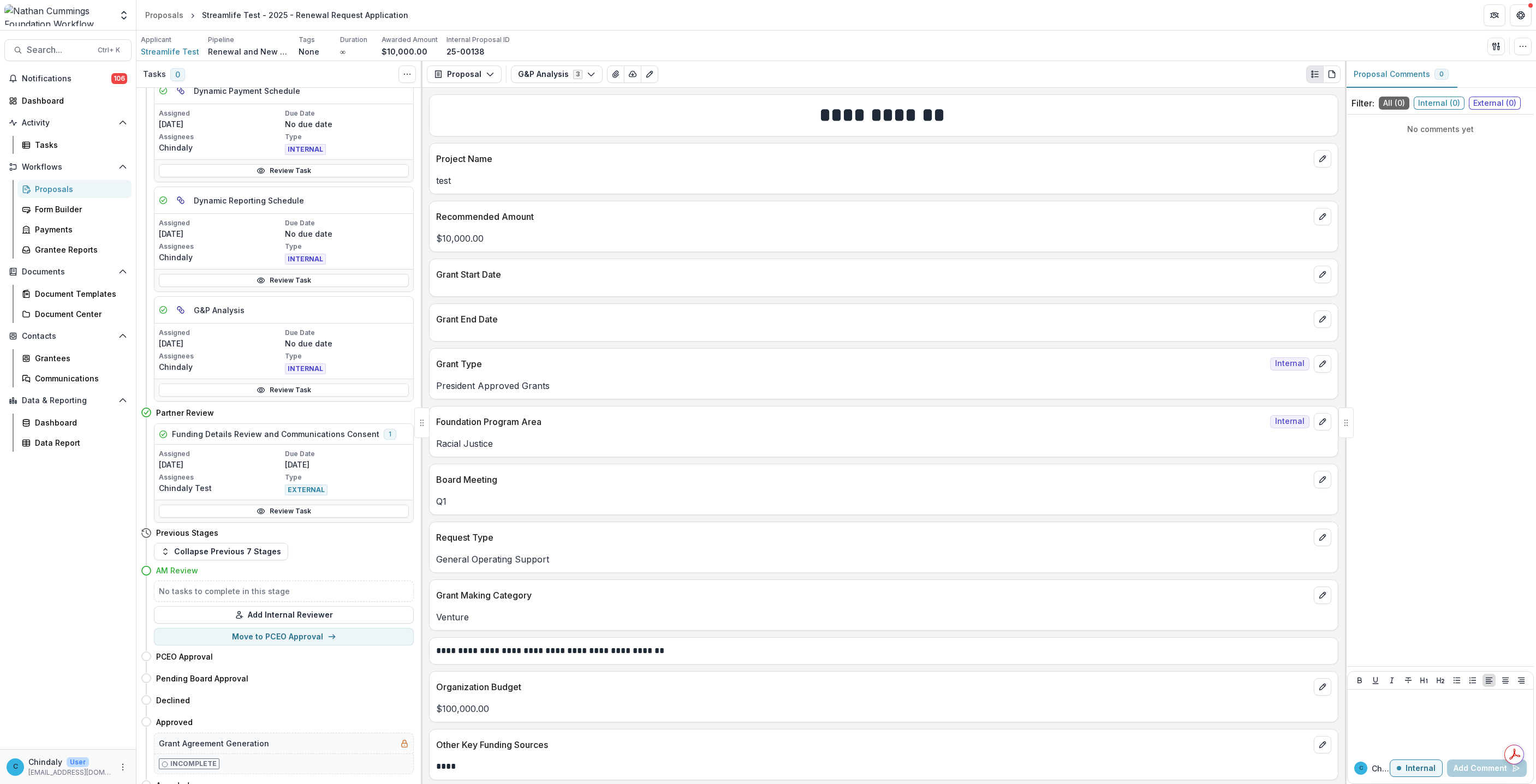
scroll to position [0, 0]
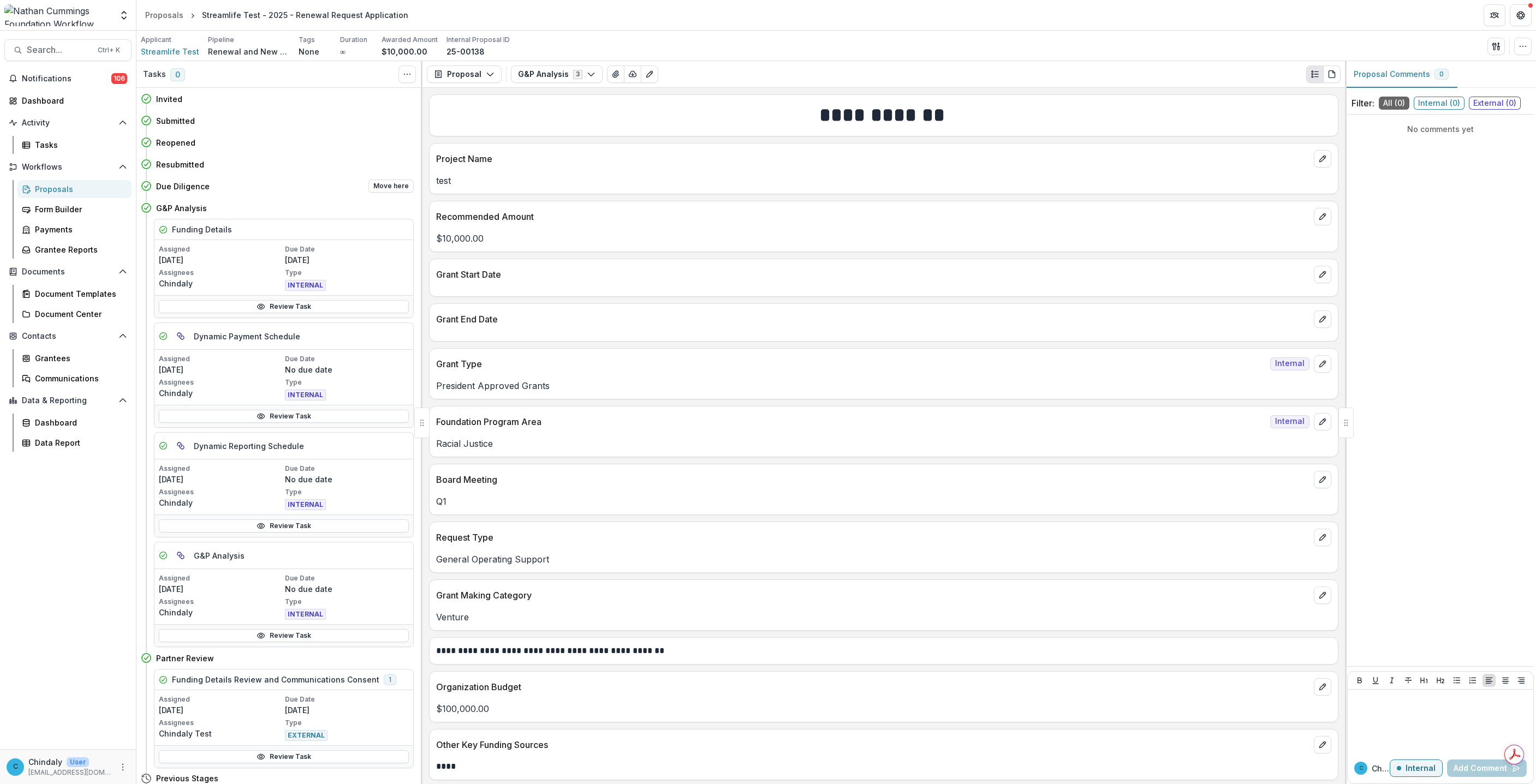
click at [193, 182] on h4 "Due Diligence" at bounding box center [183, 186] width 54 height 11
click at [381, 187] on button "Move here" at bounding box center [391, 186] width 45 height 13
select select "**********"
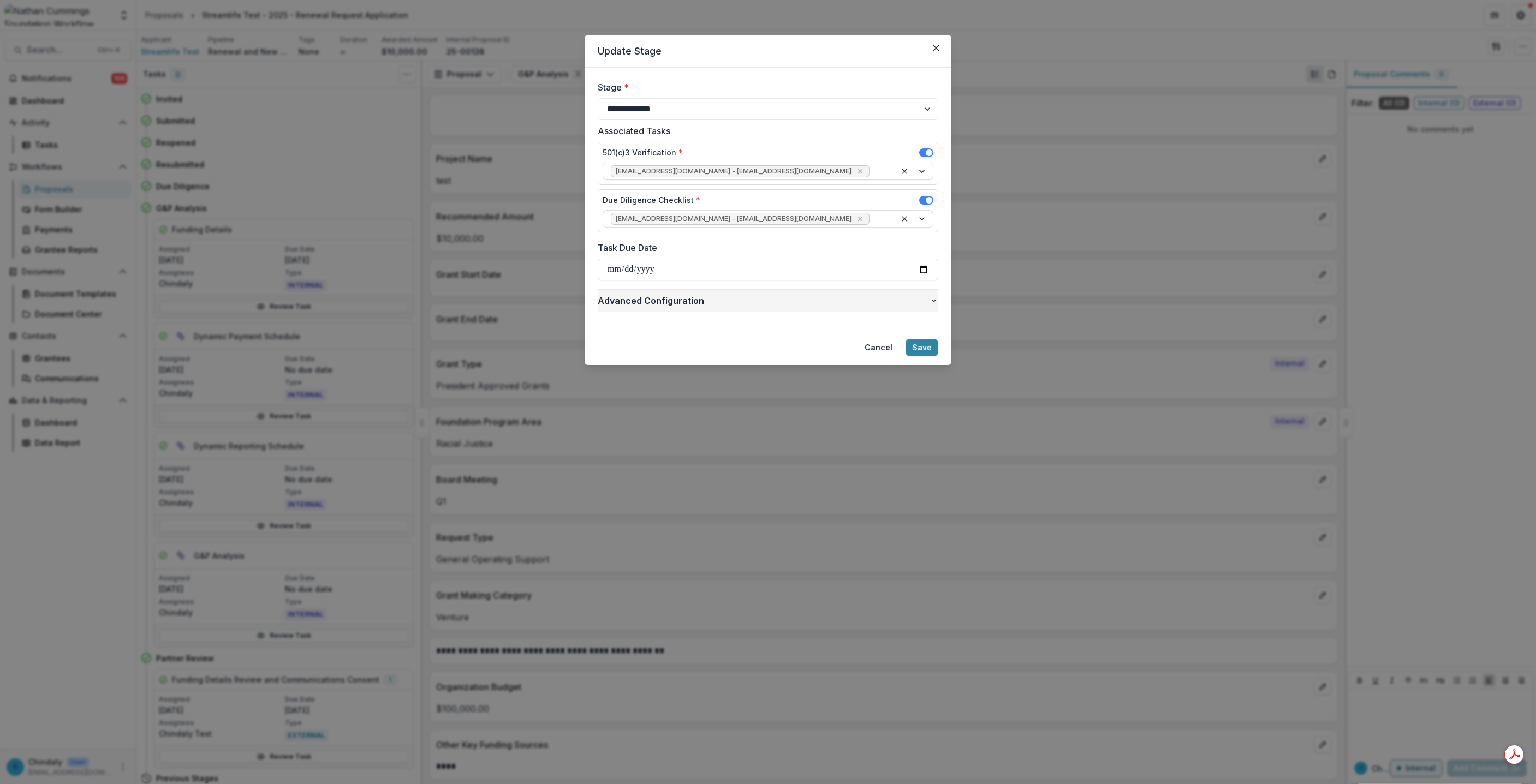
click at [927, 306] on span "Advanced Configuration" at bounding box center [763, 300] width 332 height 13
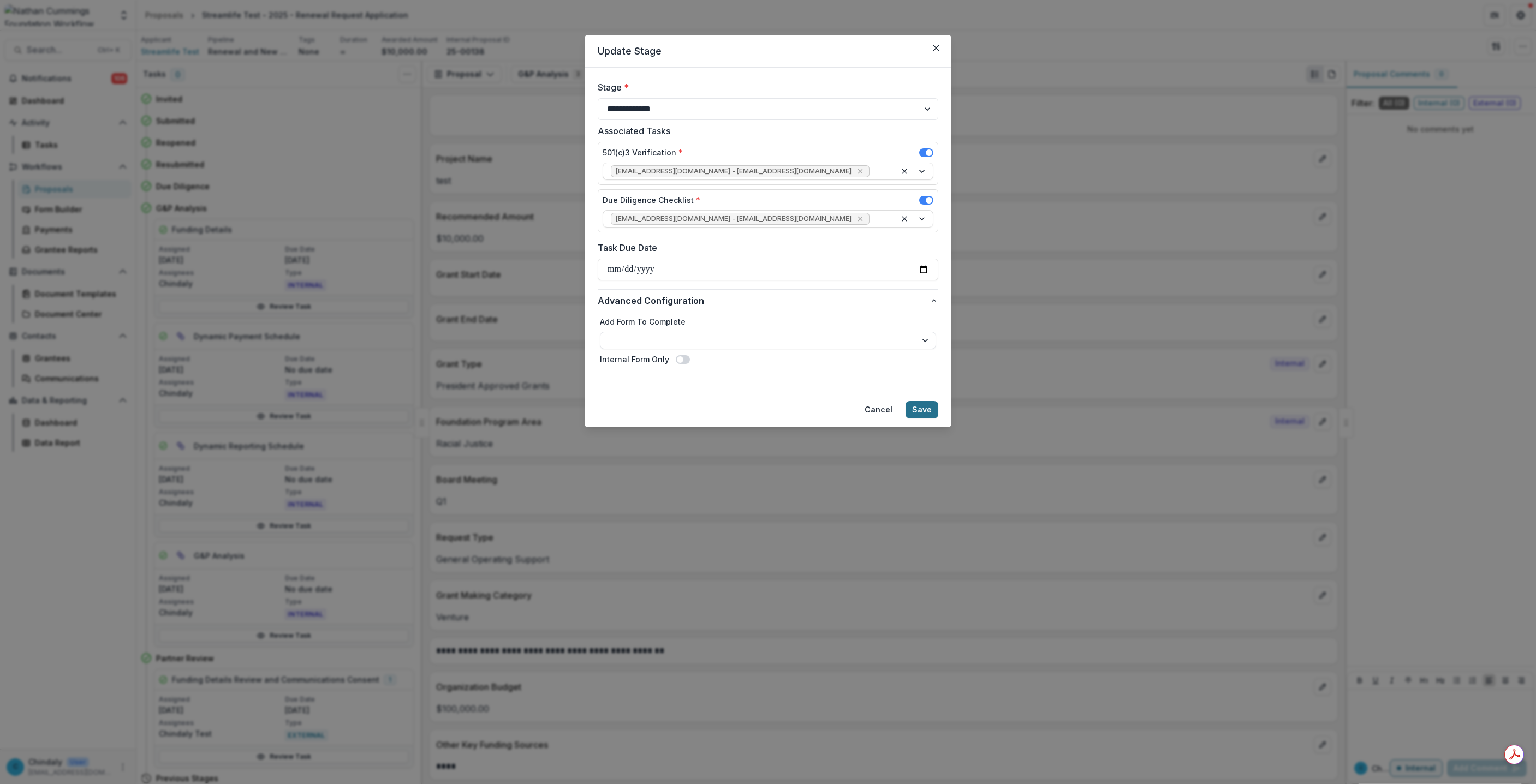
click at [925, 412] on button "Save" at bounding box center [922, 410] width 32 height 17
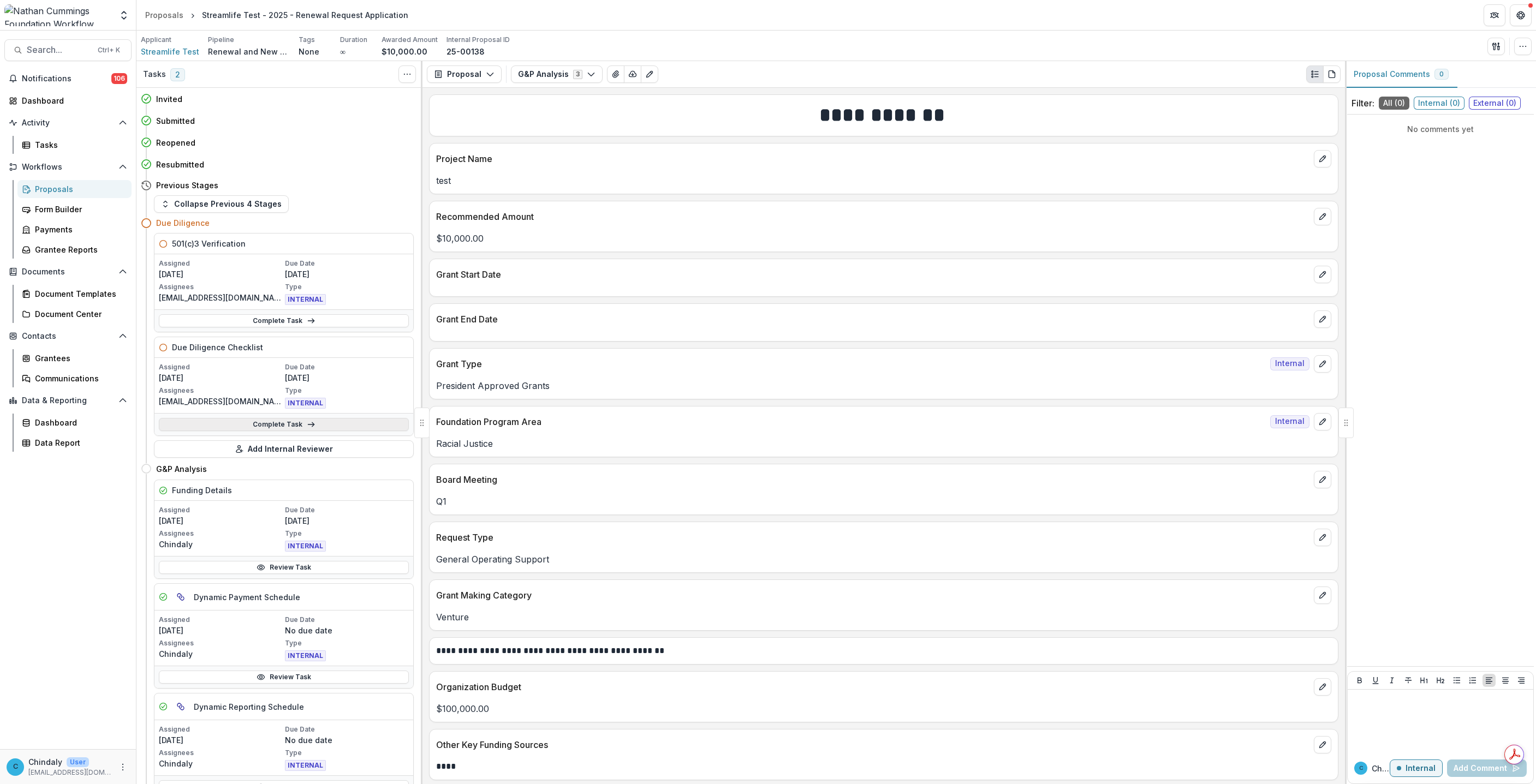
click at [231, 425] on link "Complete Task" at bounding box center [284, 424] width 250 height 13
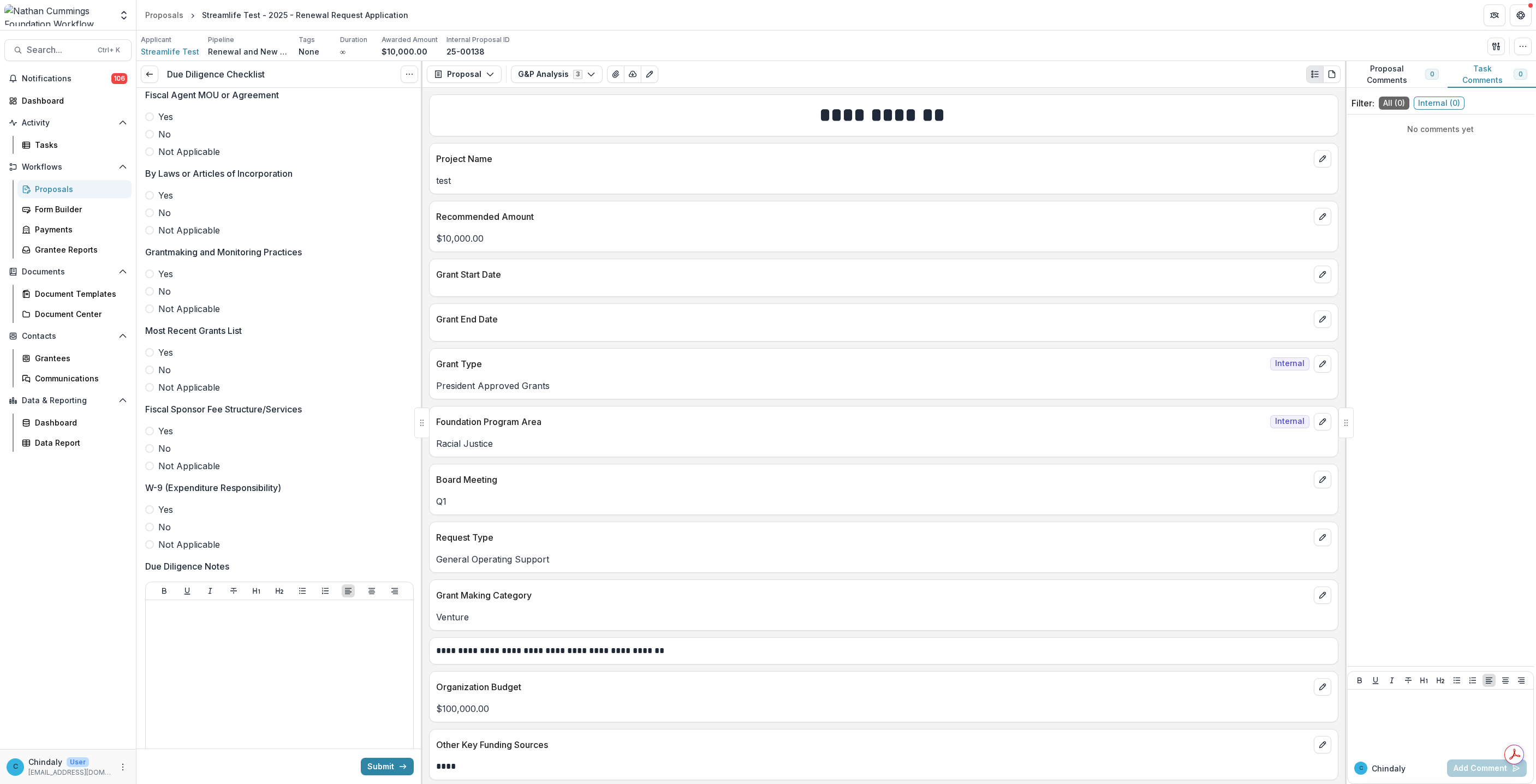
scroll to position [2068, 0]
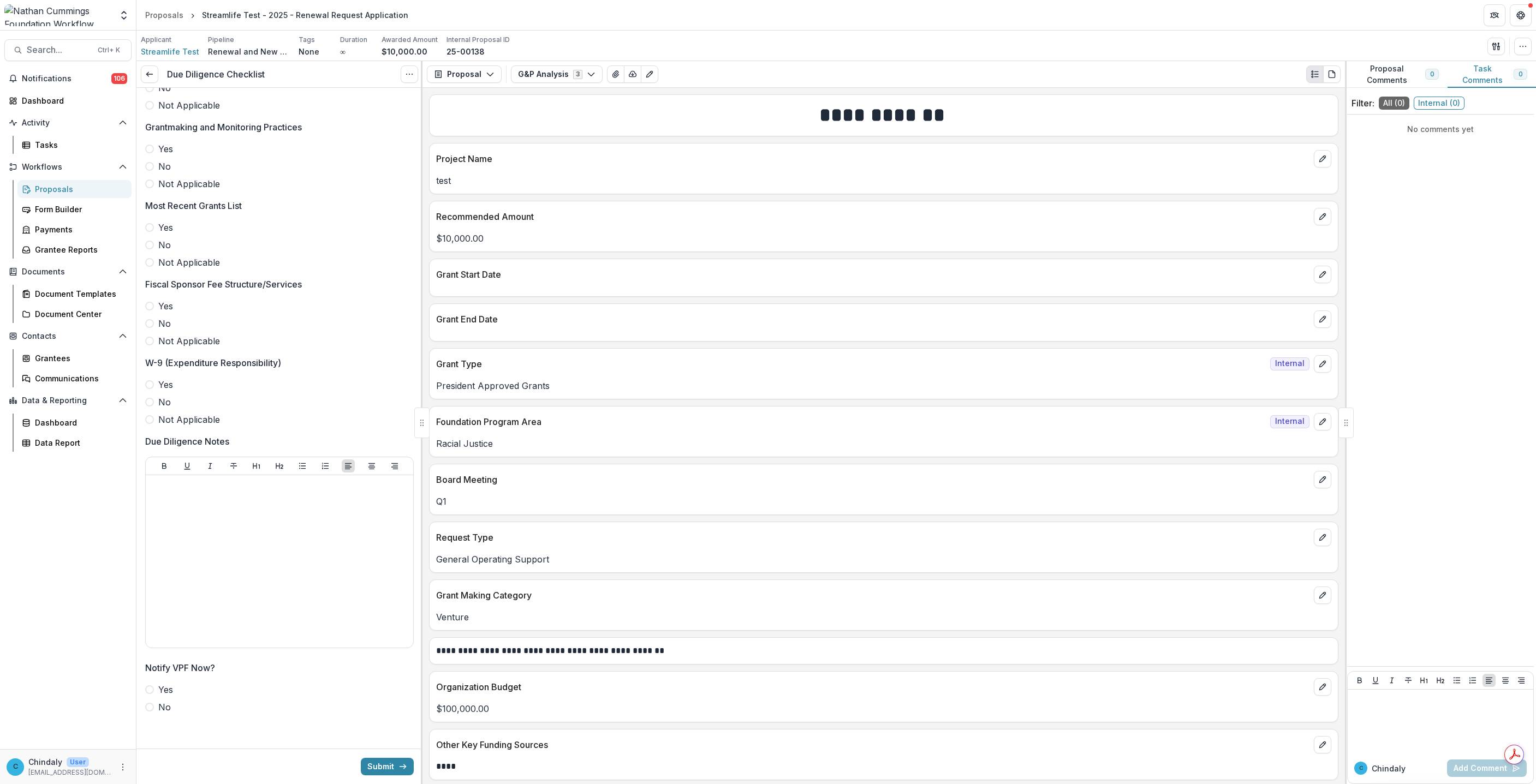
click at [149, 690] on span at bounding box center [149, 690] width 9 height 9
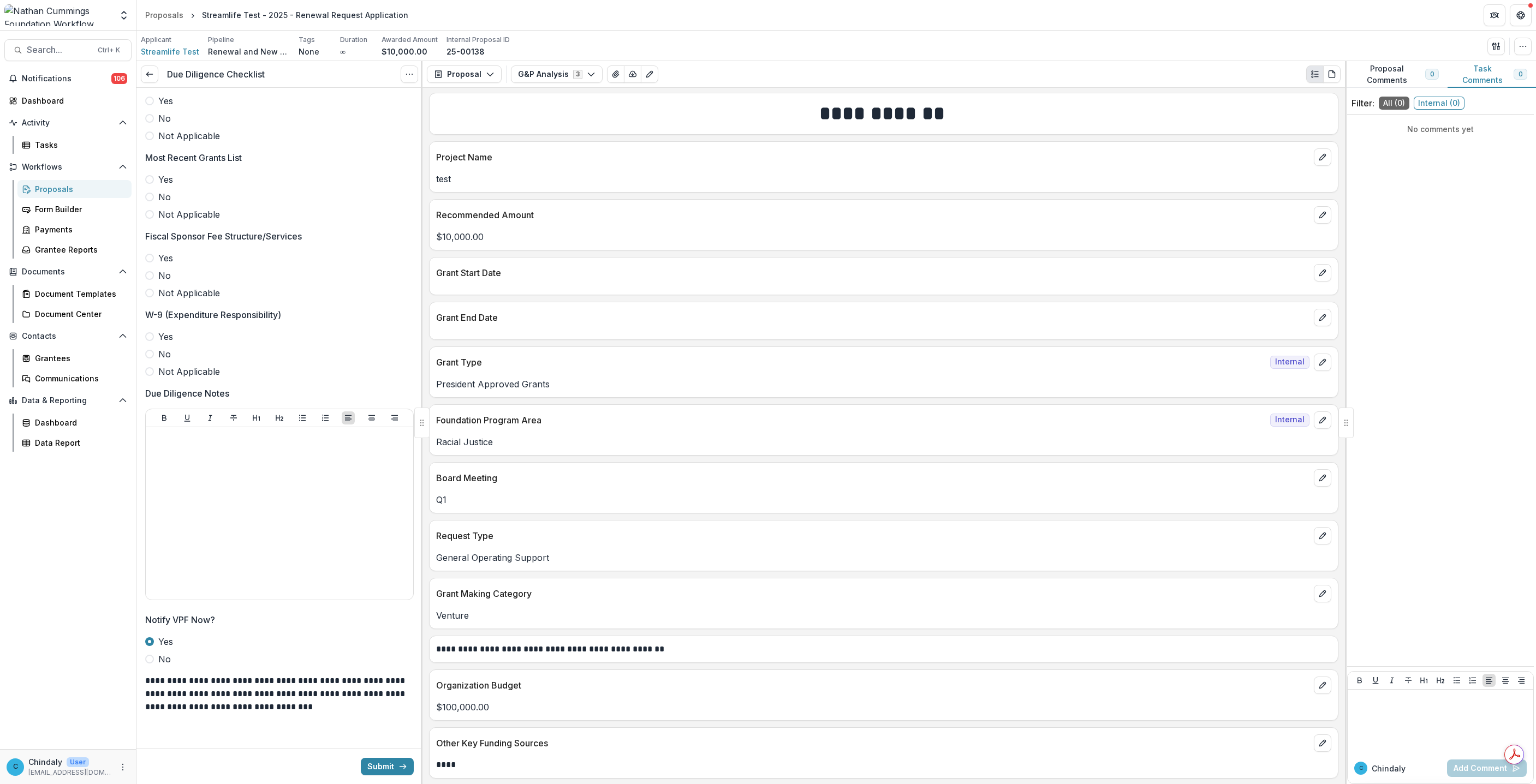
scroll to position [0, 0]
